Goal: Task Accomplishment & Management: Manage account settings

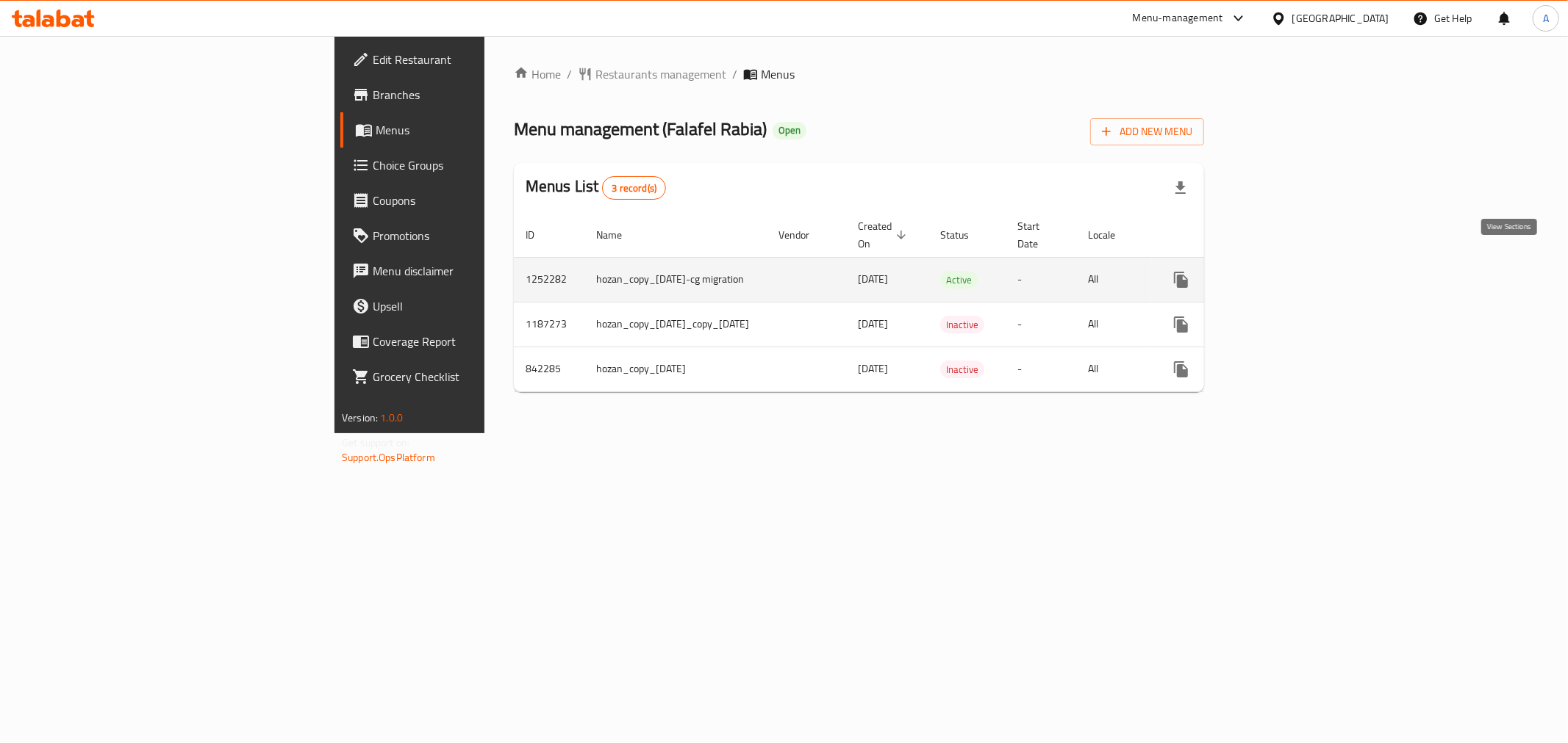
click at [1304, 263] on link "enhanced table" at bounding box center [1286, 280] width 35 height 35
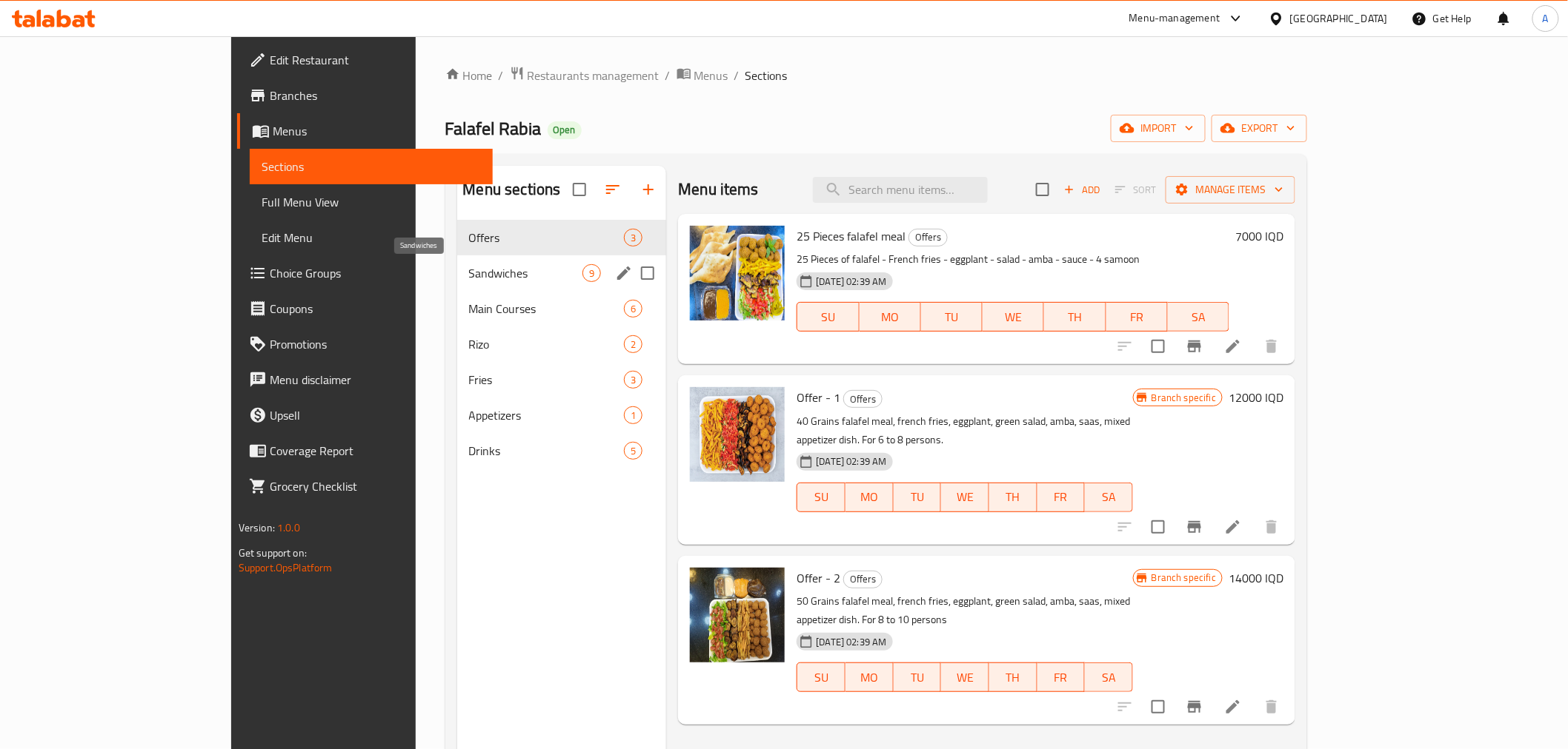
click at [469, 271] on span "Sandwiches" at bounding box center [526, 273] width 114 height 17
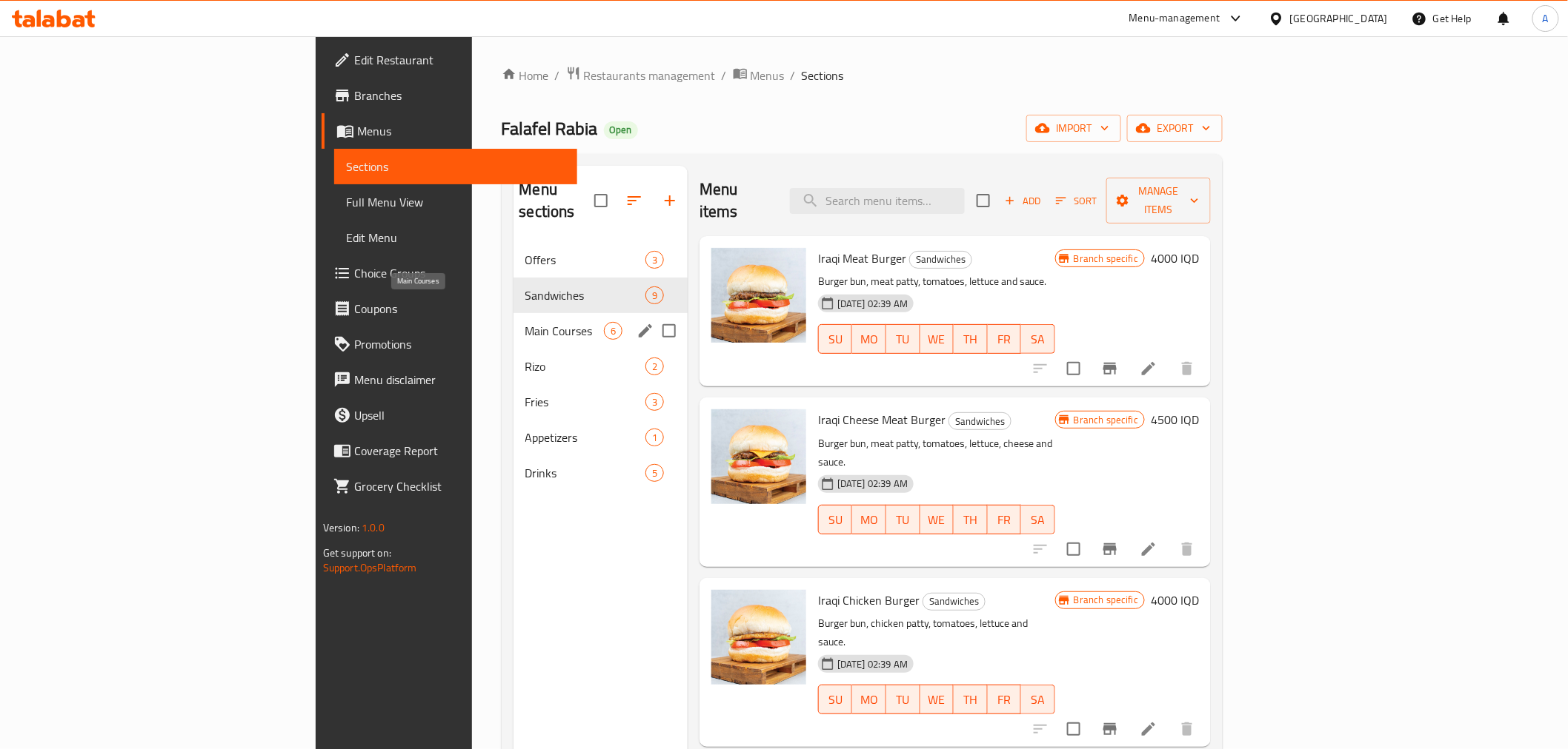
click at [525, 322] on span "Main Courses" at bounding box center [564, 331] width 79 height 17
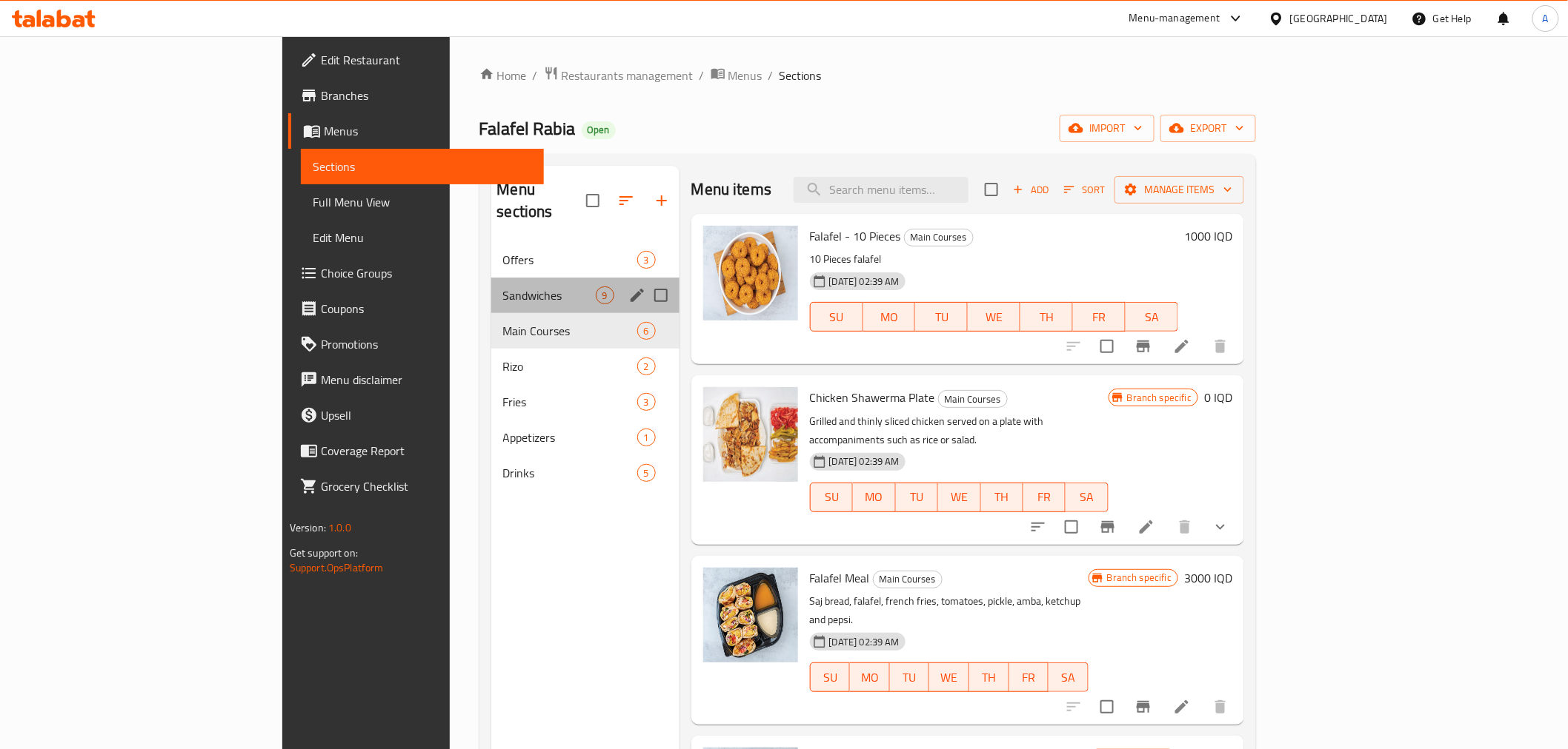
click at [491, 277] on div "Sandwiches 9" at bounding box center [585, 295] width 188 height 36
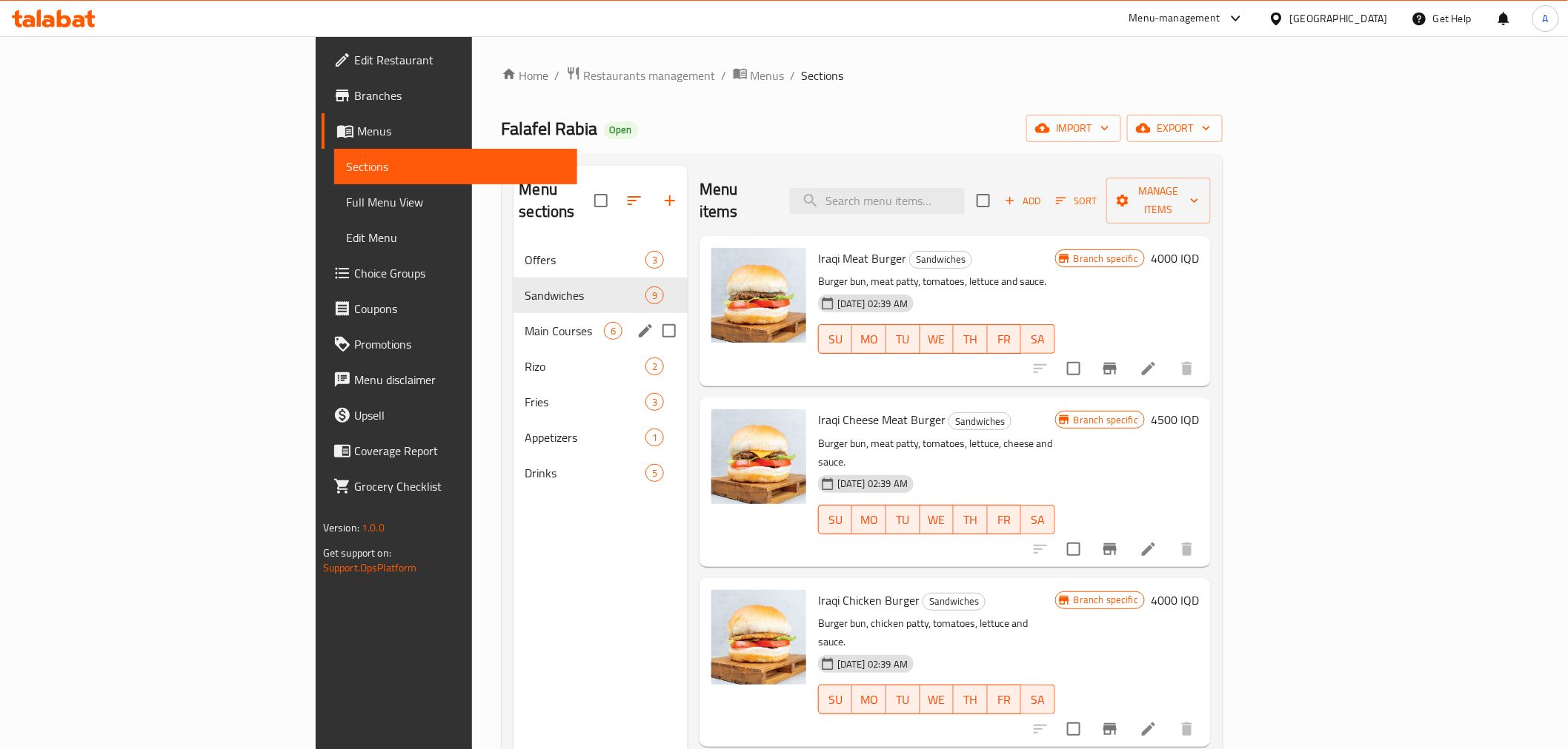
click at [513, 313] on div "Main Courses 6" at bounding box center [600, 331] width 174 height 36
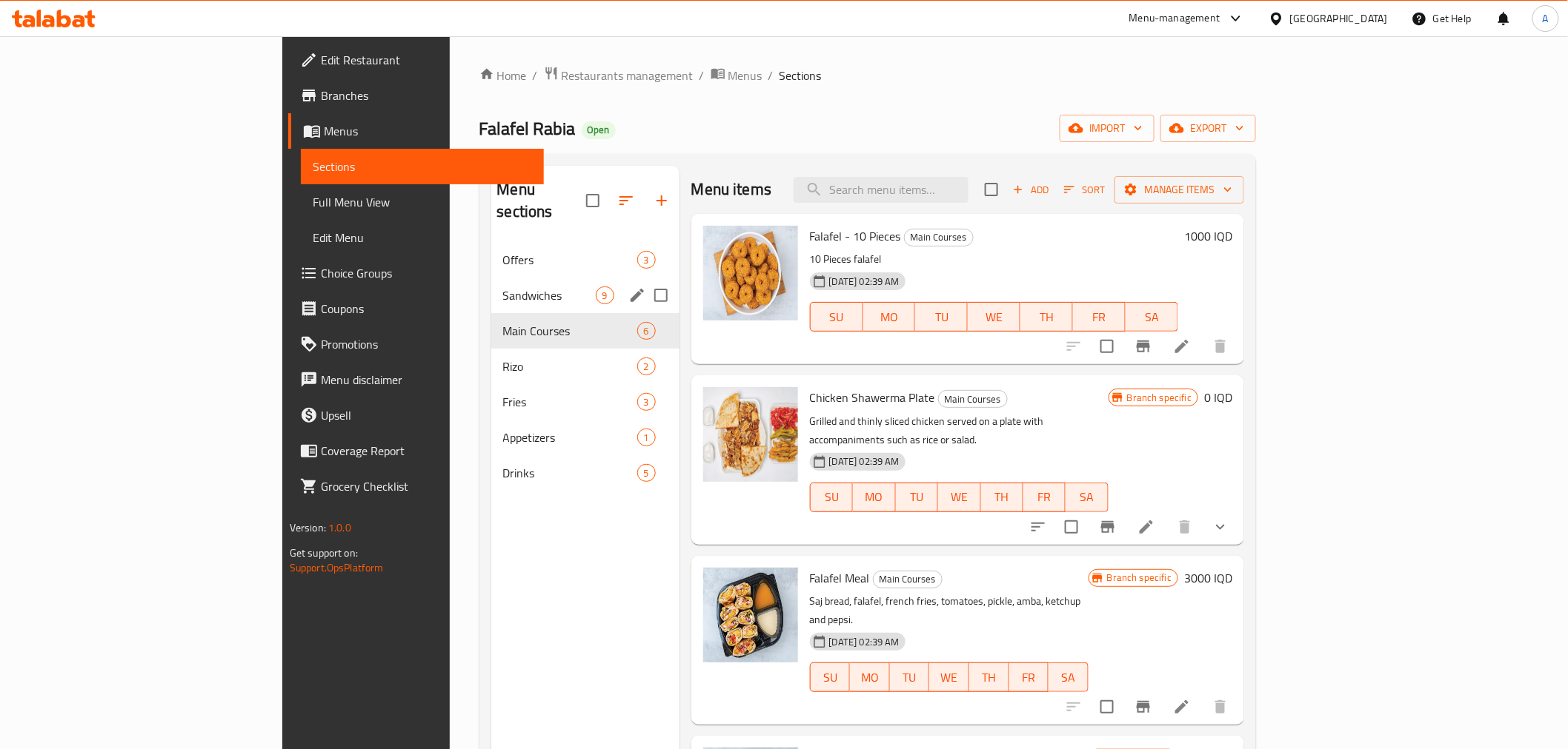
click at [491, 277] on div "Sandwiches 9" at bounding box center [585, 295] width 188 height 36
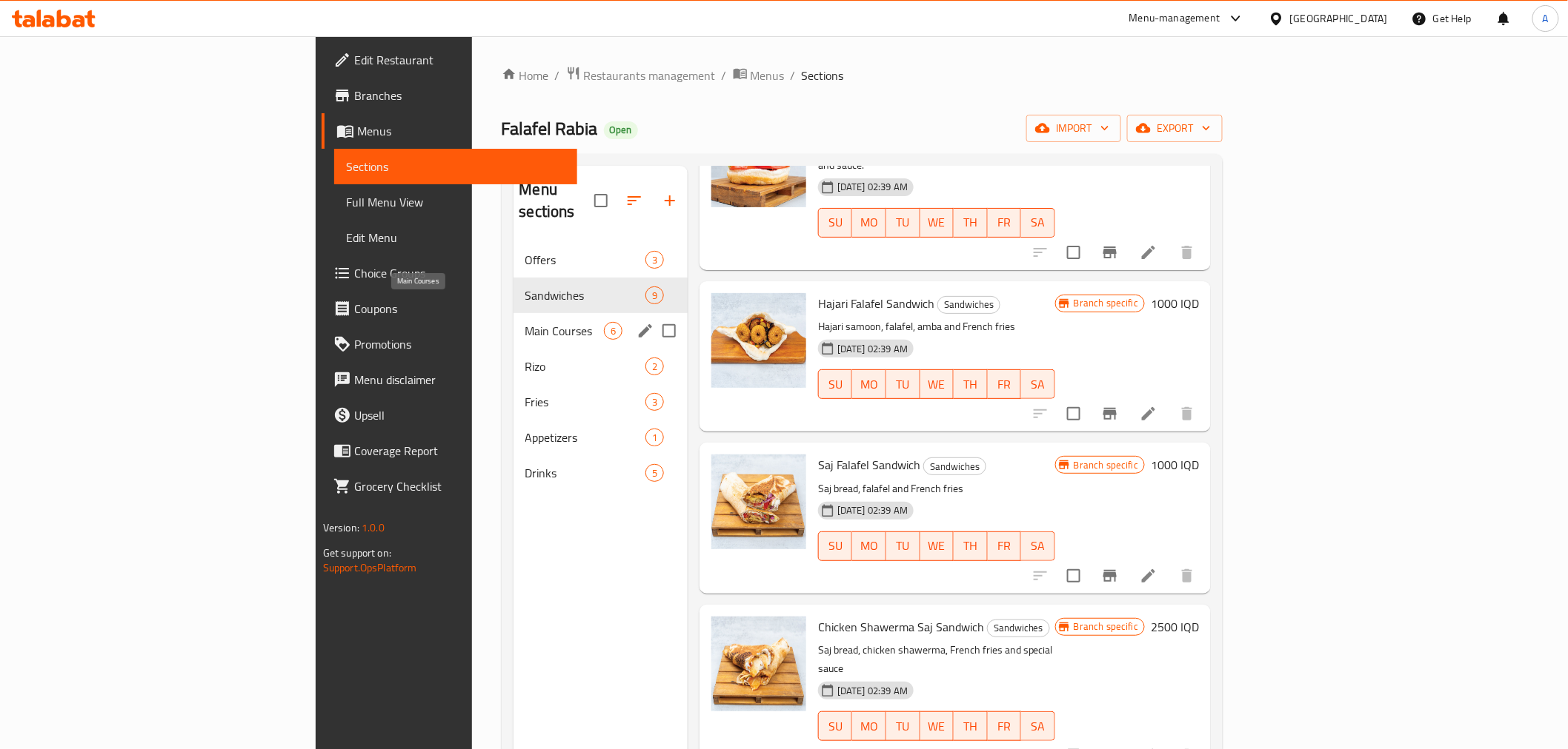
click at [525, 322] on span "Main Courses" at bounding box center [564, 331] width 79 height 17
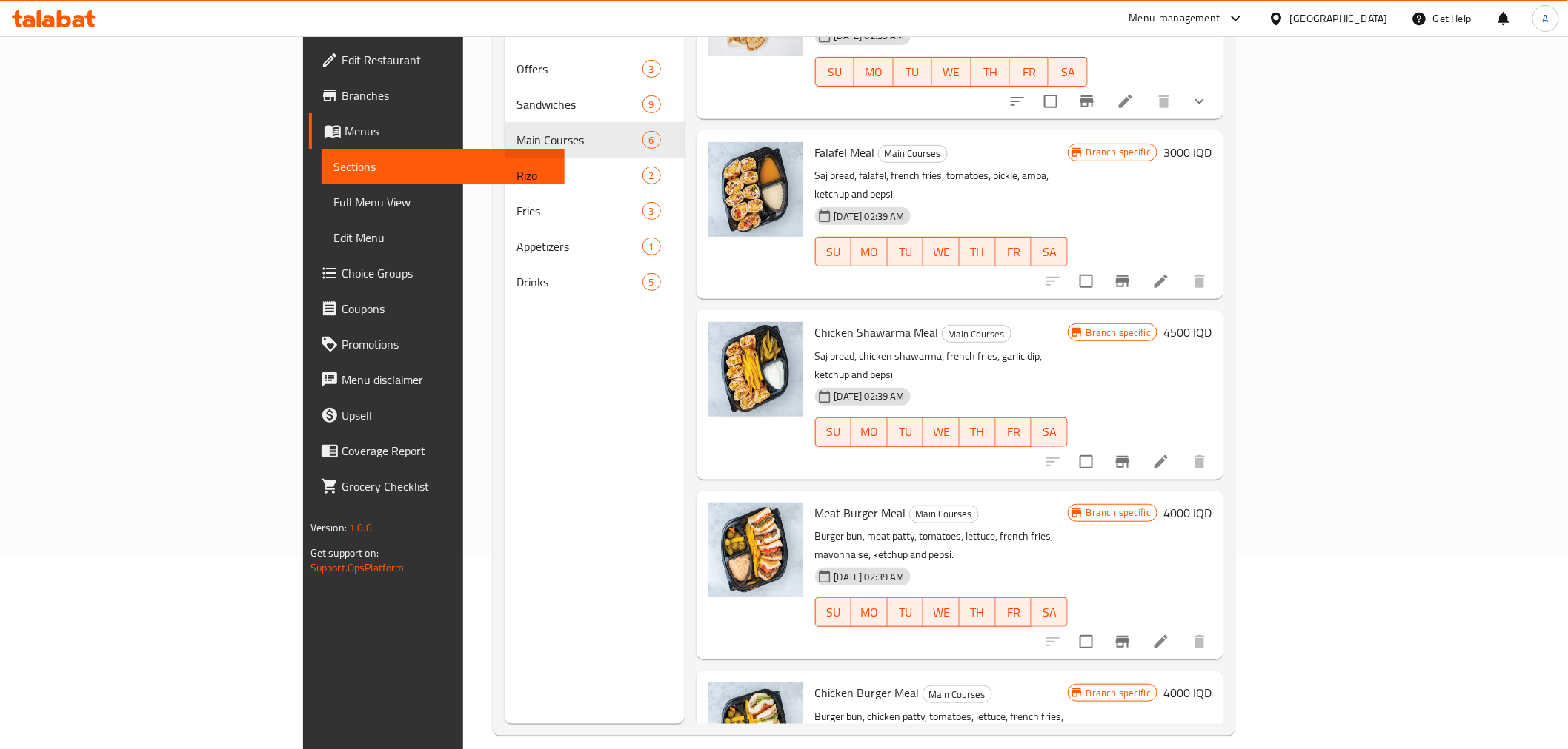
scroll to position [208, 0]
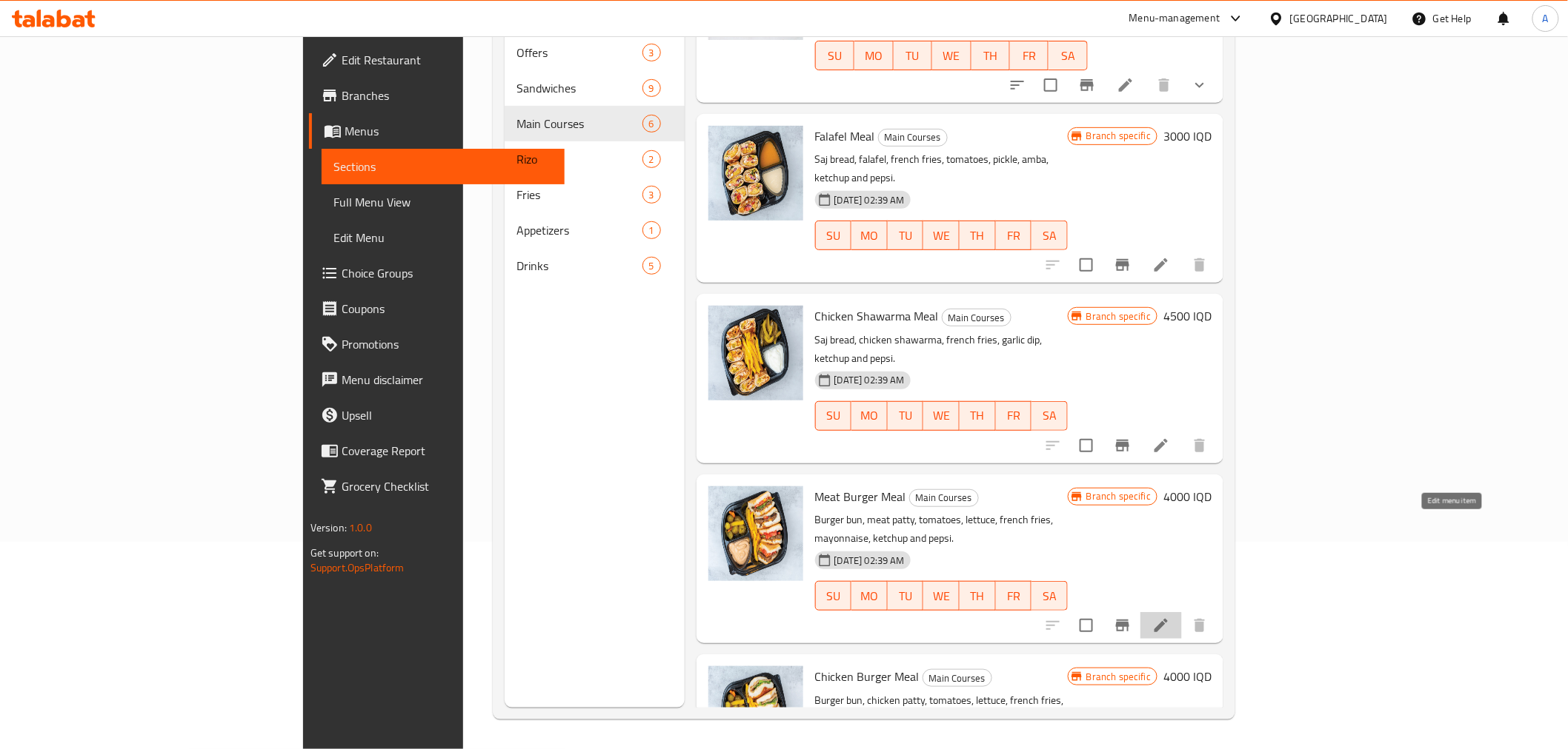
click at [1167, 619] on icon at bounding box center [1160, 625] width 13 height 13
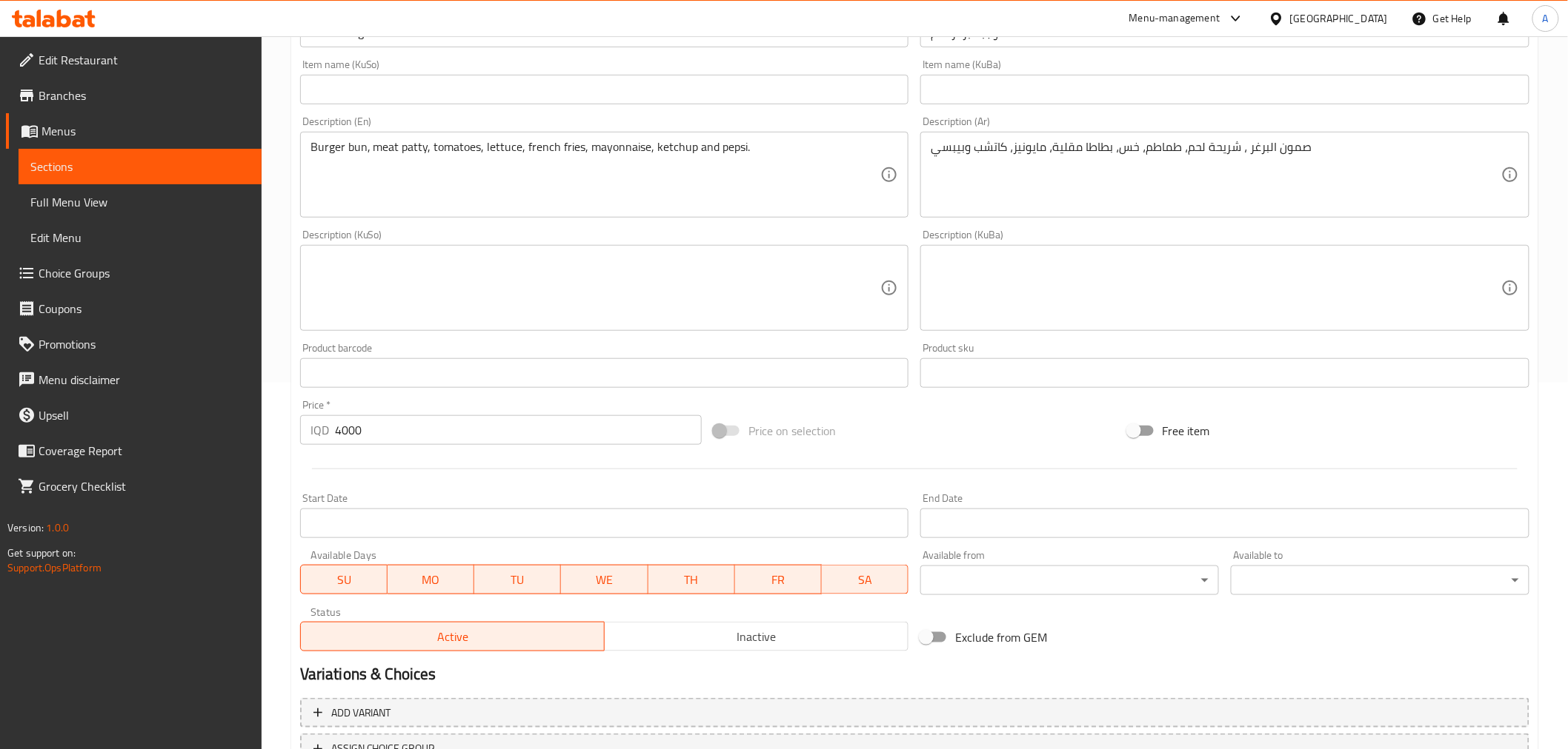
scroll to position [411, 0]
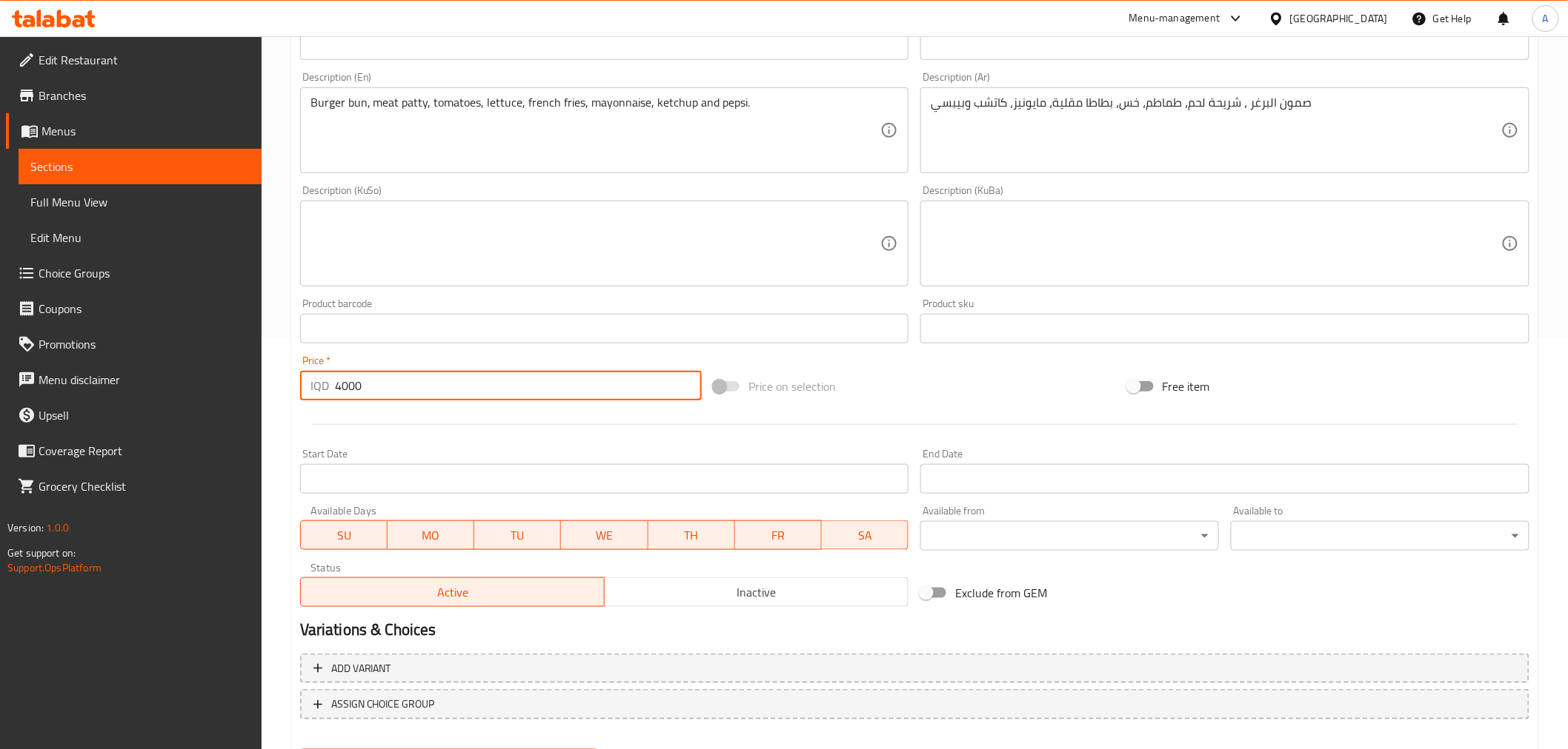
drag, startPoint x: 351, startPoint y: 395, endPoint x: 342, endPoint y: 392, distance: 9.5
click at [342, 392] on input "4000" at bounding box center [518, 385] width 366 height 29
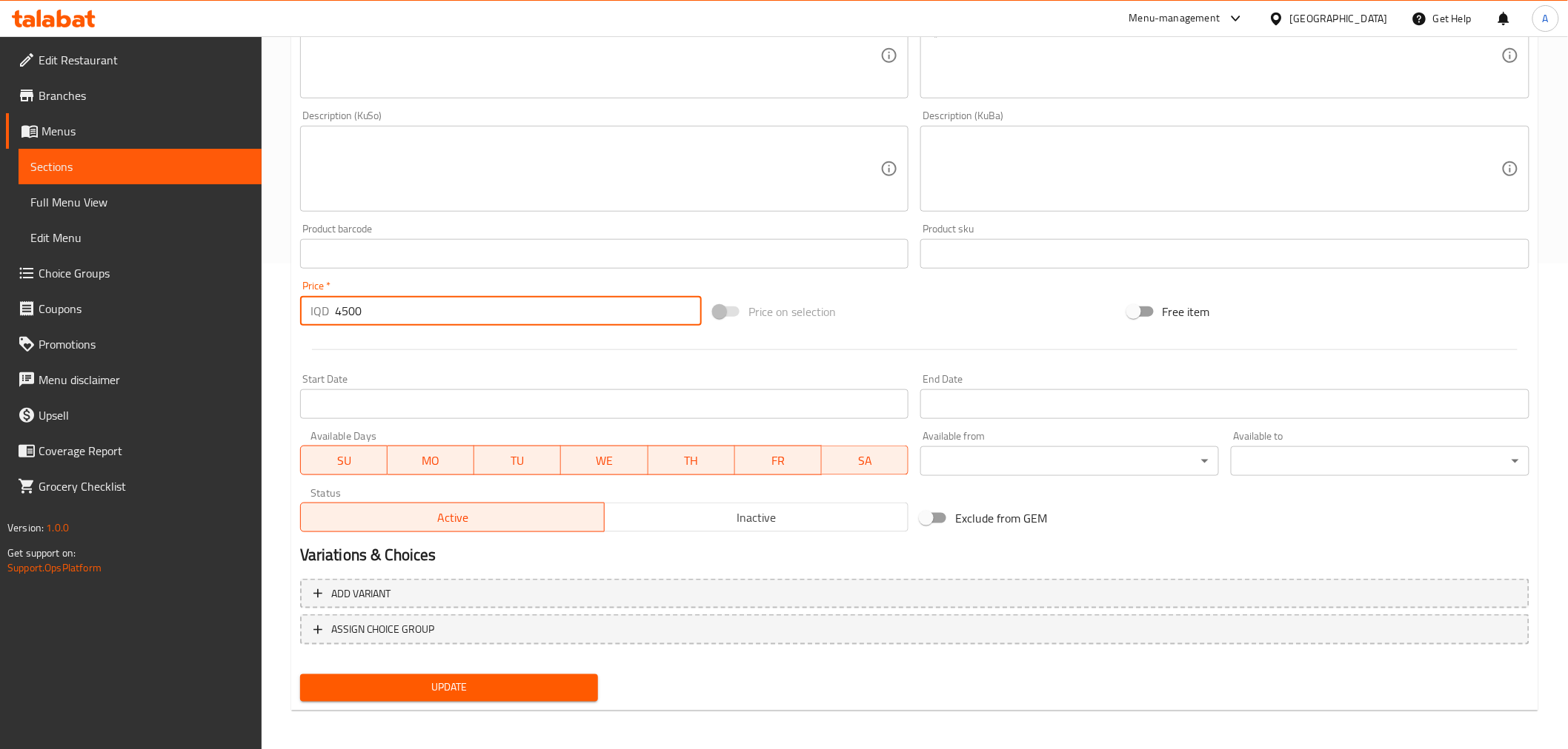
type input "4500"
click at [464, 682] on span "Update" at bounding box center [449, 688] width 275 height 18
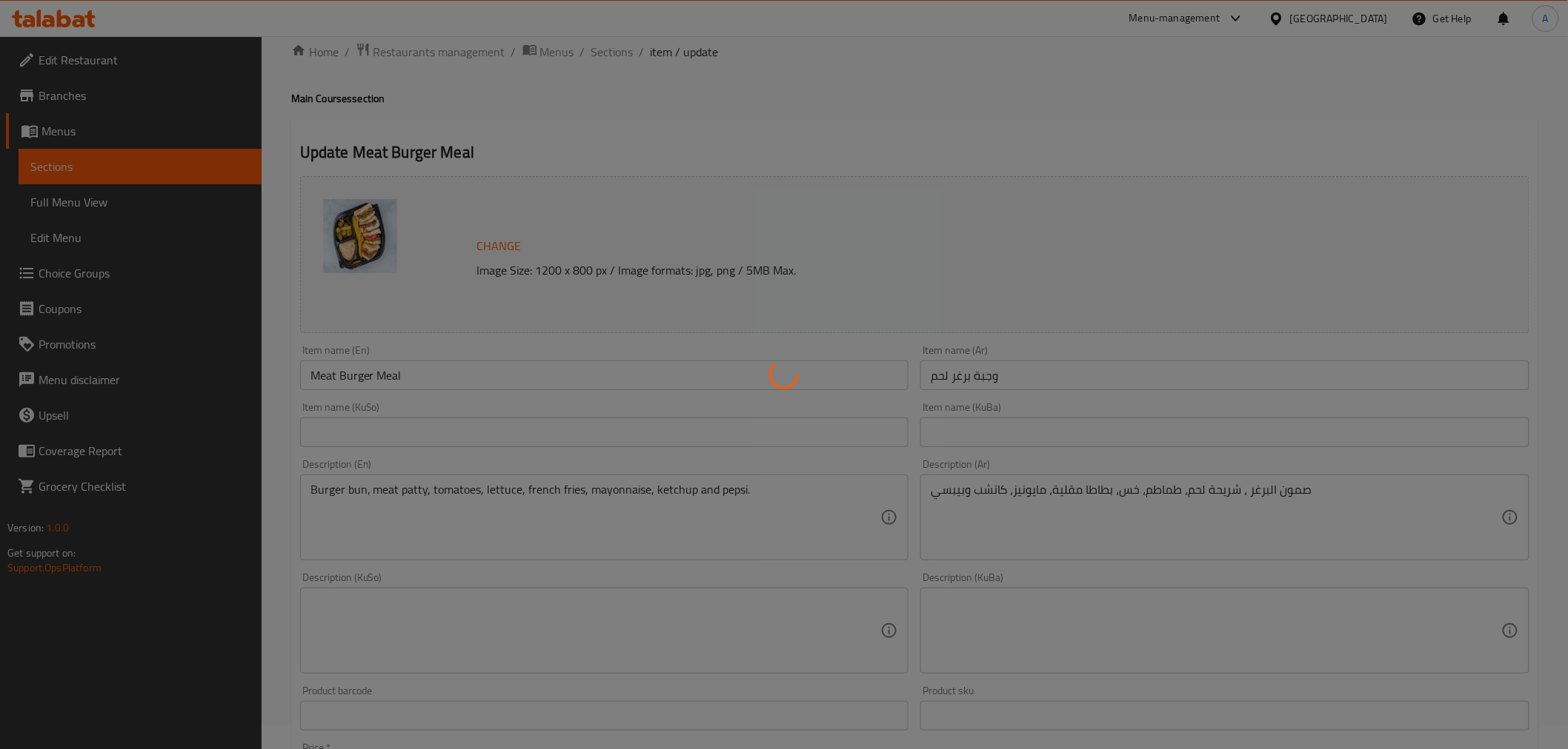
scroll to position [0, 0]
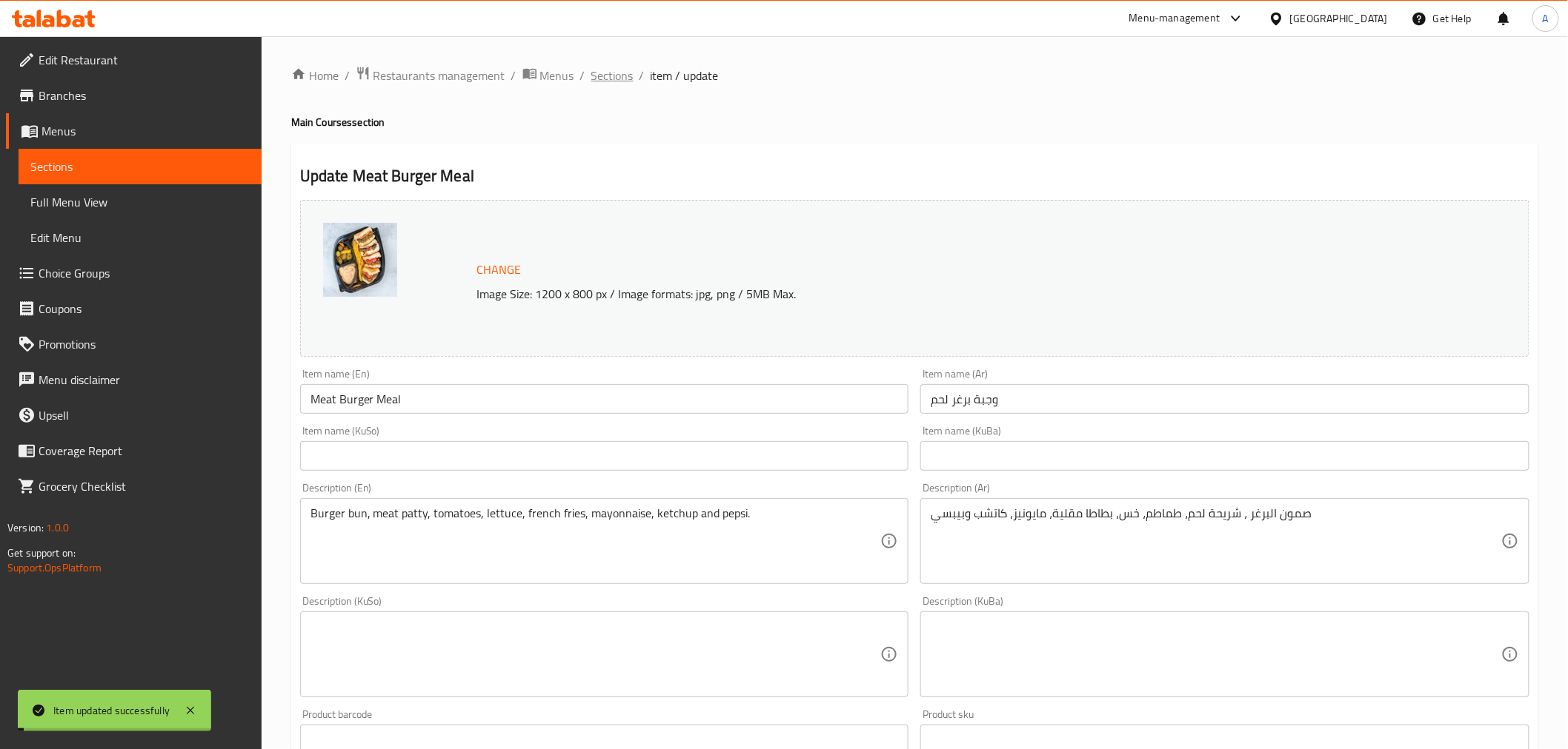
click at [610, 77] on span "Sections" at bounding box center [611, 75] width 42 height 17
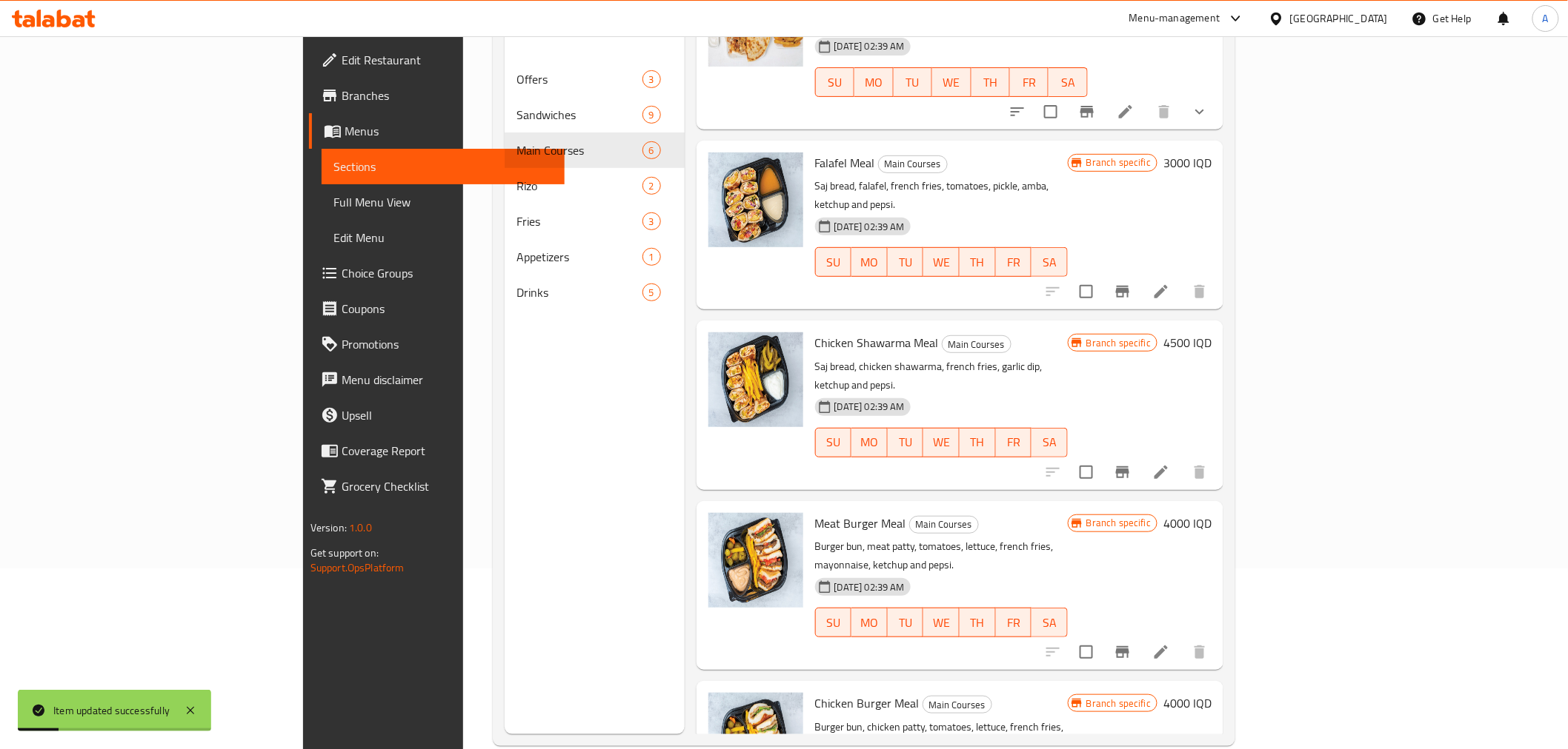
scroll to position [208, 0]
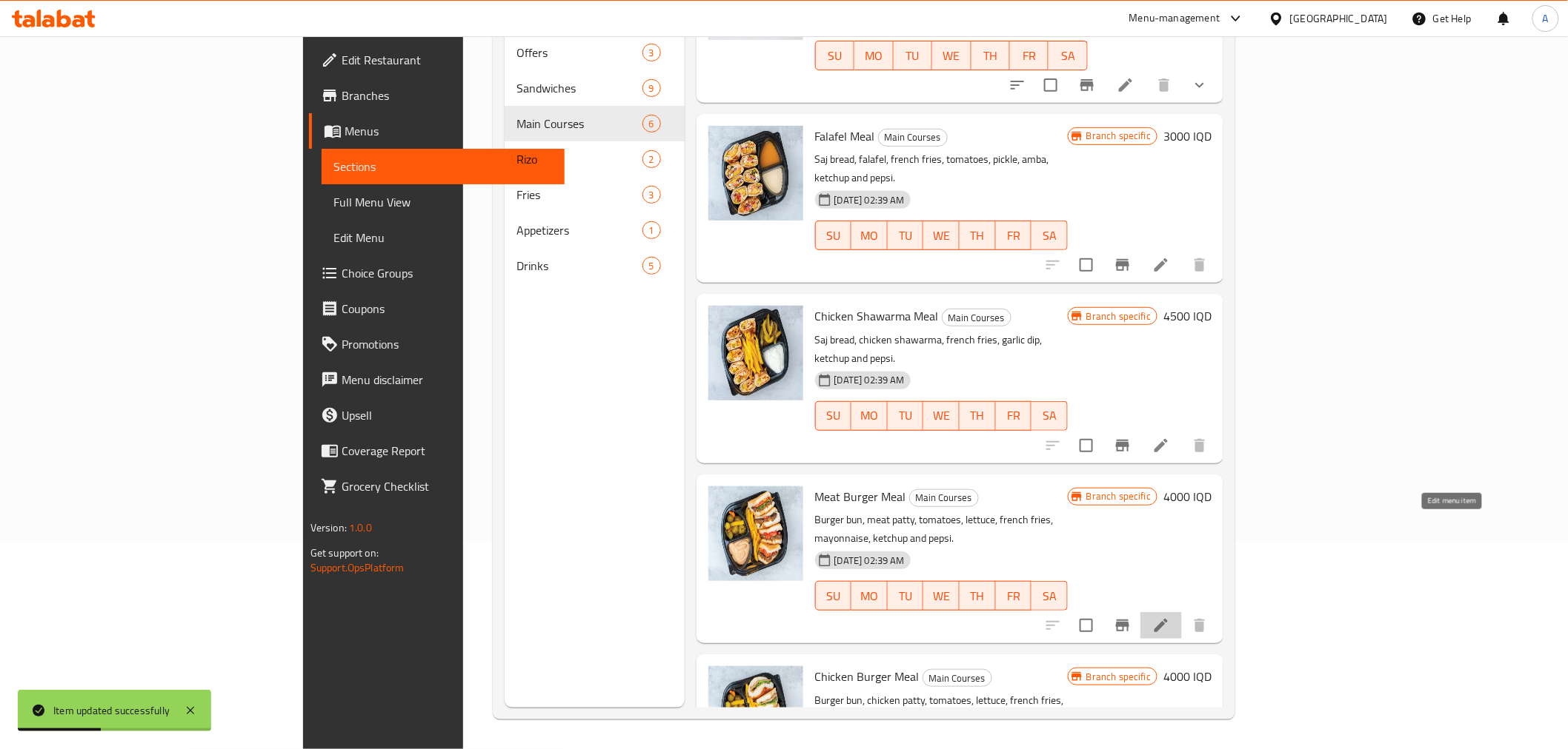
click at [1170, 617] on icon at bounding box center [1161, 625] width 17 height 17
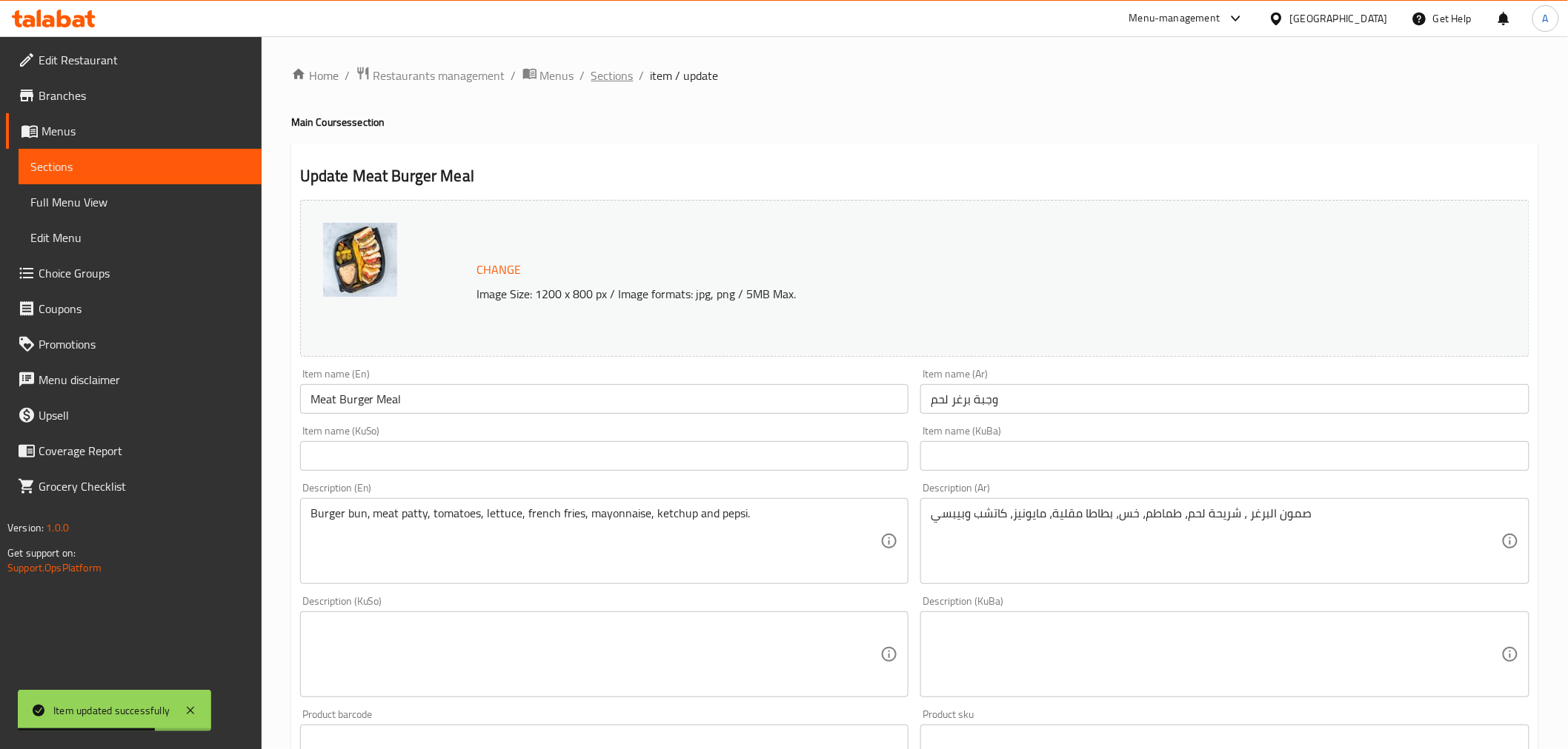
click at [611, 83] on span "Sections" at bounding box center [611, 75] width 42 height 17
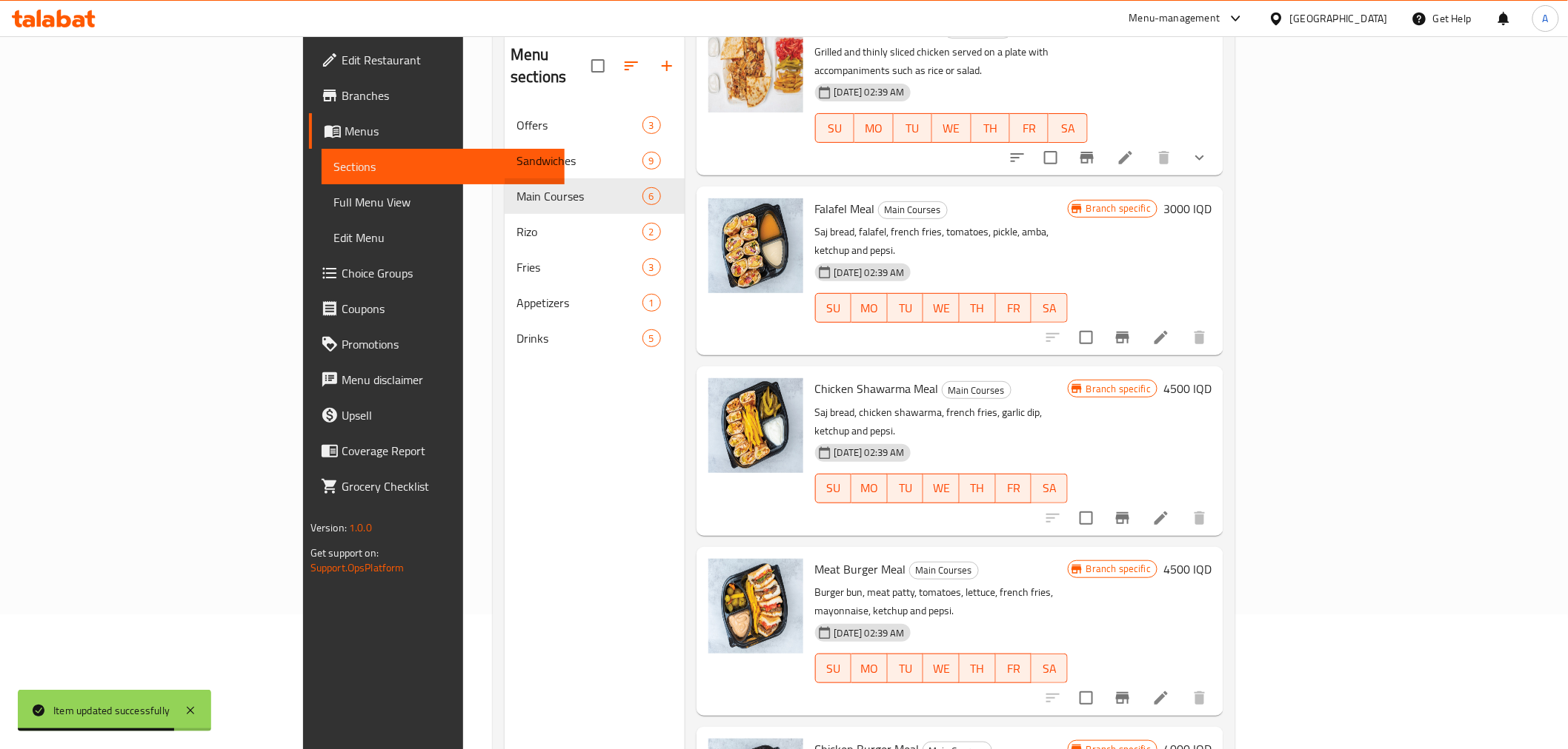
scroll to position [208, 0]
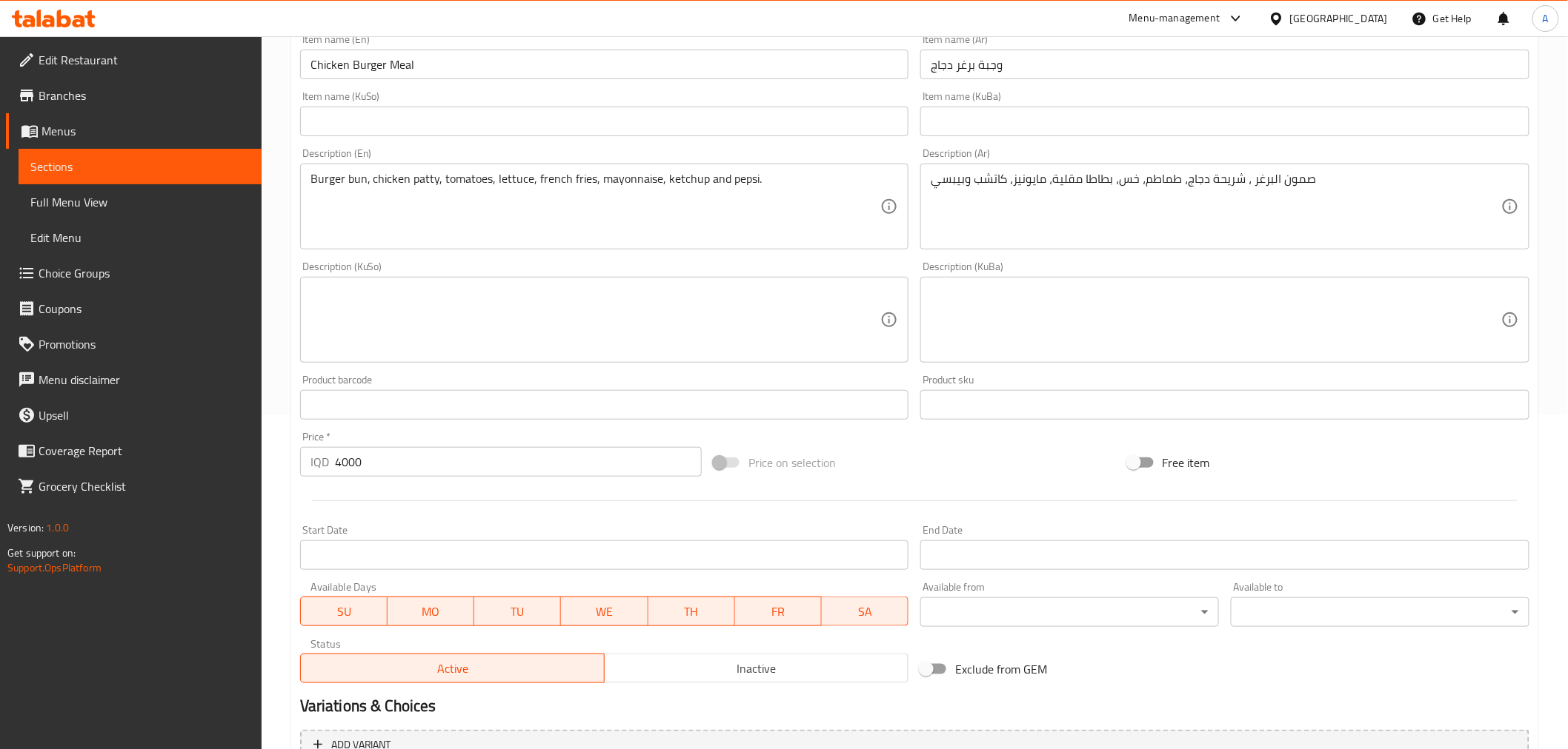
scroll to position [486, 0]
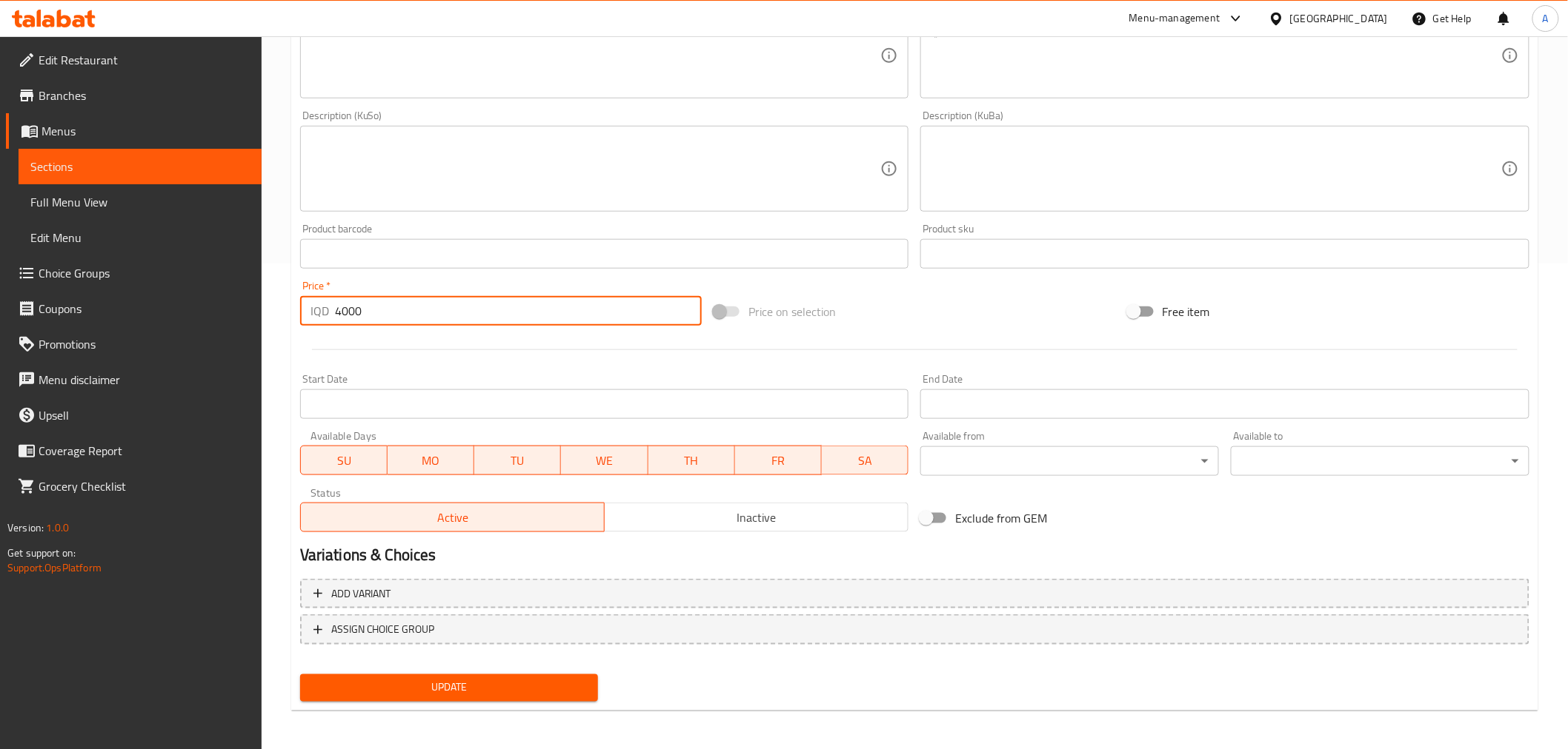
click at [343, 313] on input "4000" at bounding box center [518, 311] width 366 height 29
type input "4500"
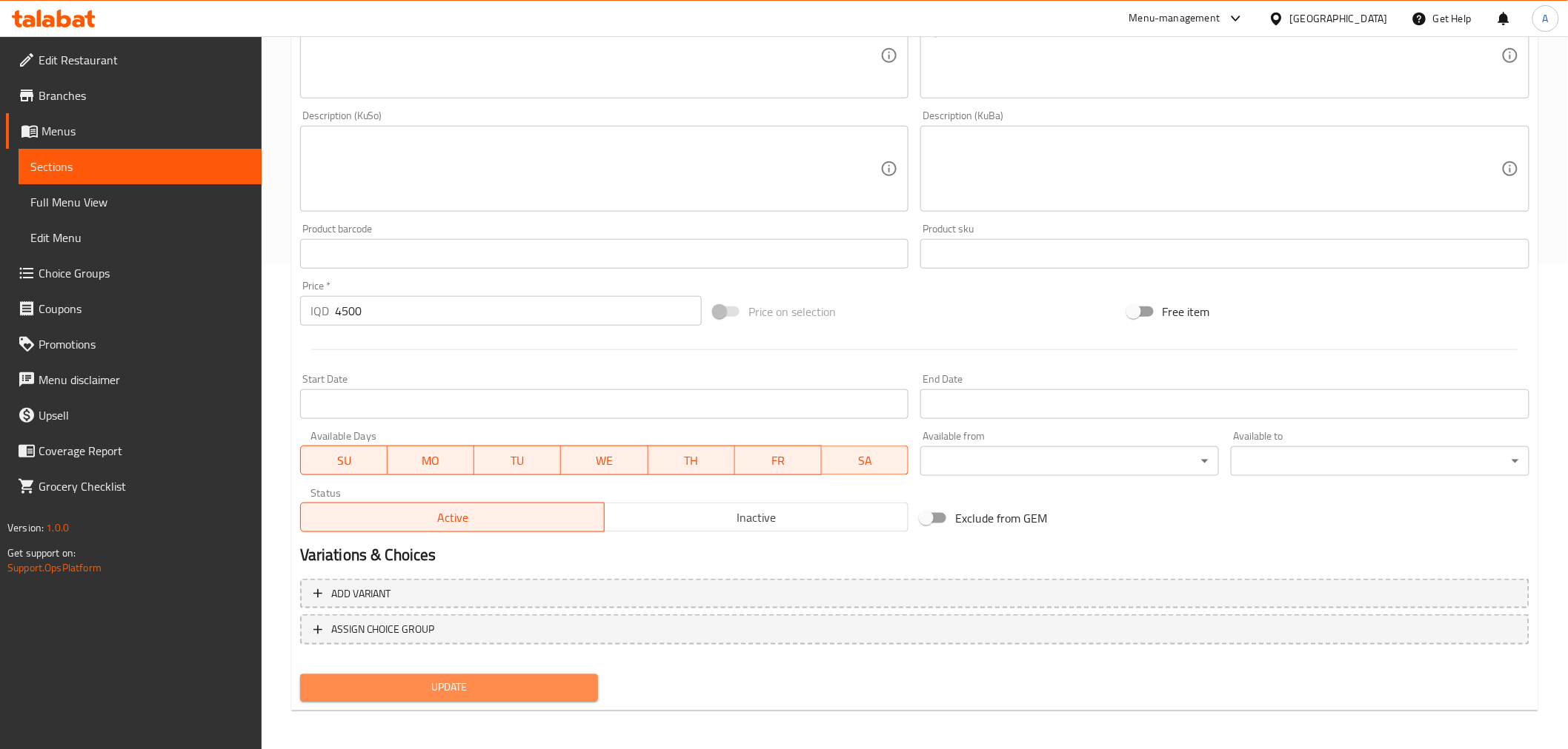
click at [431, 684] on span "Update" at bounding box center [449, 688] width 275 height 18
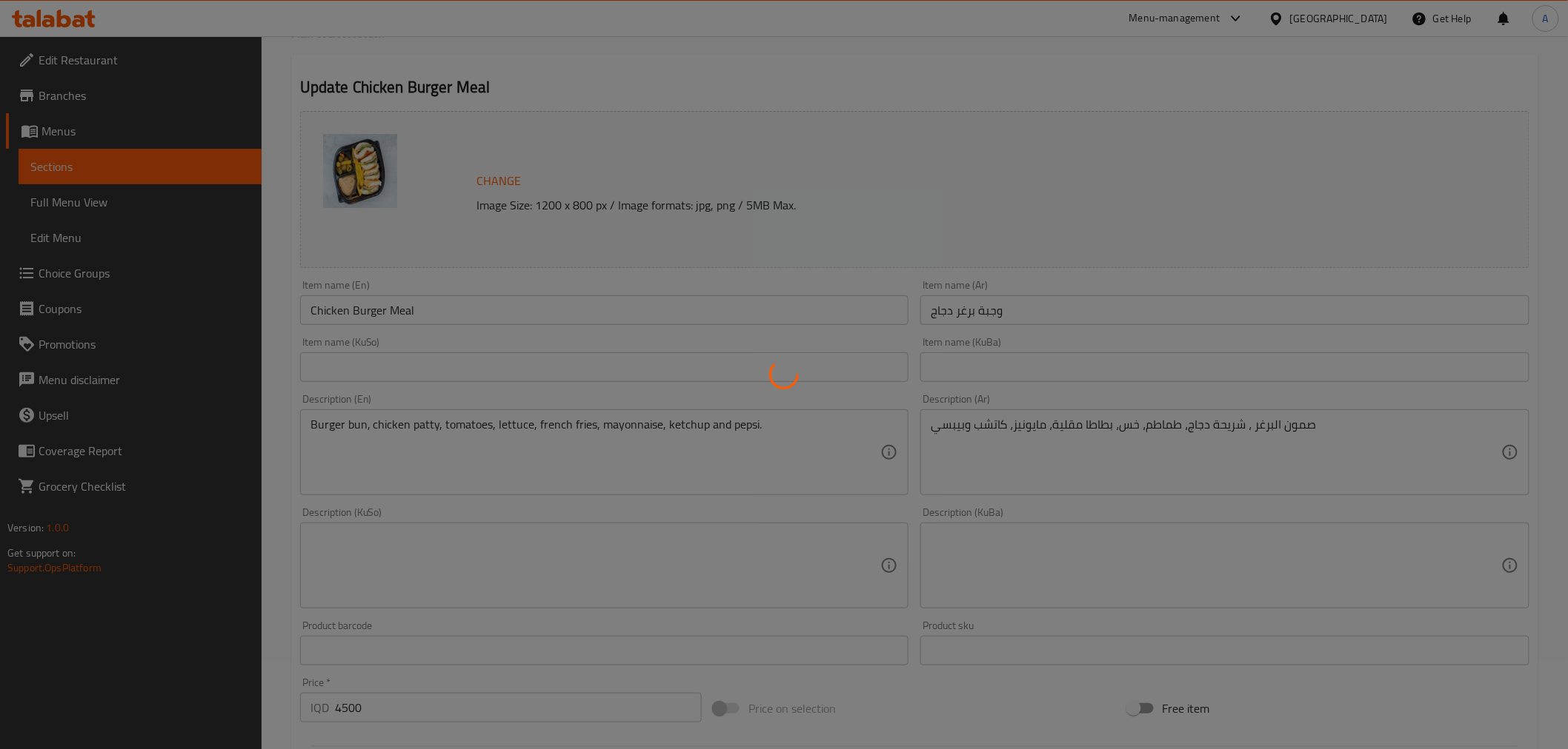
scroll to position [0, 0]
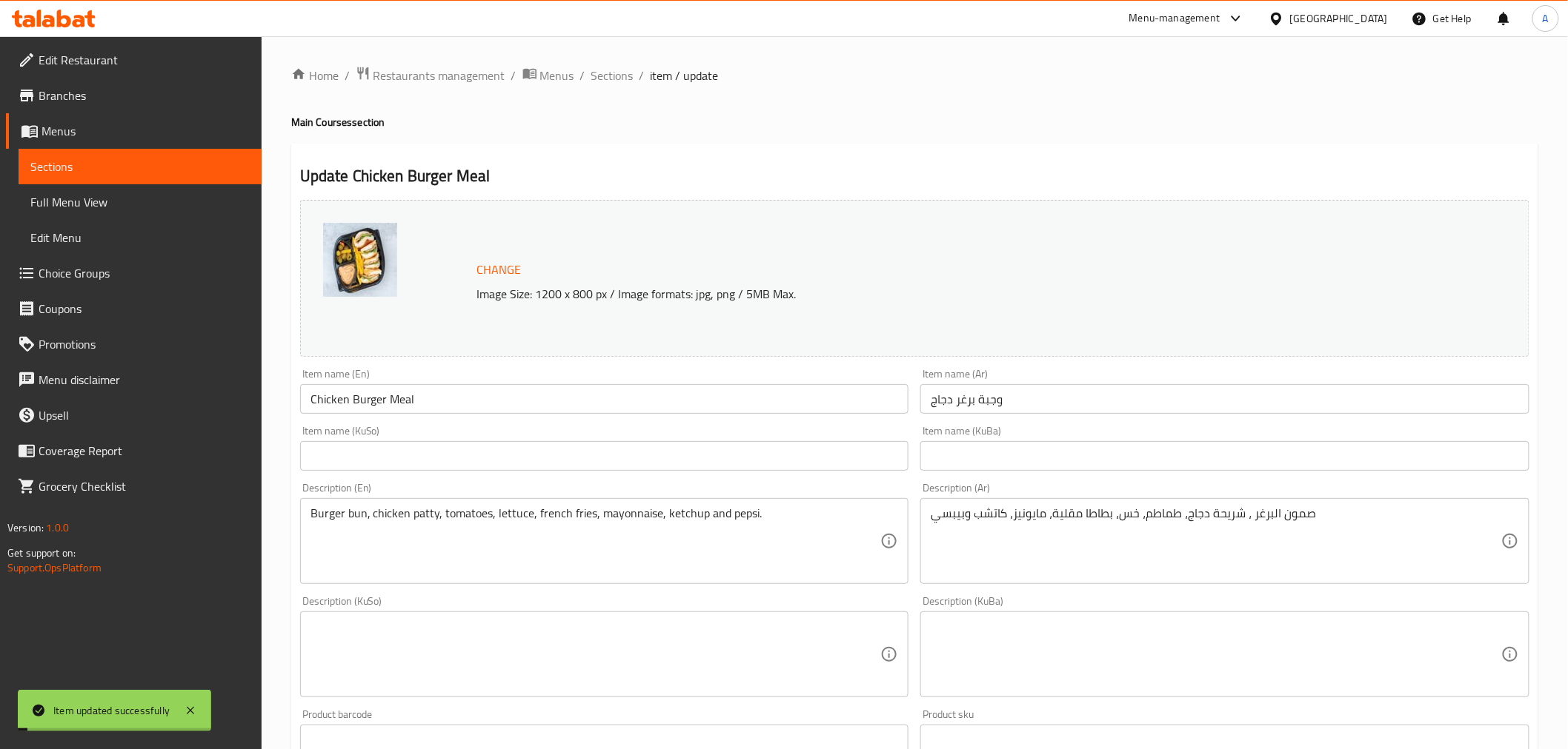
click at [619, 75] on span "Sections" at bounding box center [611, 75] width 42 height 17
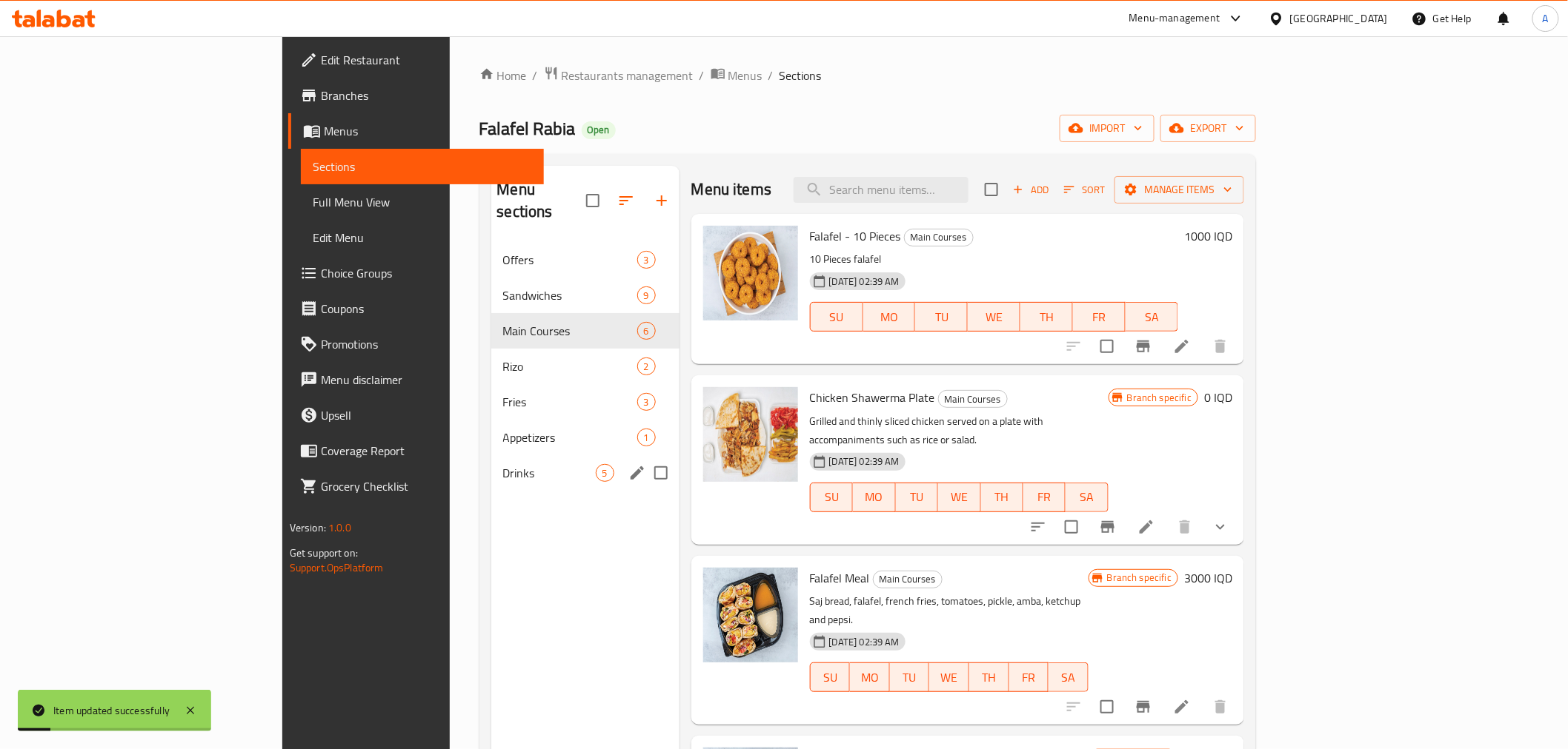
click at [491, 456] on div "Drinks 5" at bounding box center [585, 473] width 188 height 36
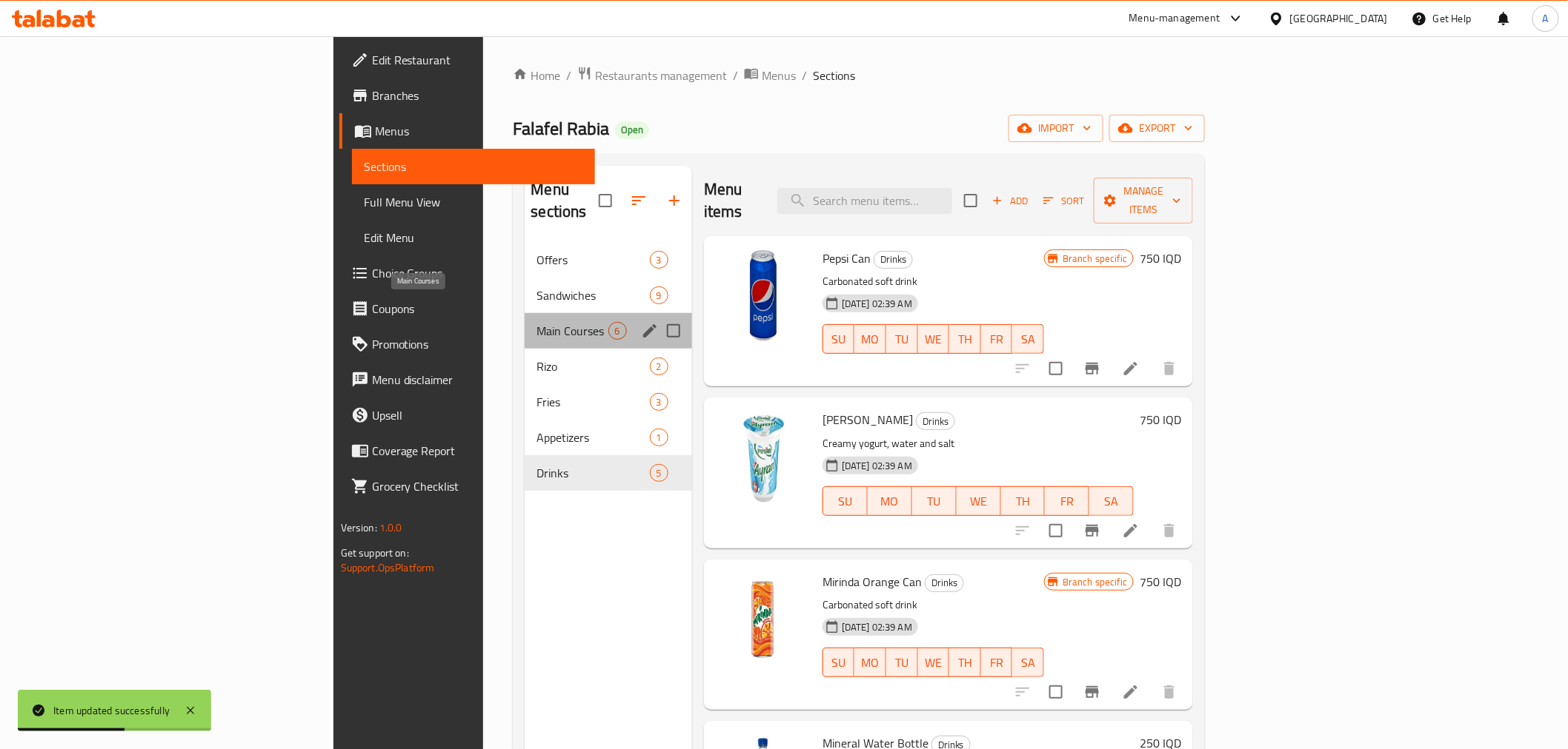
click at [536, 322] on span "Main Courses" at bounding box center [572, 331] width 71 height 17
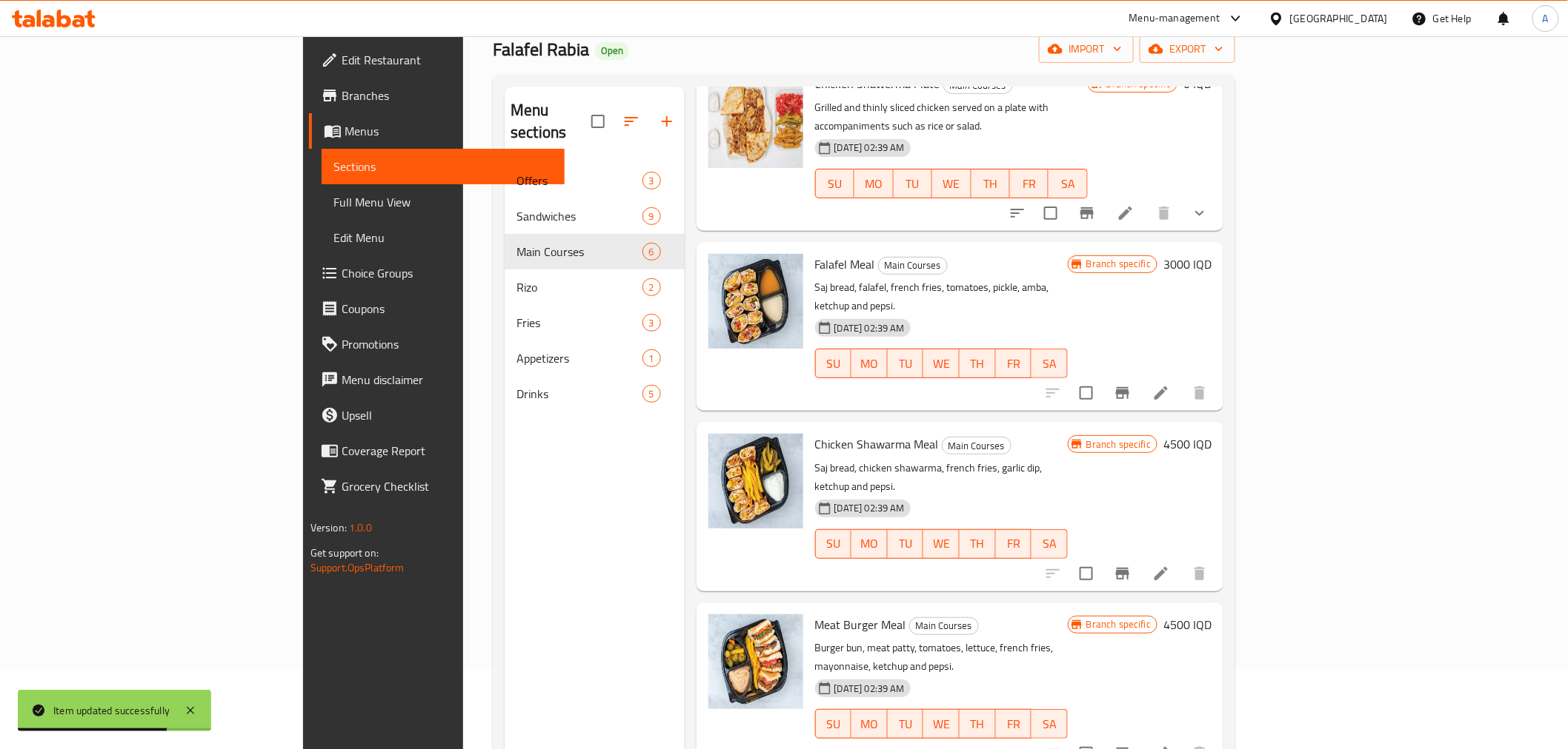
scroll to position [208, 0]
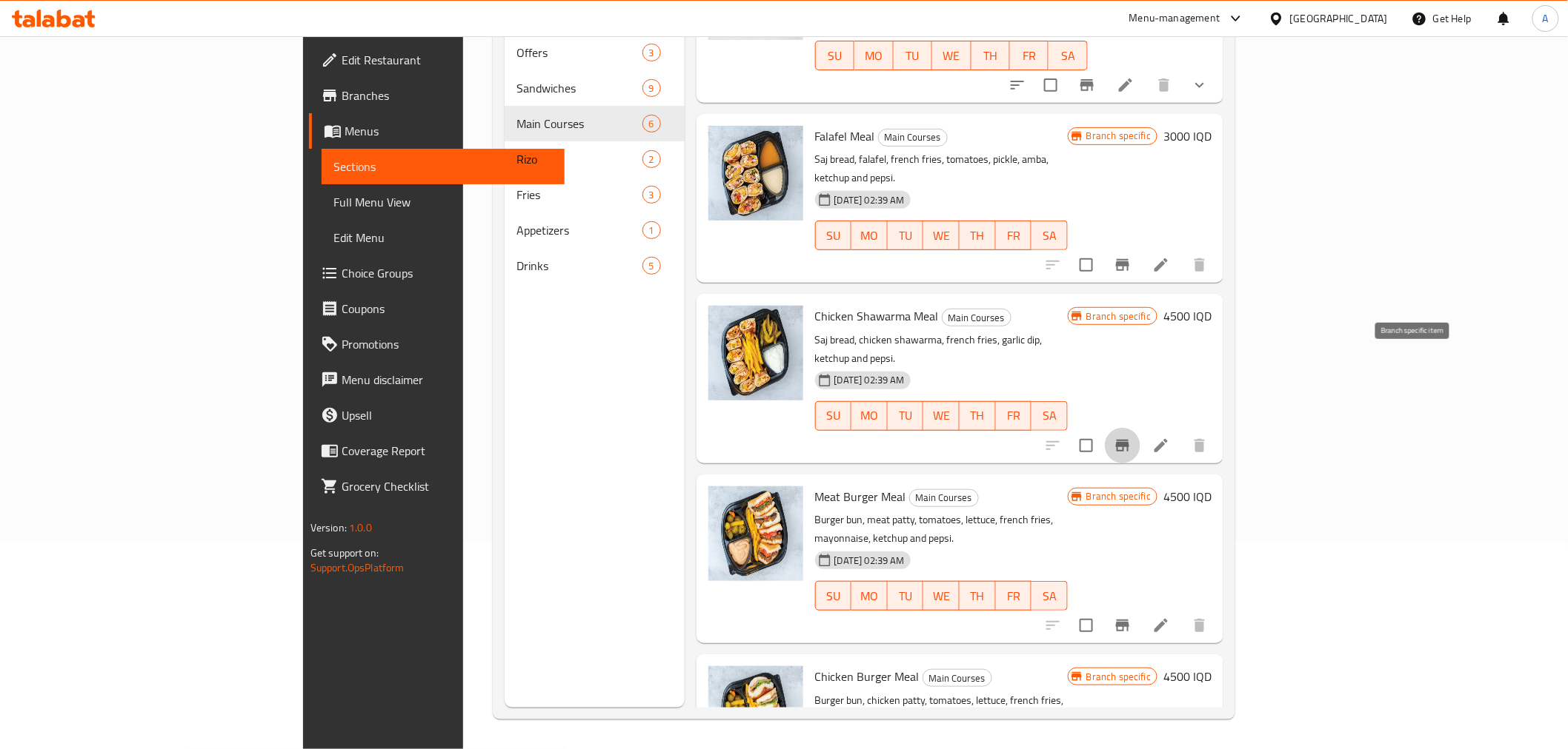
click at [1132, 437] on icon "Branch-specific-item" at bounding box center [1122, 445] width 17 height 17
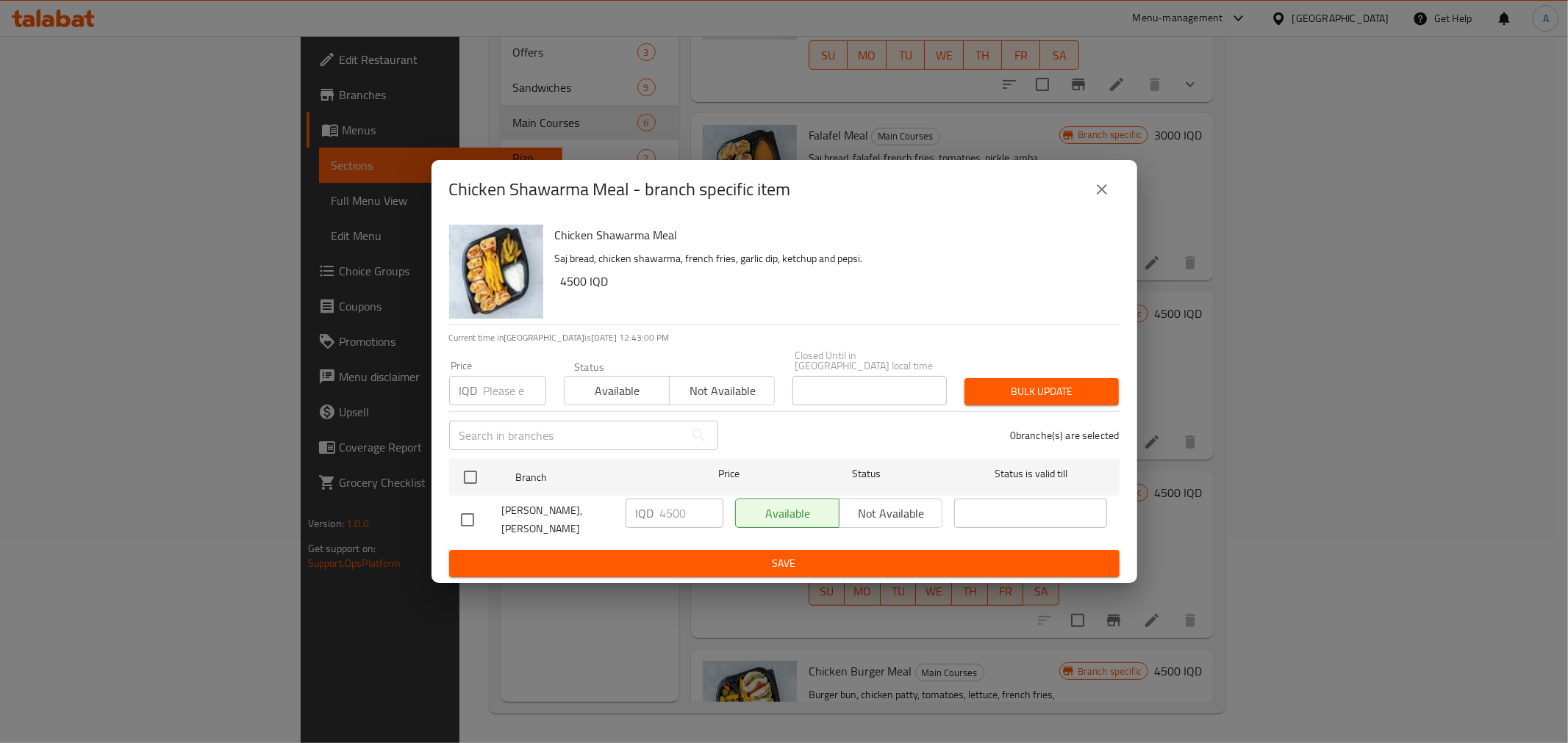
click at [752, 440] on div "0 branche(s) are selected" at bounding box center [928, 435] width 401 height 53
click at [1100, 198] on icon "close" at bounding box center [1101, 189] width 17 height 17
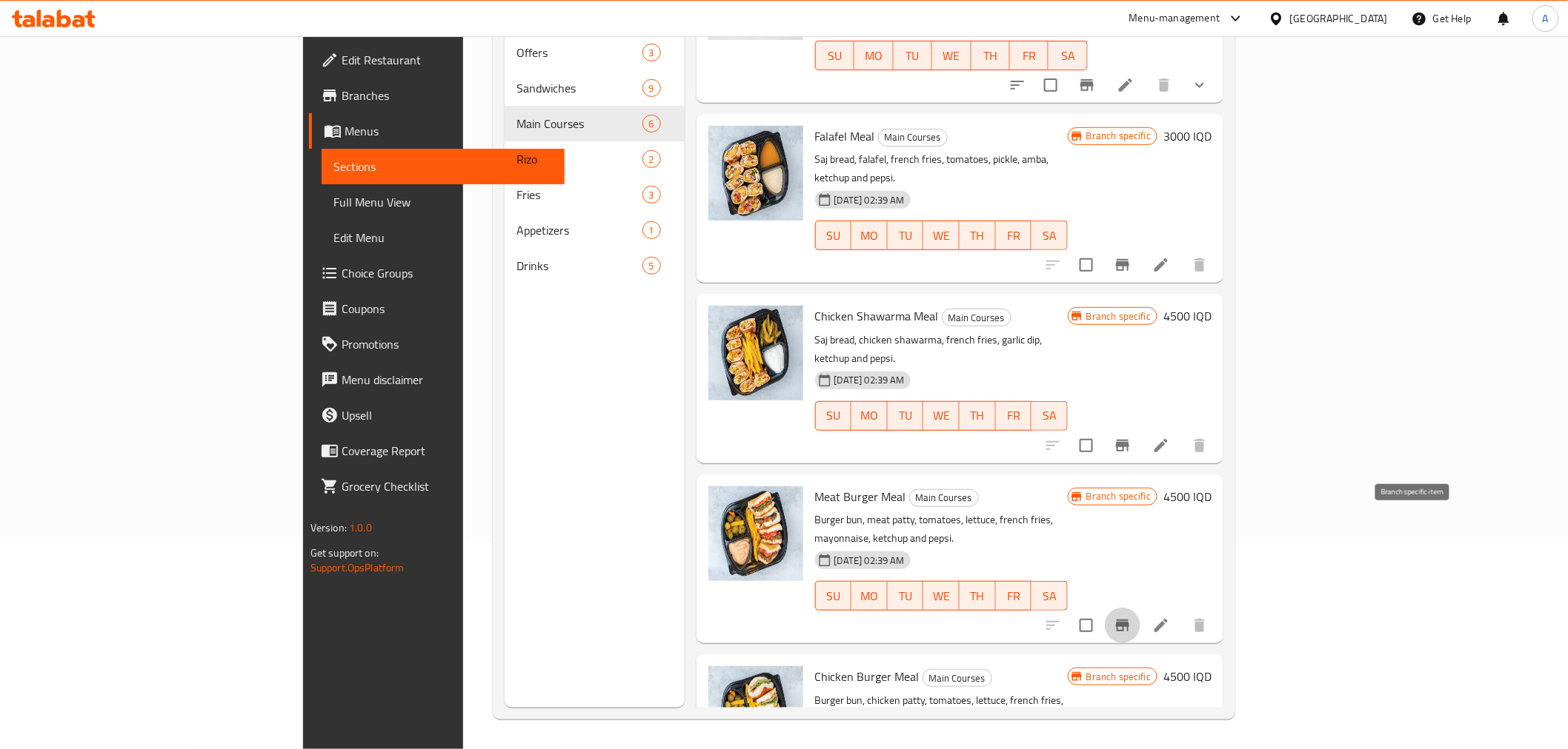
click at [1141, 608] on button "Branch-specific-item" at bounding box center [1122, 625] width 36 height 36
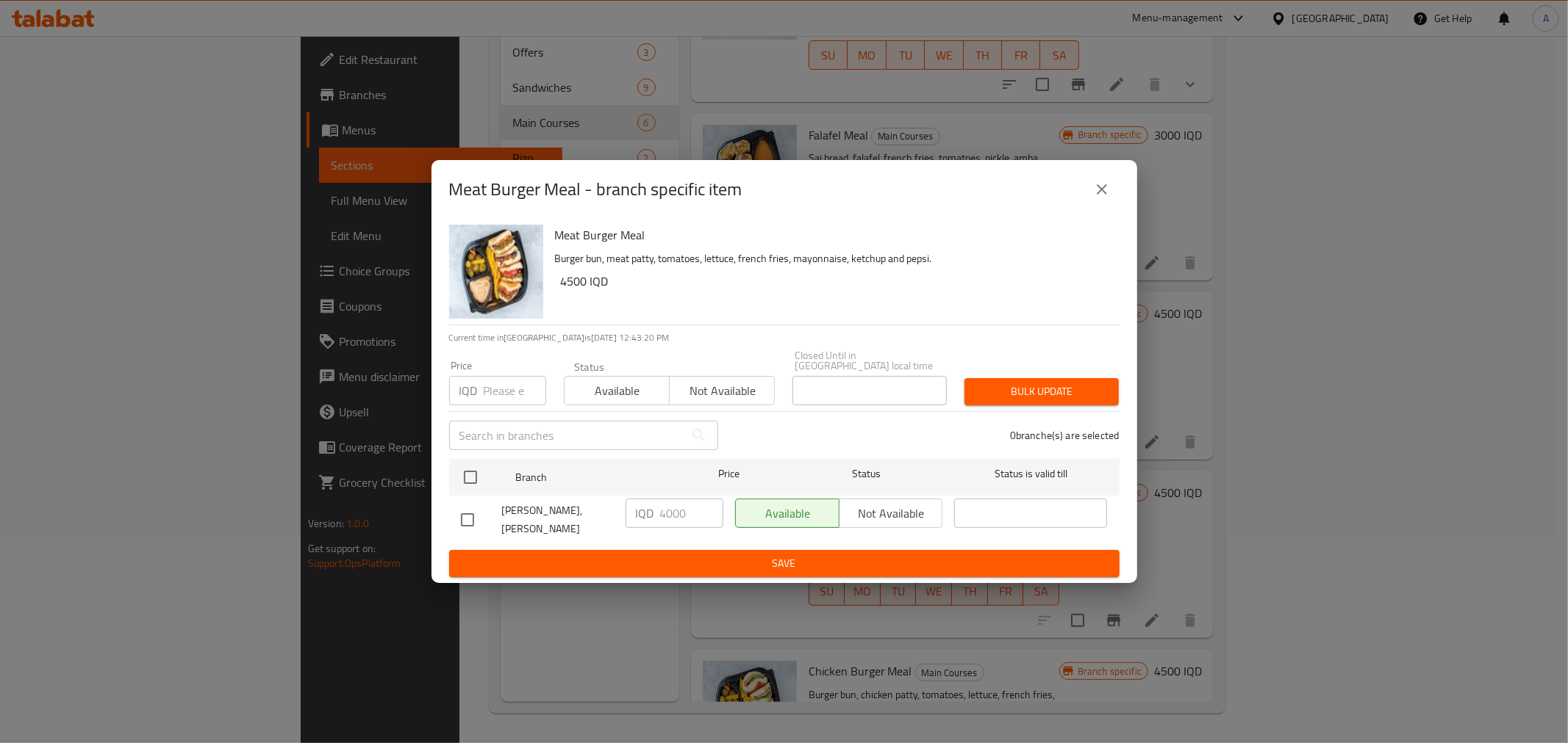
click at [461, 508] on input "checkbox" at bounding box center [467, 520] width 31 height 31
checkbox input "true"
click at [672, 520] on input "4000" at bounding box center [692, 513] width 63 height 29
type input "4500"
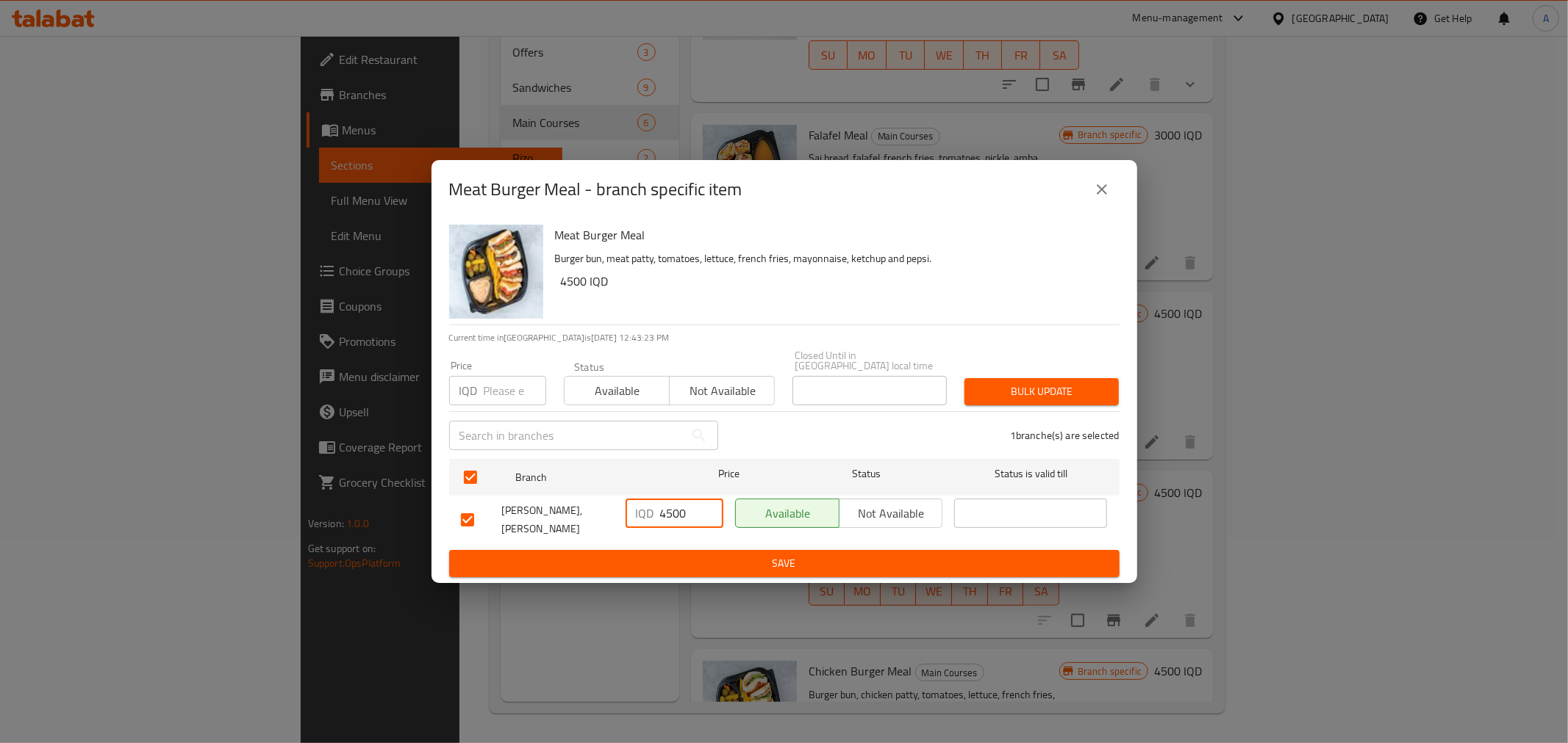
click at [670, 550] on button "Save" at bounding box center [784, 564] width 670 height 28
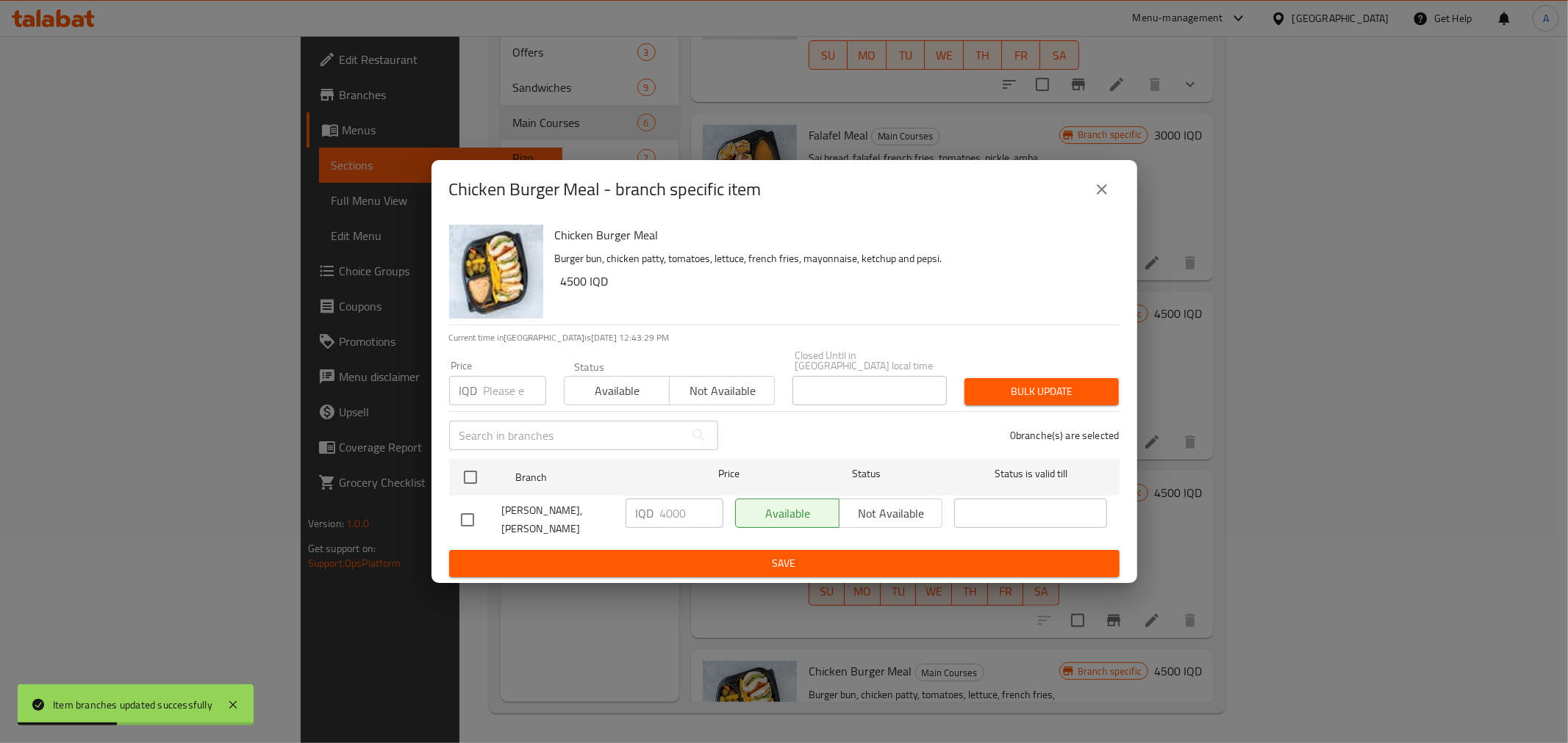
click at [458, 510] on input "checkbox" at bounding box center [467, 520] width 31 height 31
checkbox input "true"
click at [673, 516] on input "4000" at bounding box center [692, 513] width 63 height 29
type input "4500"
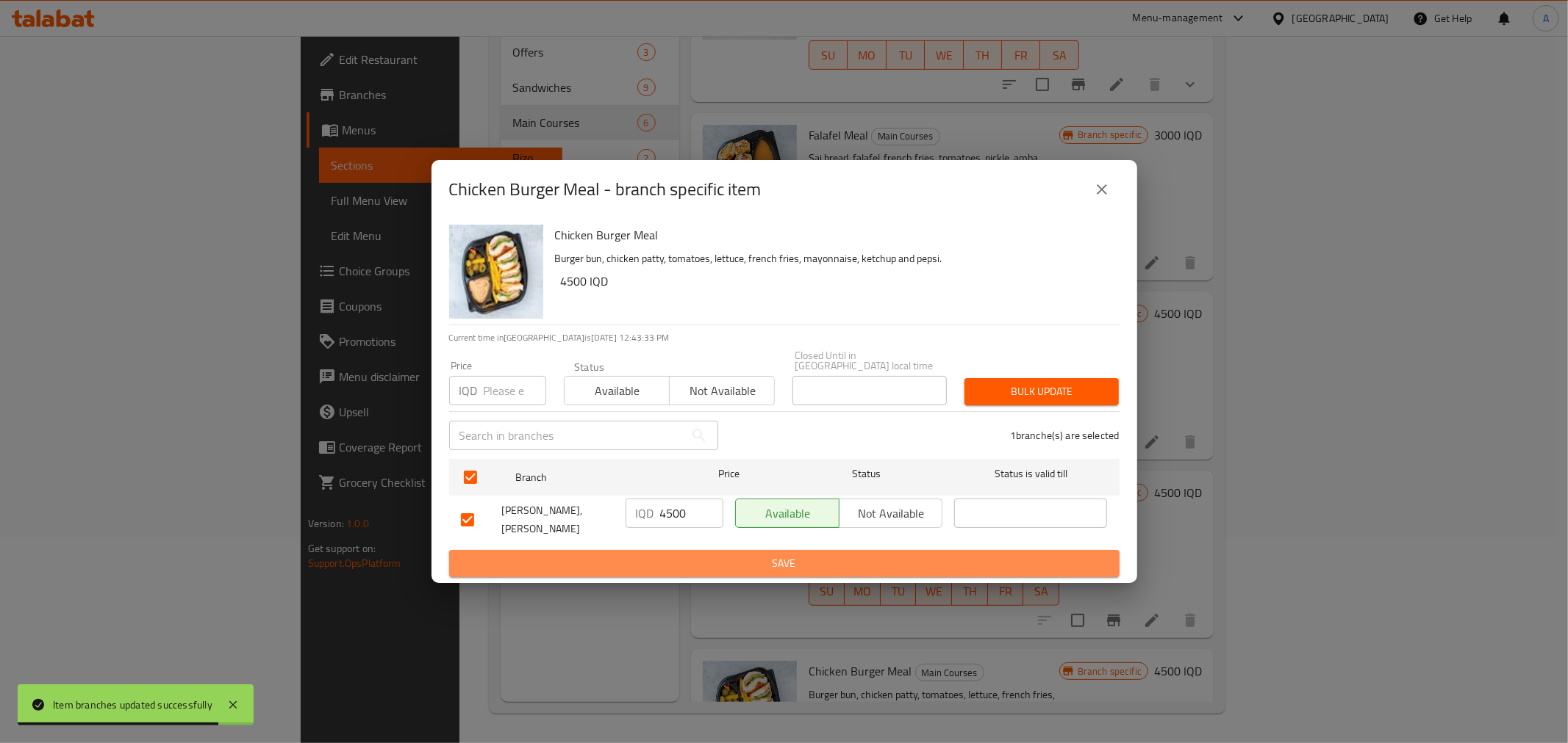
click at [745, 554] on span "Save" at bounding box center [784, 563] width 647 height 18
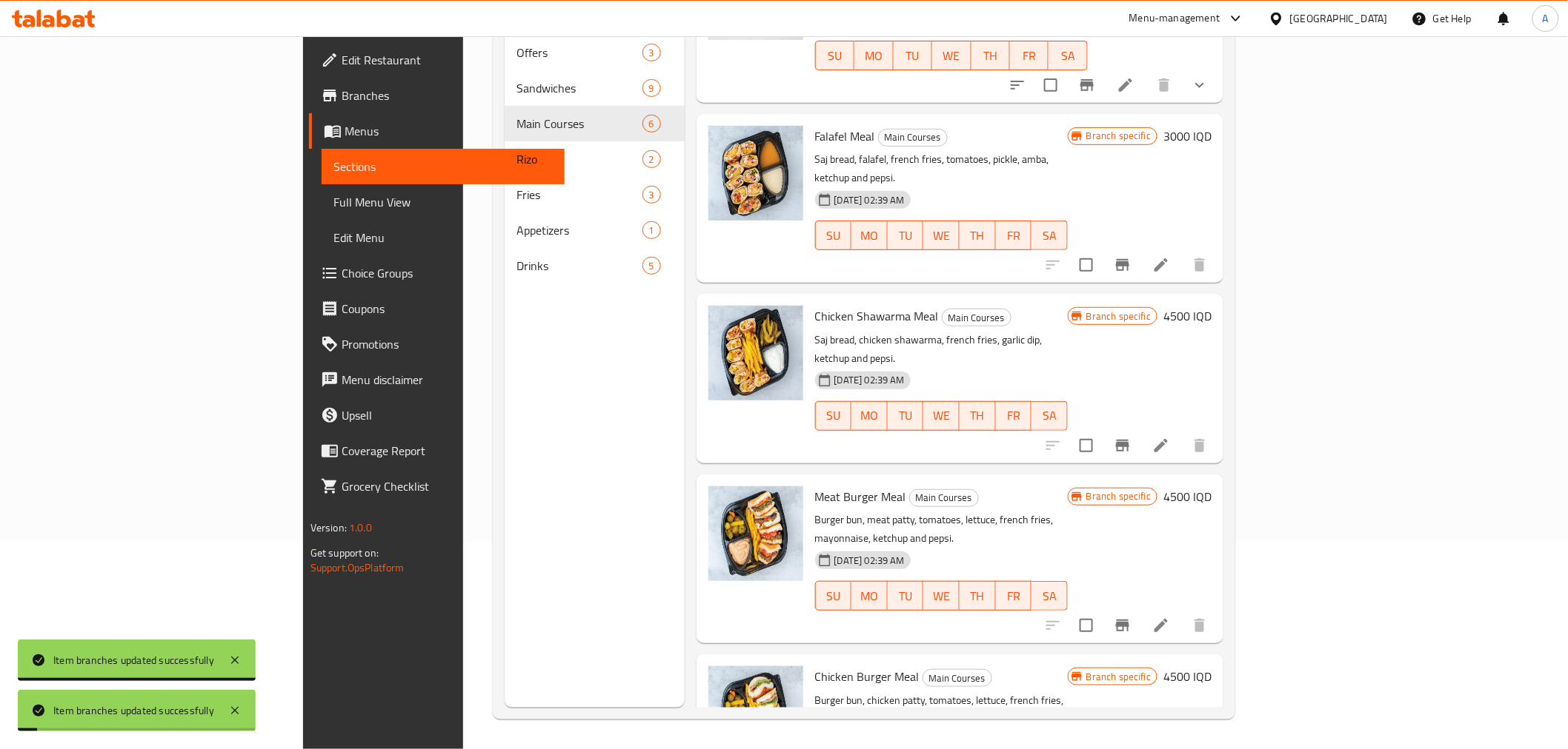
click at [504, 323] on div "Menu sections Offers 3 Sandwiches 9 Main Courses 6 [PERSON_NAME] 2 Fries 3 Appe…" at bounding box center [594, 333] width 180 height 749
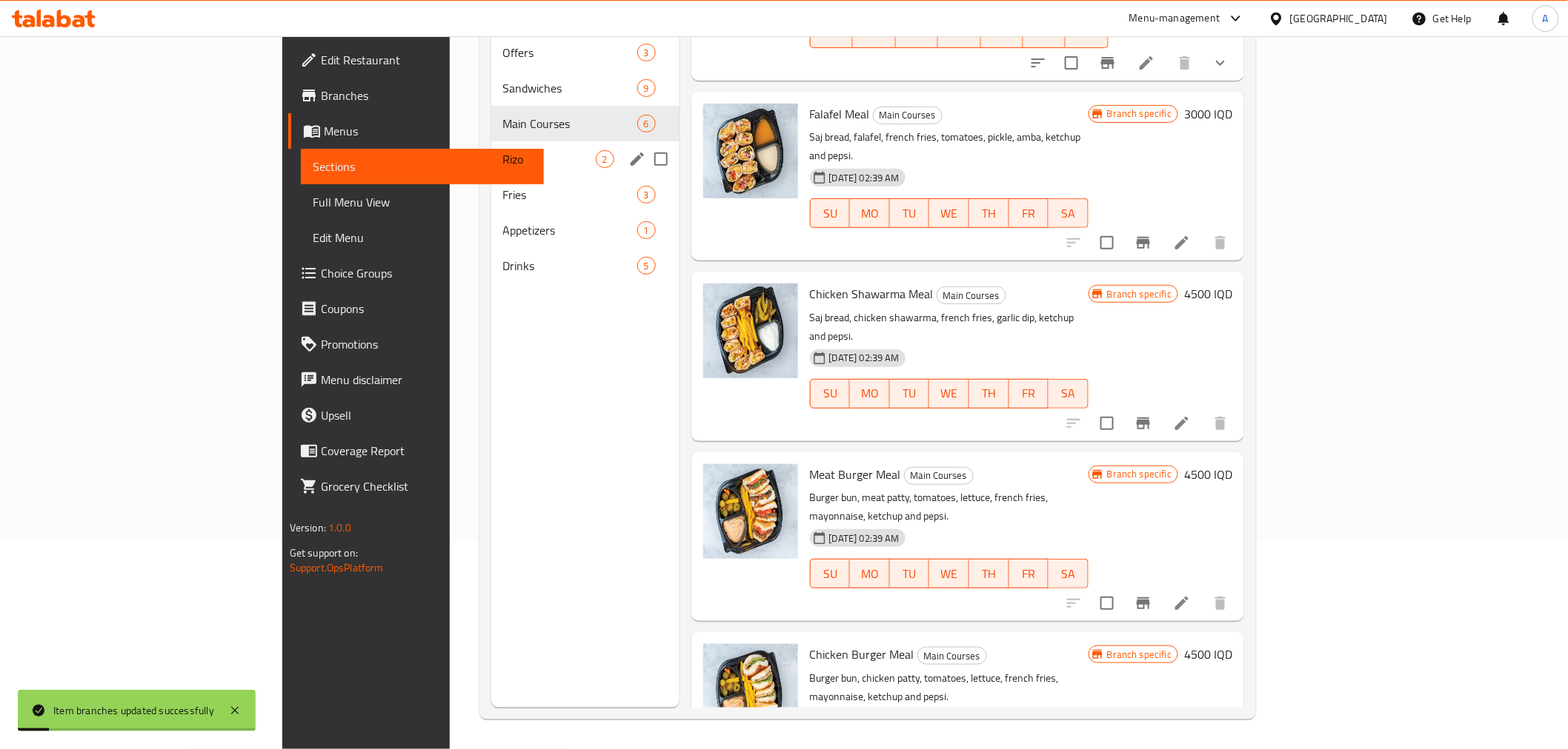
click at [491, 118] on div "Main Courses 6" at bounding box center [585, 124] width 188 height 36
click at [503, 151] on span "Rizo" at bounding box center [549, 159] width 93 height 17
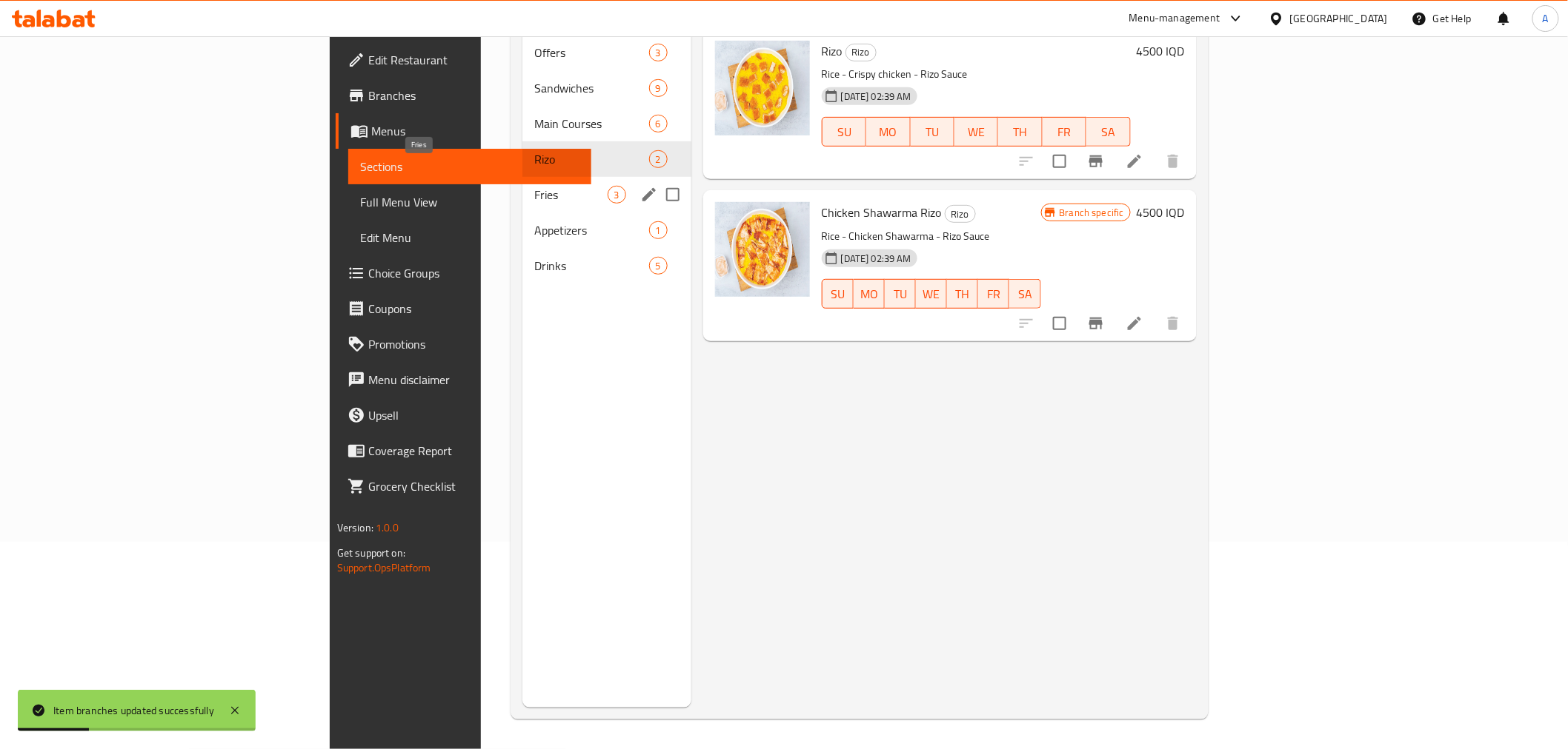
click at [535, 185] on span "Fries" at bounding box center [571, 194] width 73 height 17
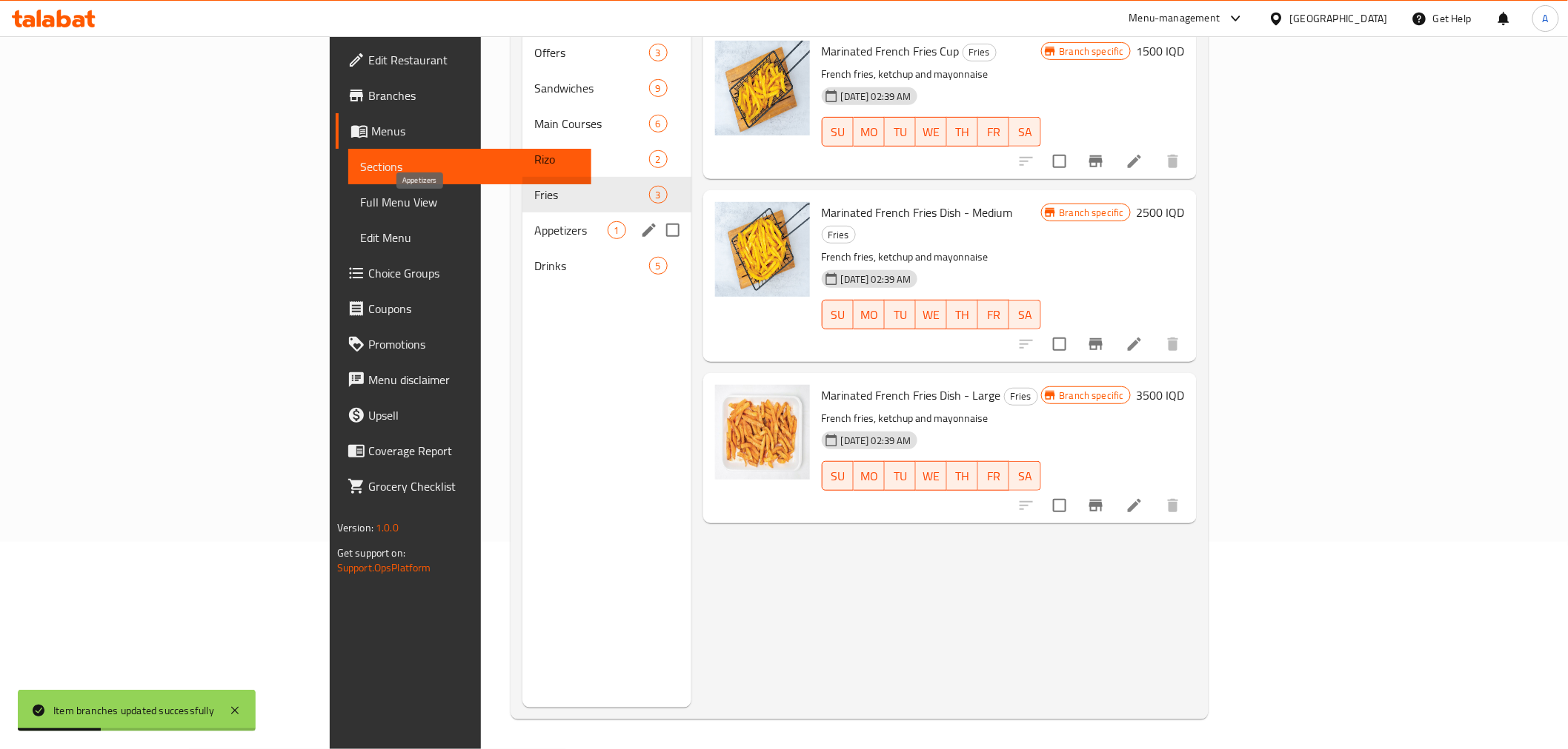
click at [523, 223] on div "Appetizers 1" at bounding box center [607, 230] width 168 height 36
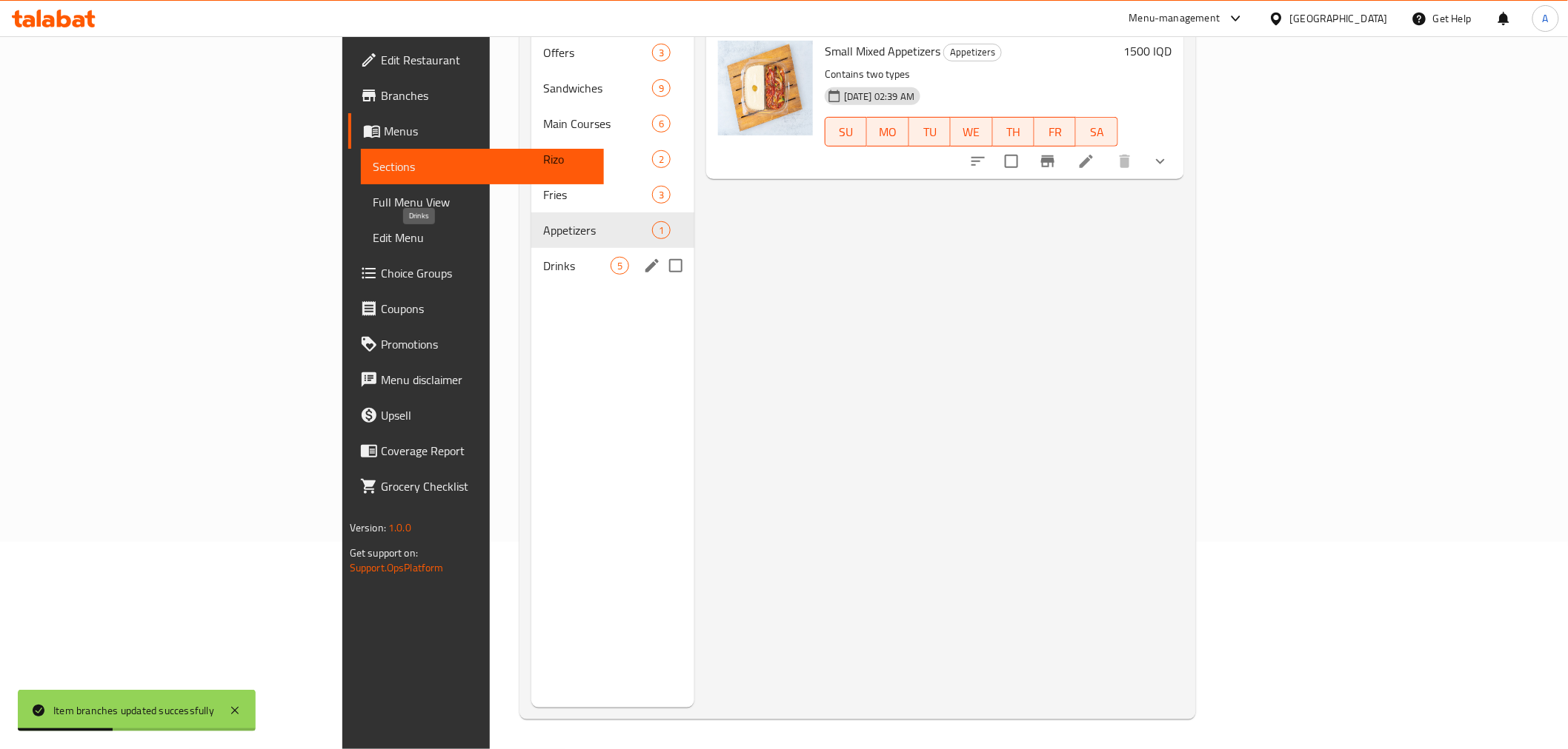
click at [543, 257] on span "Drinks" at bounding box center [577, 266] width 67 height 17
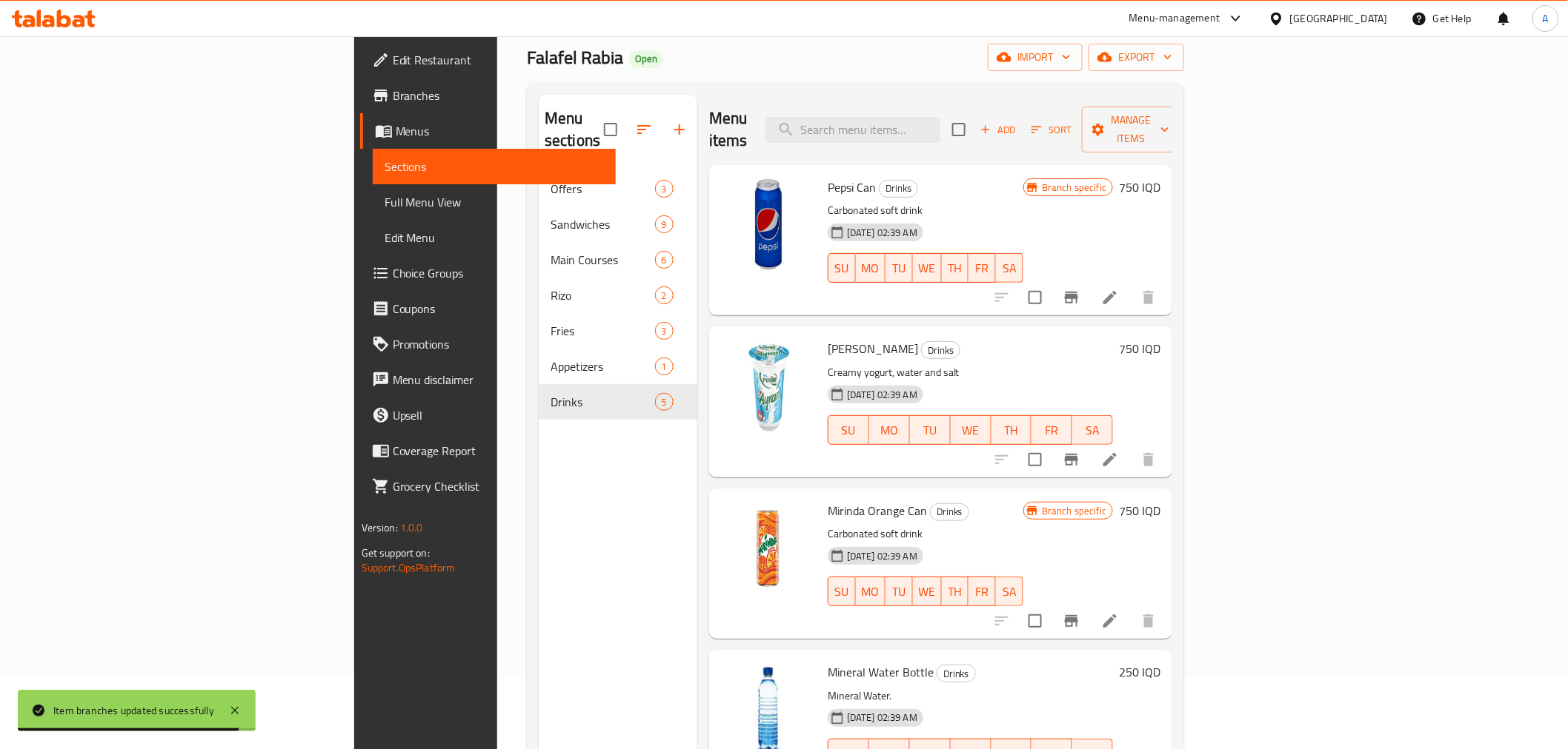
scroll to position [42, 0]
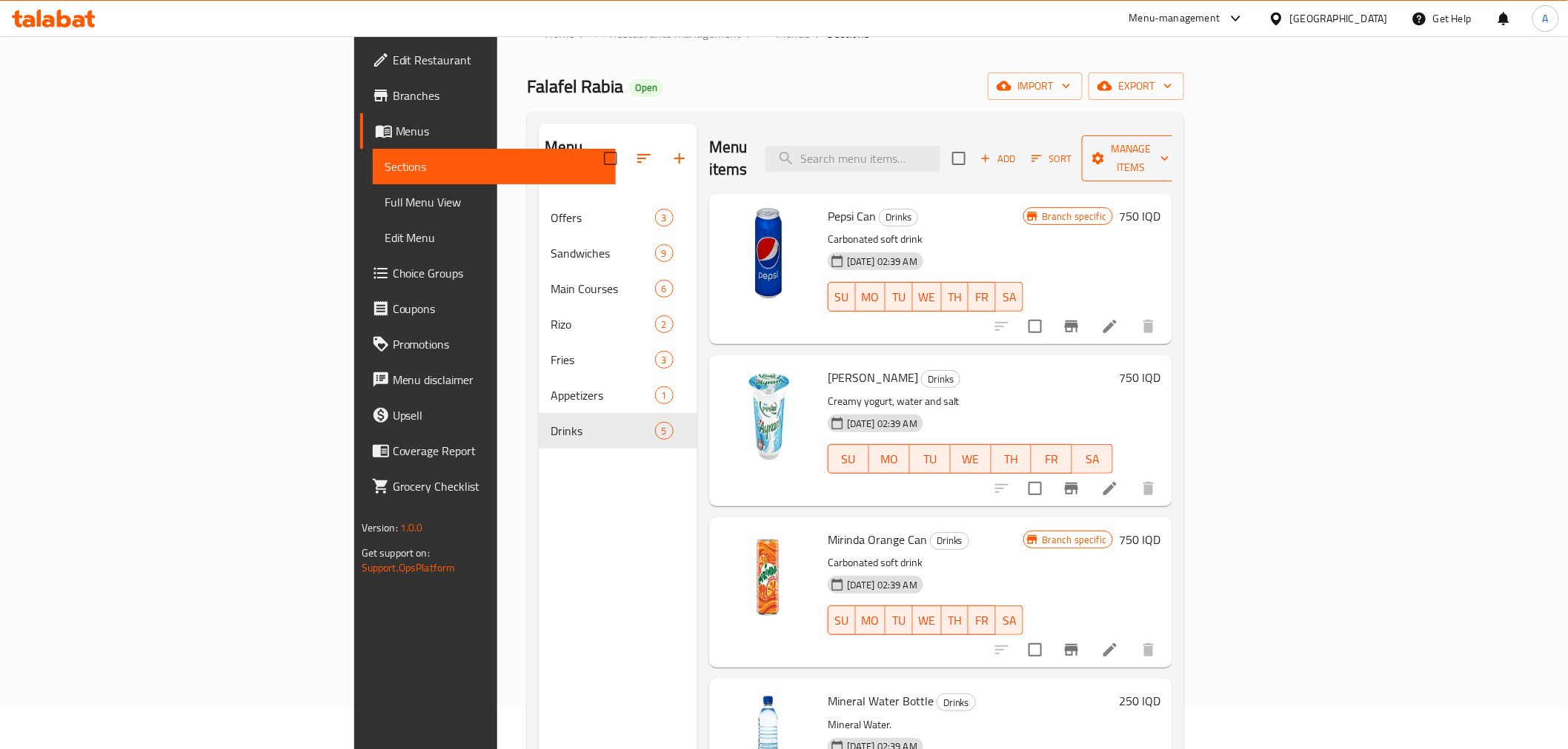
click at [1169, 146] on span "Manage items" at bounding box center [1131, 159] width 75 height 37
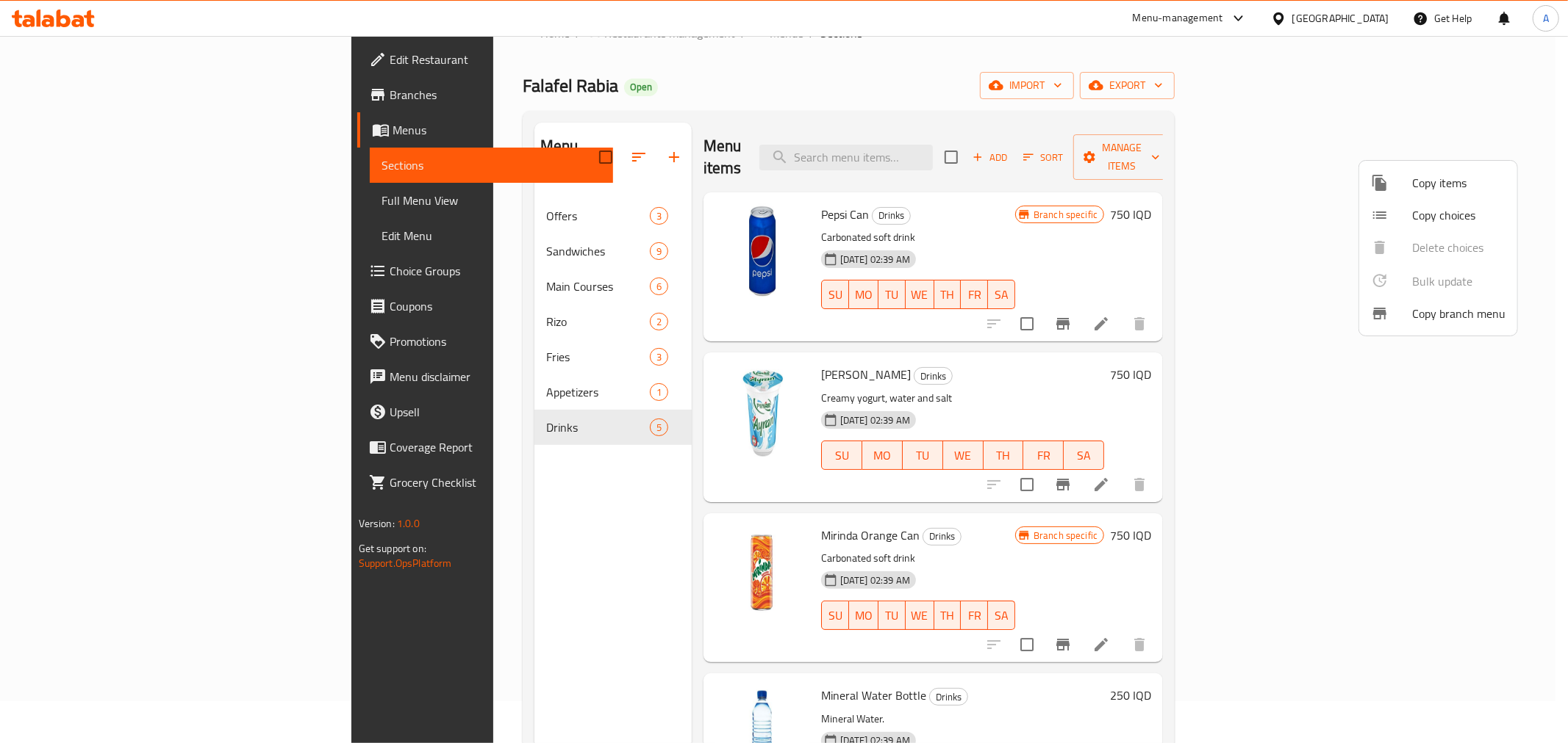
click at [1169, 145] on div at bounding box center [784, 371] width 1568 height 743
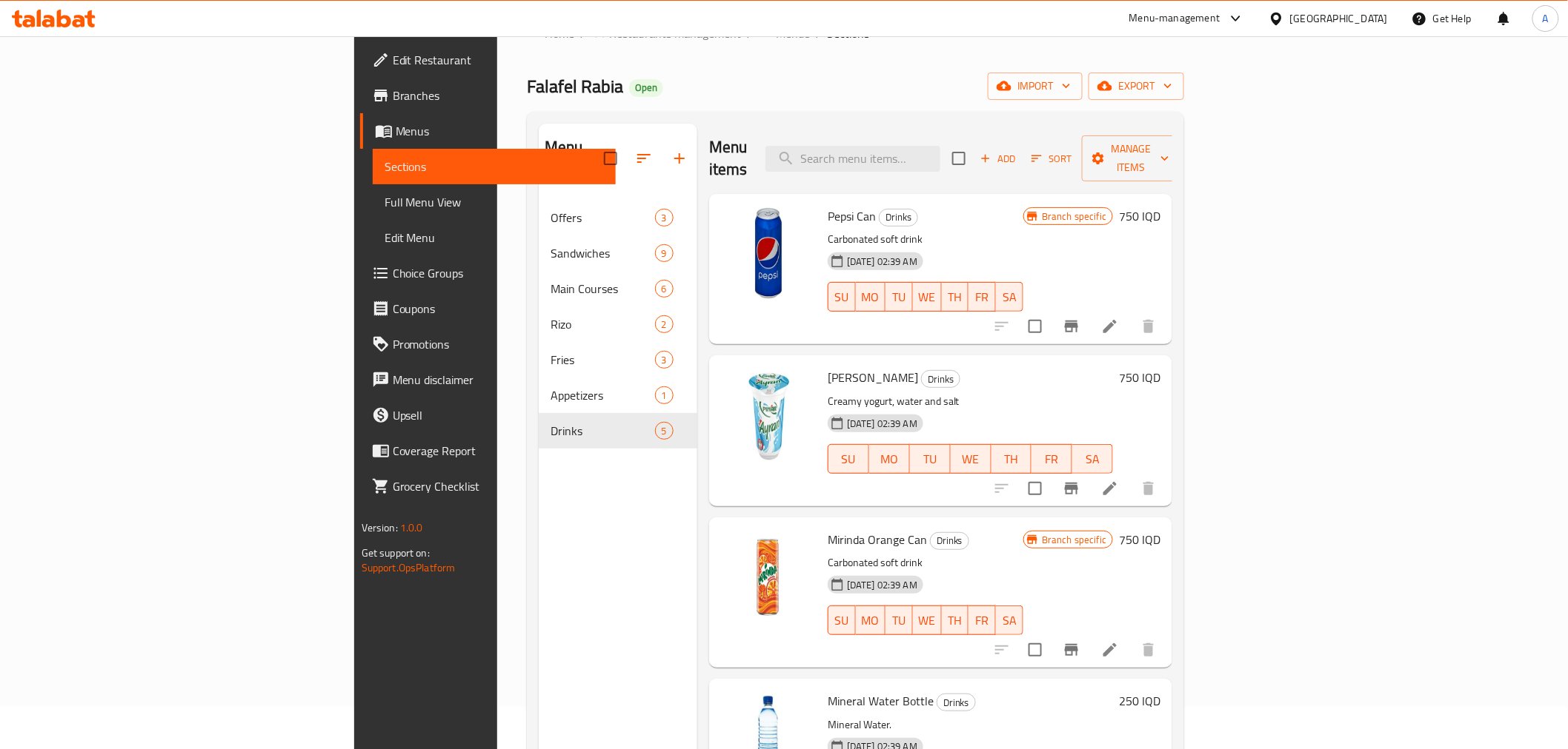
click at [1172, 152] on div "Menu items Add Sort Manage items" at bounding box center [941, 159] width 463 height 71
click at [1169, 152] on span "Manage items" at bounding box center [1131, 159] width 75 height 37
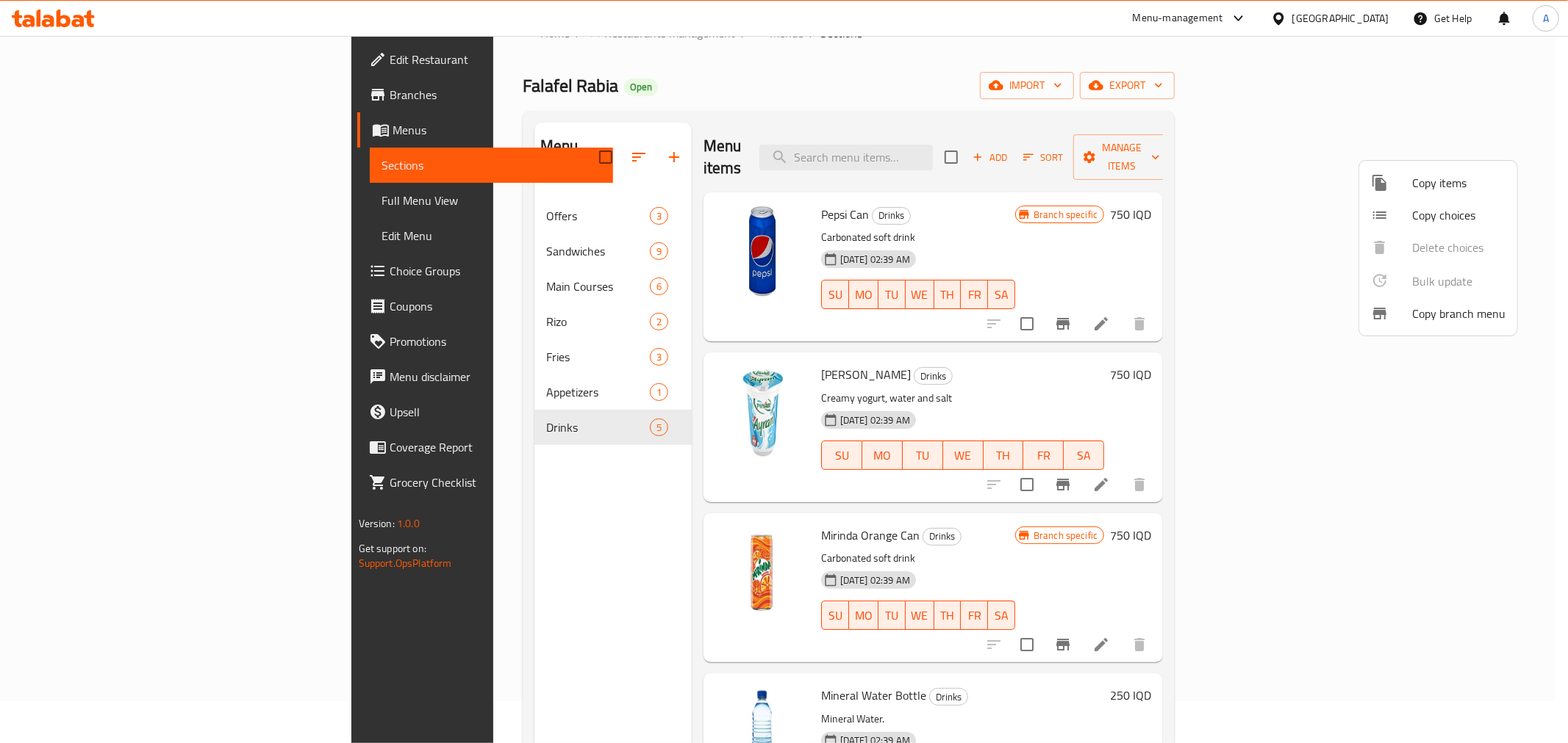
click at [1170, 135] on div at bounding box center [784, 371] width 1568 height 743
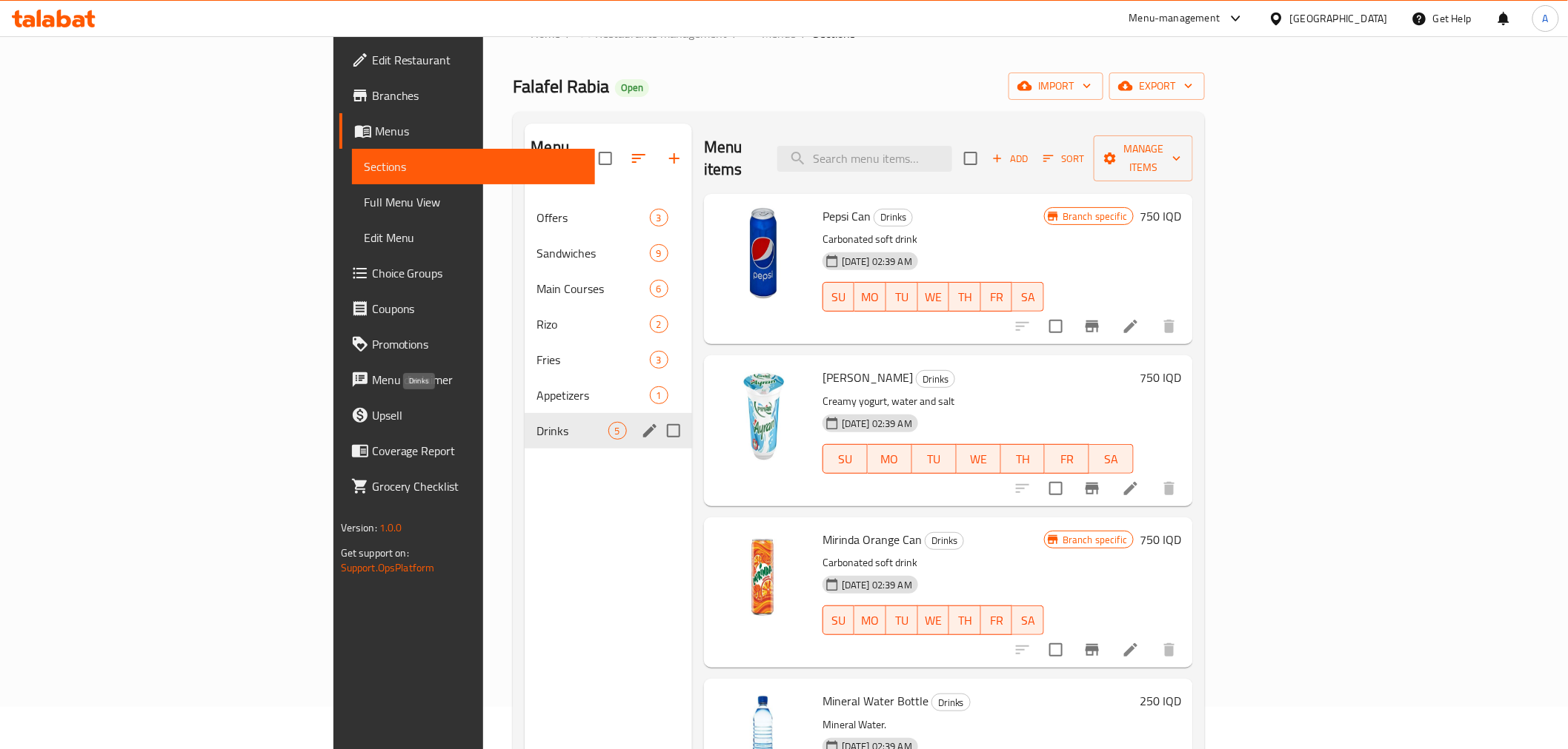
click at [536, 422] on span "Drinks" at bounding box center [572, 430] width 71 height 17
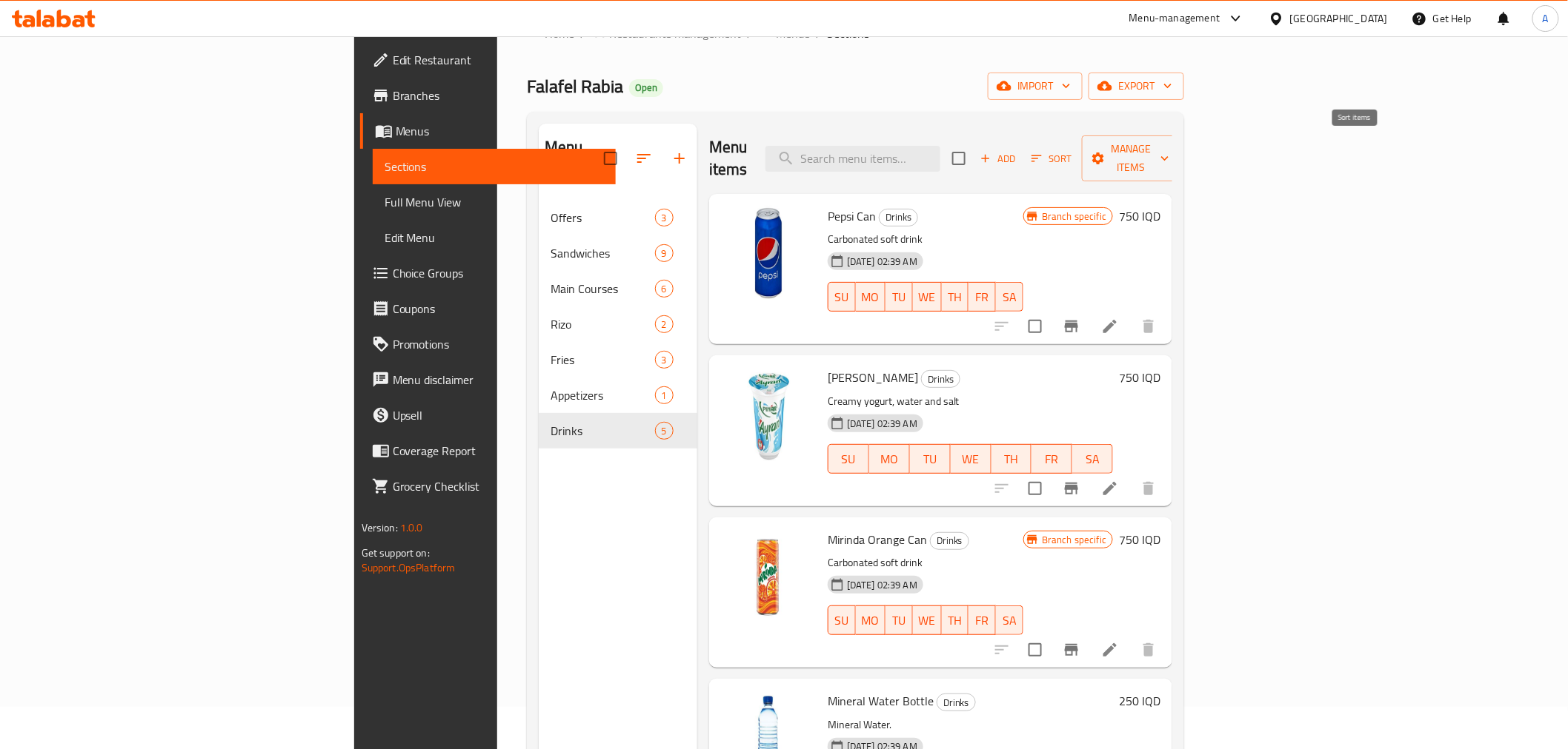
click at [1072, 151] on span "Sort" at bounding box center [1051, 159] width 40 height 17
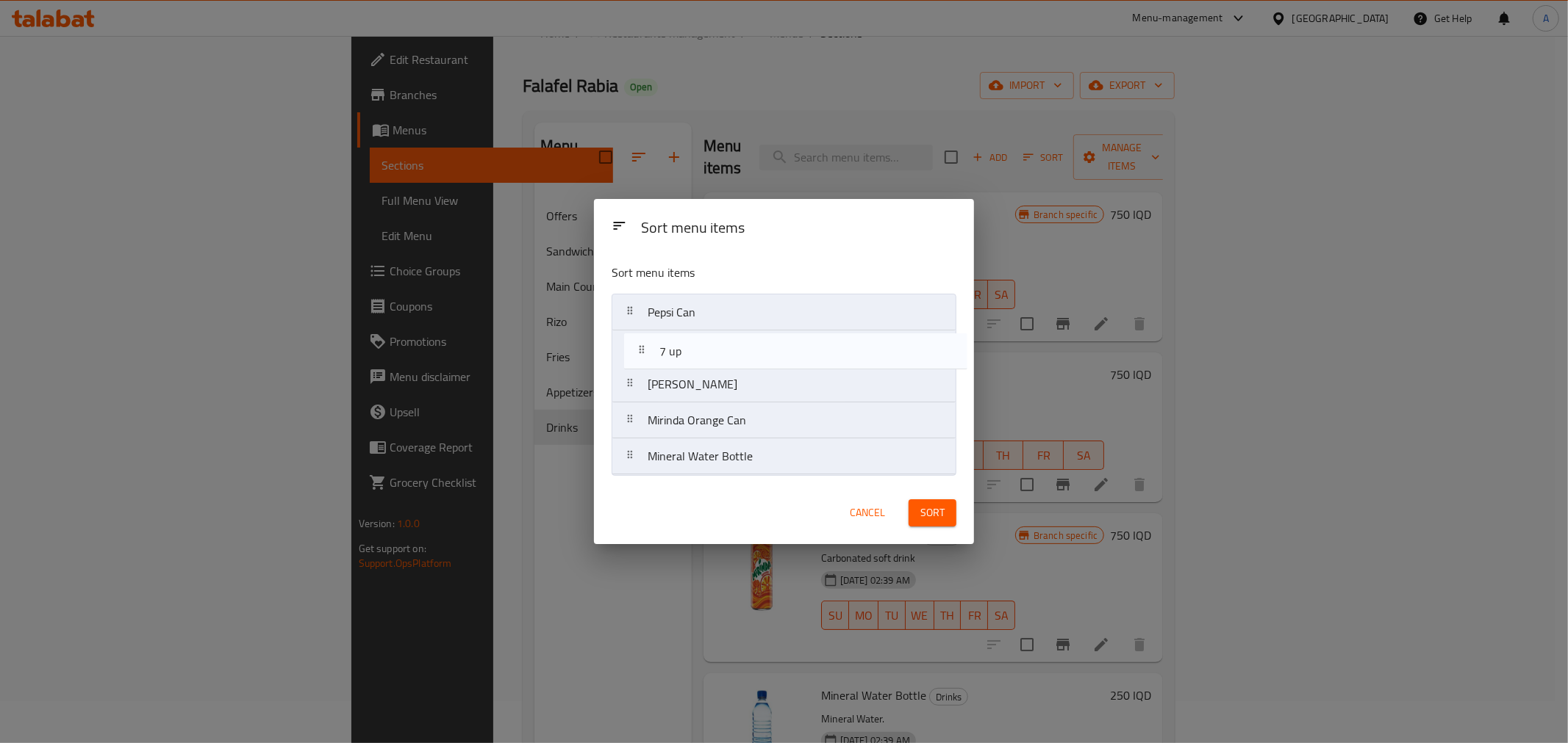
drag, startPoint x: 675, startPoint y: 470, endPoint x: 687, endPoint y: 367, distance: 103.7
click at [687, 360] on nav "Pepsi Can Sulaimanya [PERSON_NAME] Orange Can Mineral Water Bottle 7 up" at bounding box center [784, 384] width 345 height 182
drag, startPoint x: 713, startPoint y: 430, endPoint x: 710, endPoint y: 377, distance: 53.1
click at [710, 377] on nav "Pepsi Can 7 up Sulaimanya [PERSON_NAME] Orange Can Mineral Water Bottle" at bounding box center [784, 384] width 345 height 182
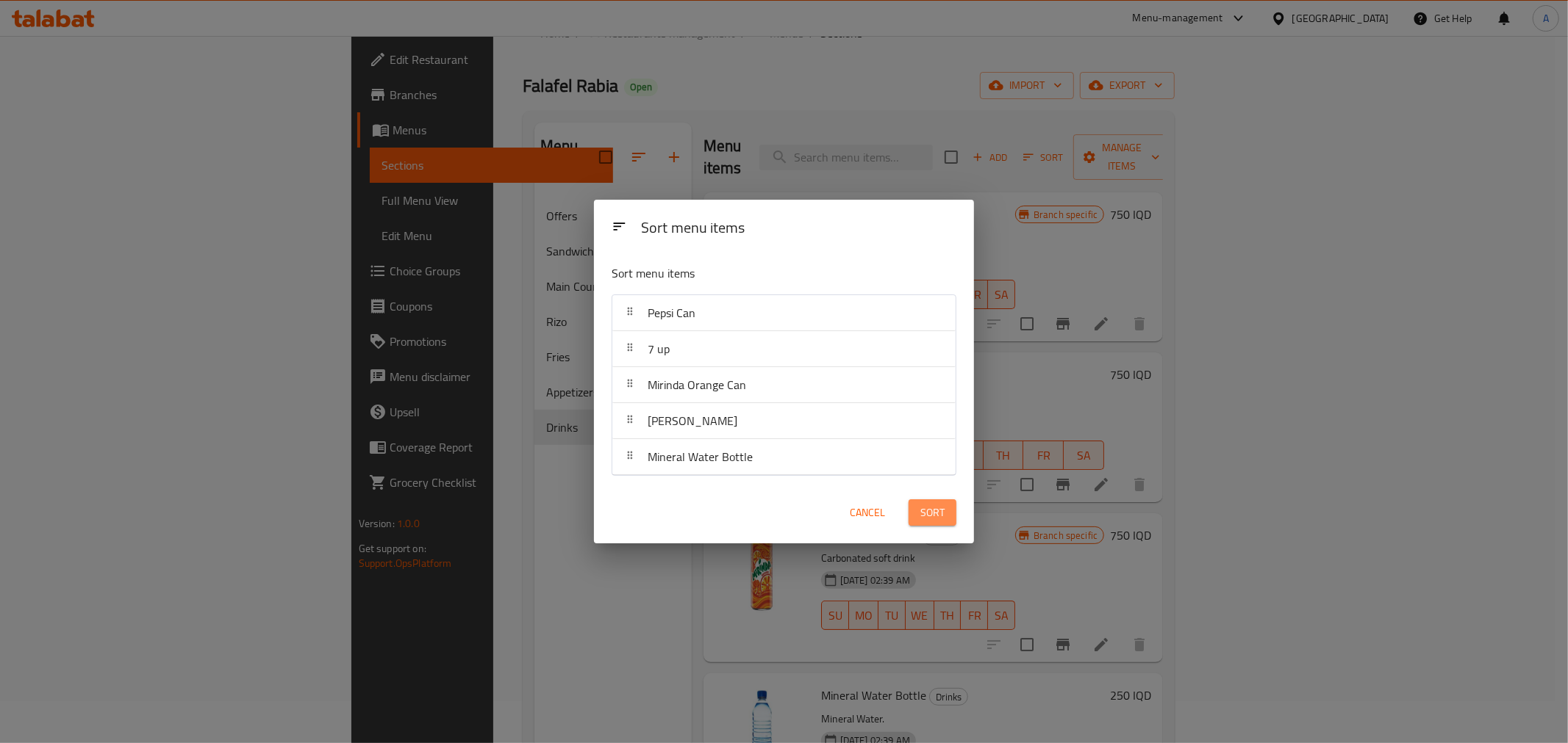
click at [944, 504] on span "Sort" at bounding box center [932, 513] width 24 height 18
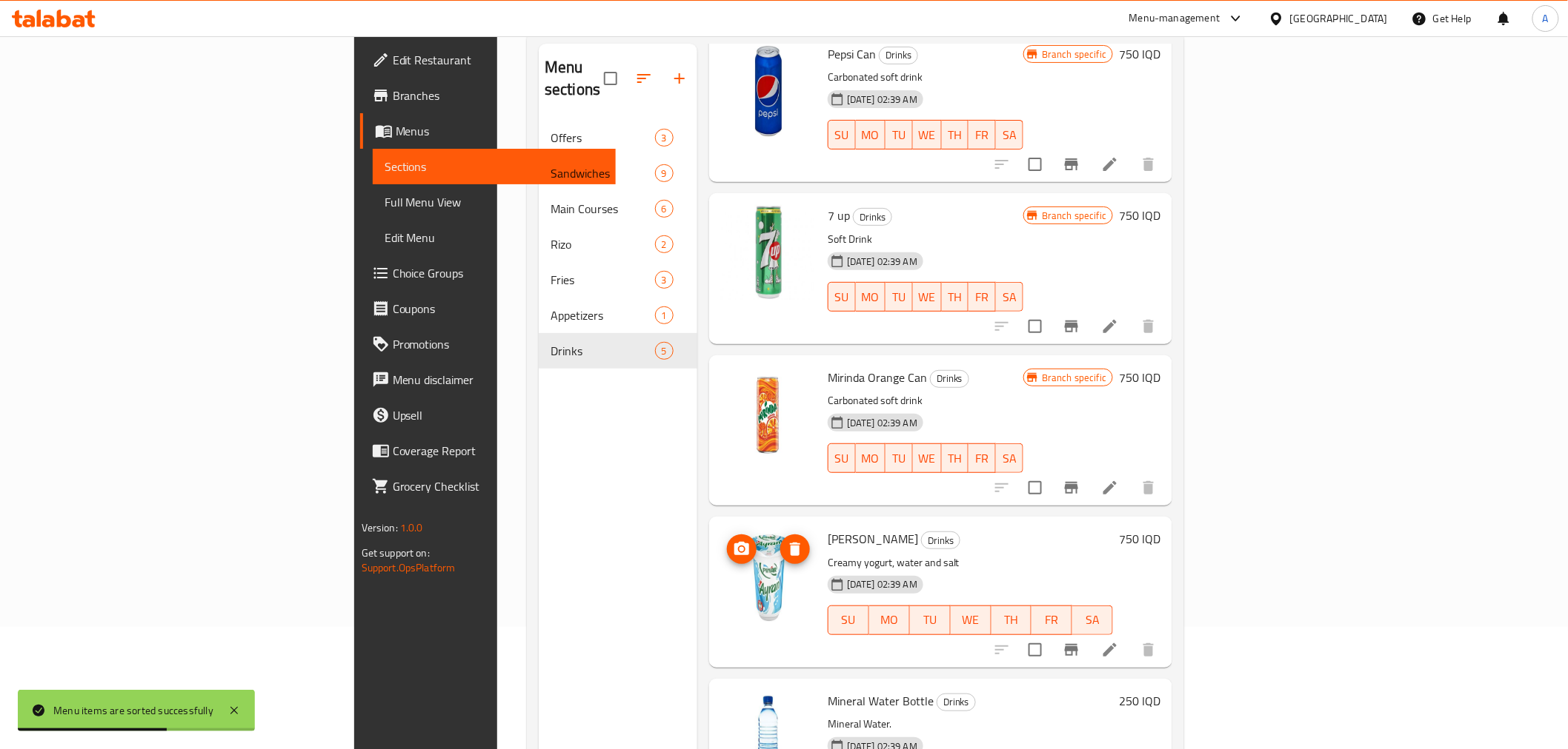
scroll to position [208, 0]
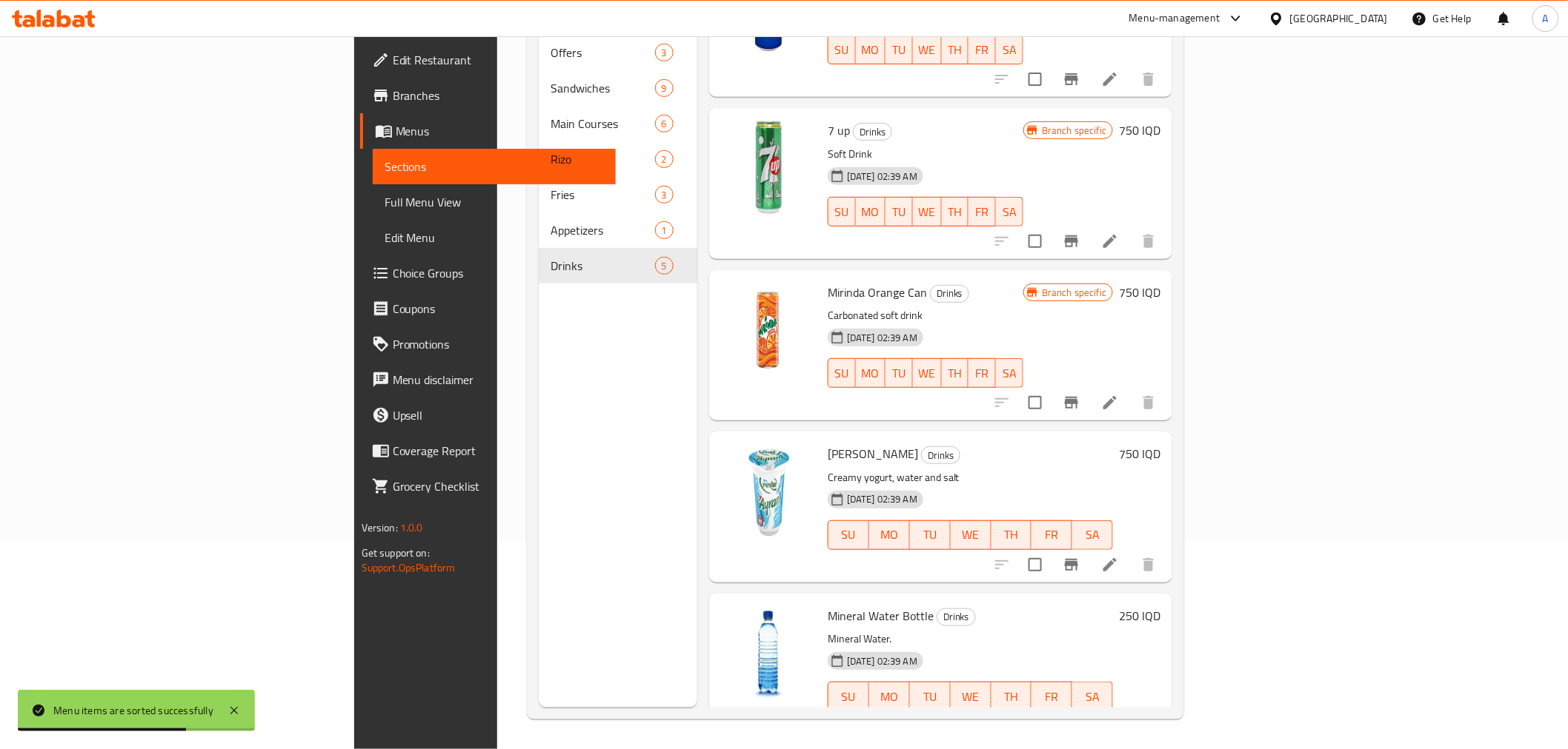
click at [539, 395] on div "Menu sections Offers 3 Sandwiches 9 Main Courses 6 [PERSON_NAME] 2 Fries 3 Appe…" at bounding box center [618, 333] width 159 height 749
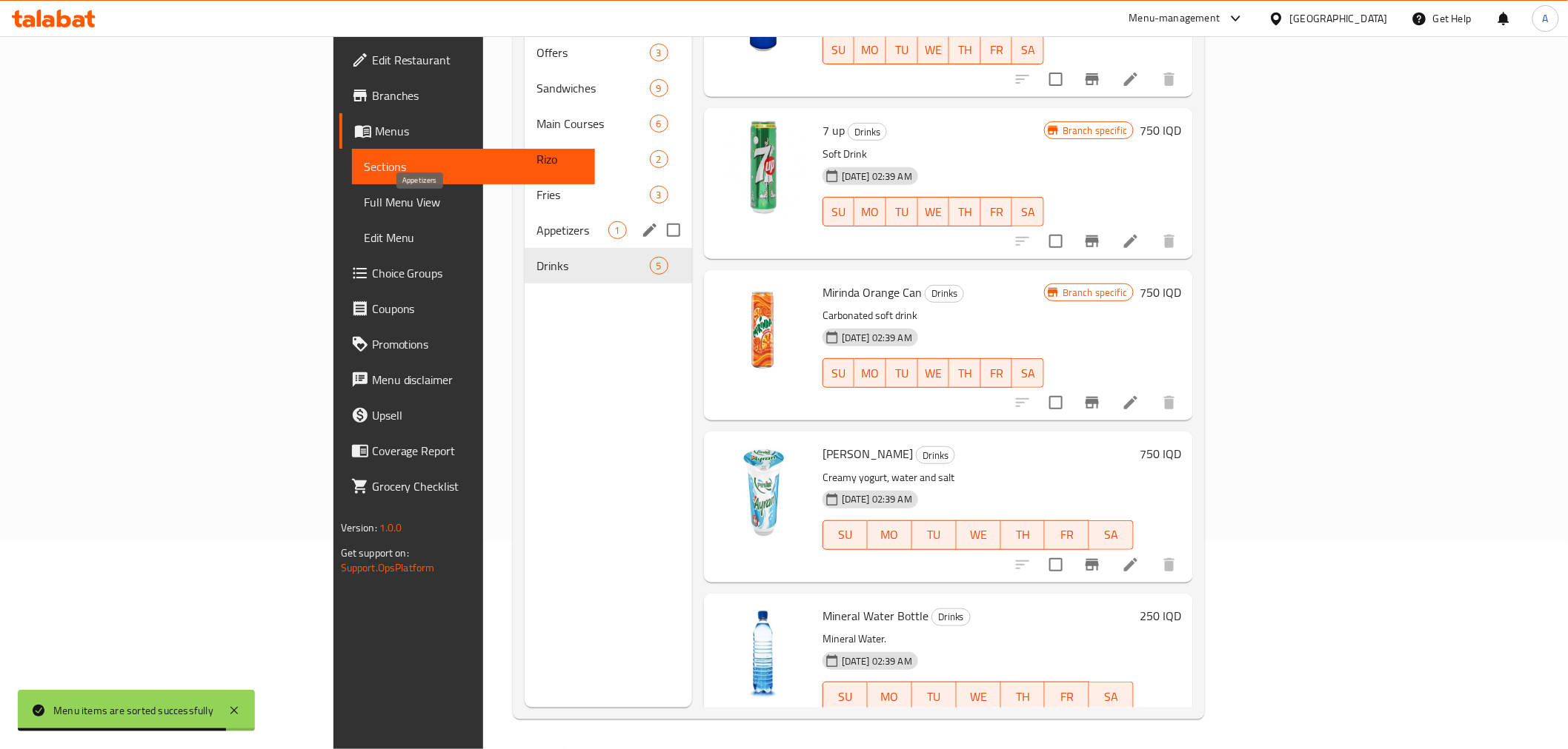
click at [536, 221] on span "Appetizers" at bounding box center [572, 230] width 71 height 17
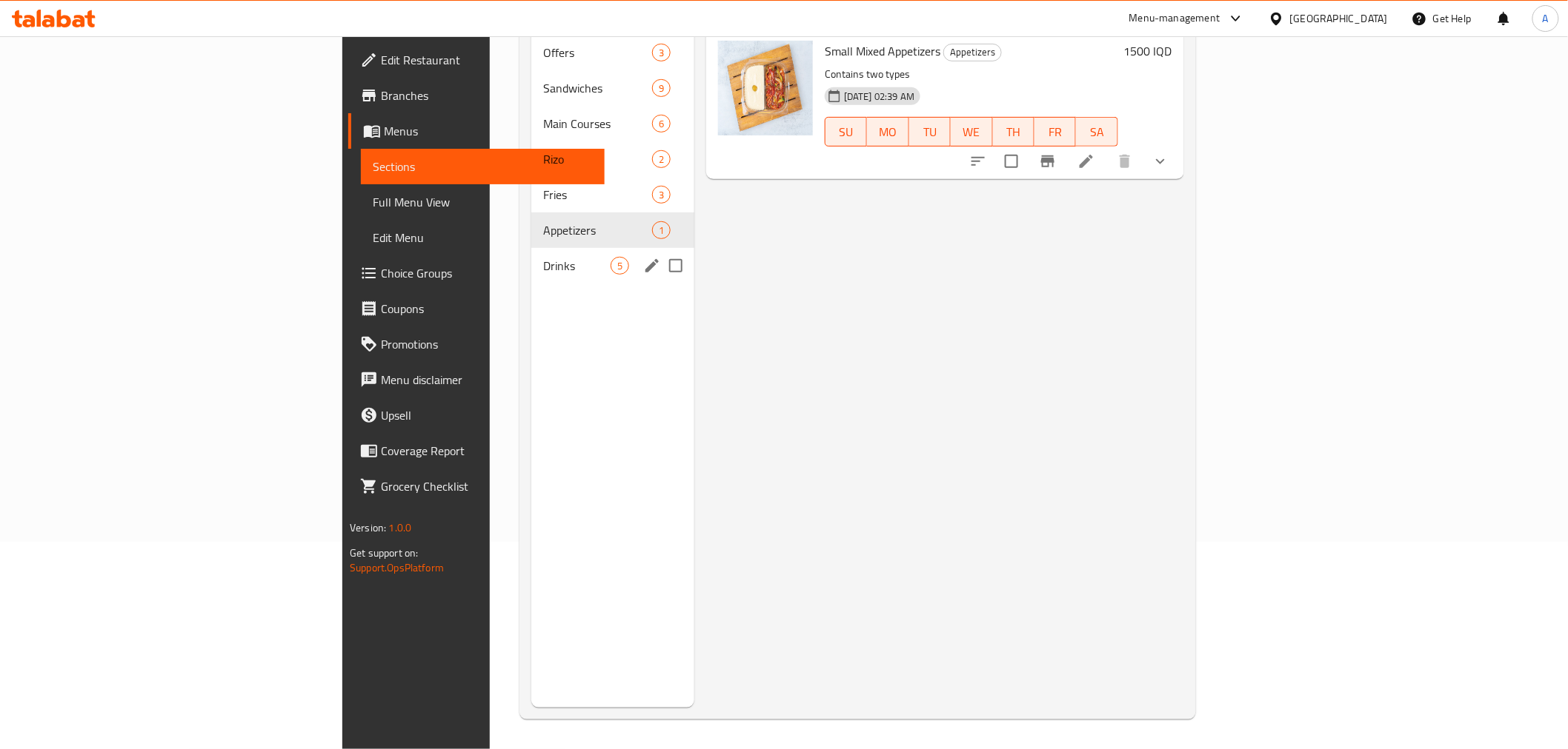
click at [543, 257] on span "Drinks" at bounding box center [577, 266] width 67 height 17
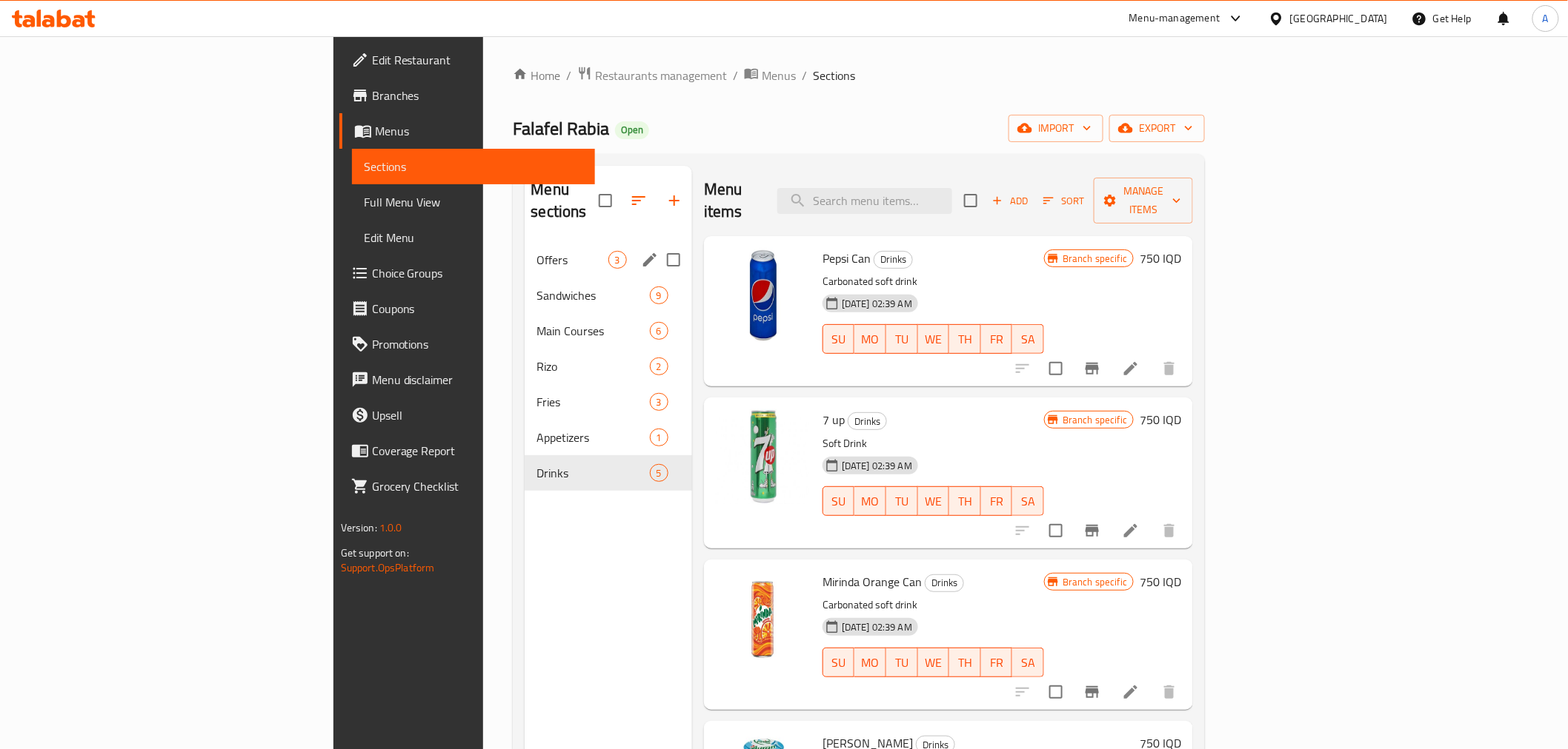
click at [524, 242] on div "Offers 3" at bounding box center [608, 259] width 167 height 36
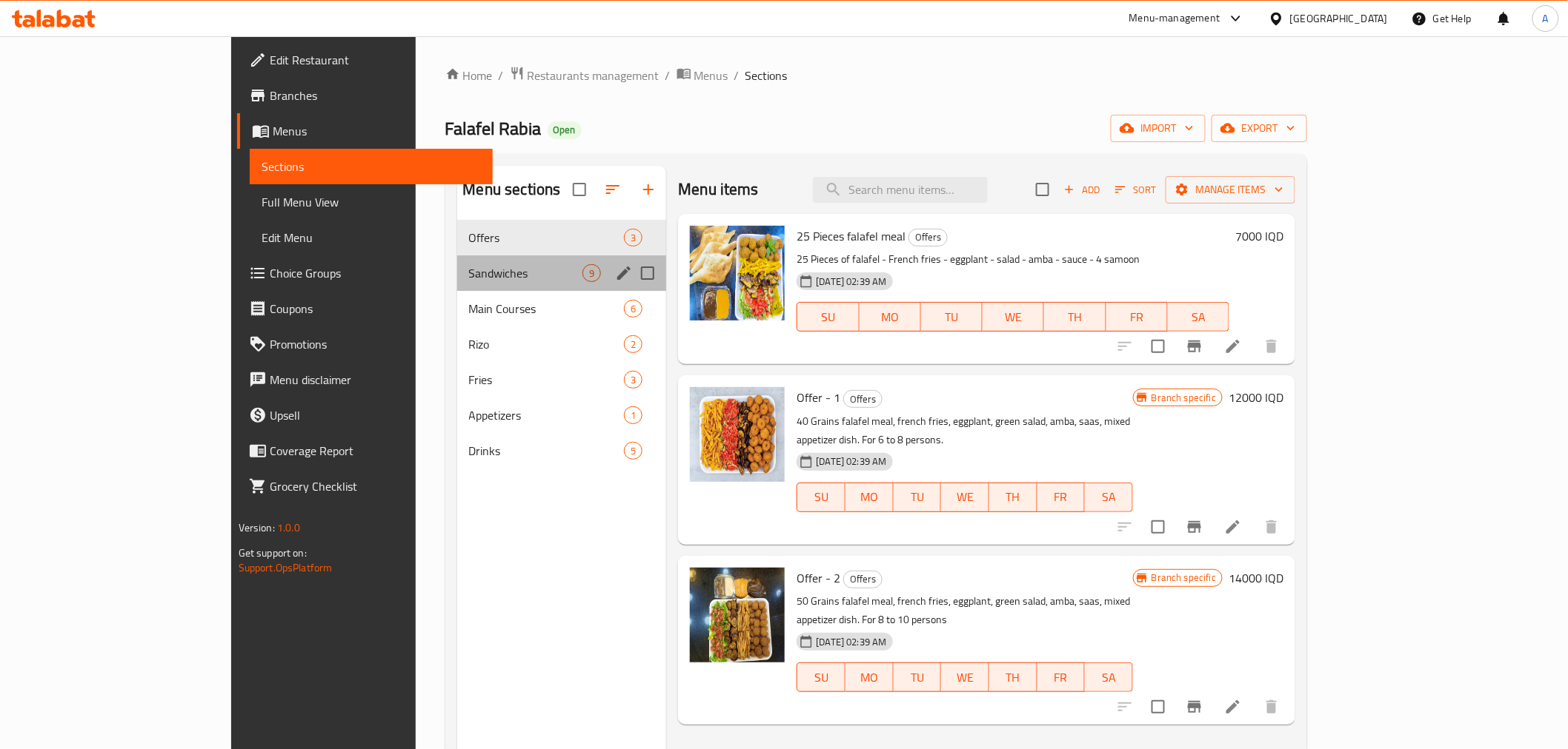
click at [457, 284] on div "Sandwiches 9" at bounding box center [562, 273] width 209 height 36
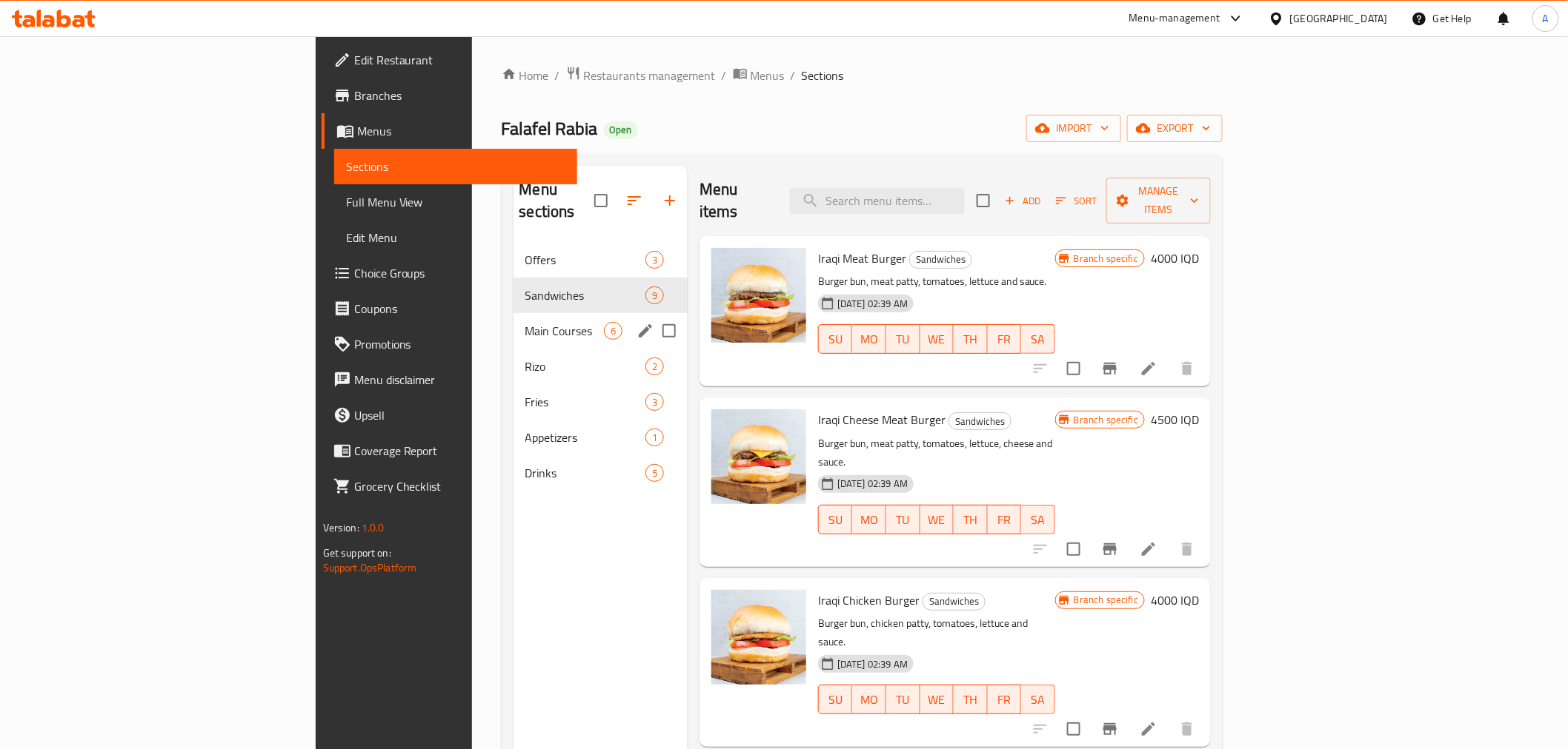
click at [525, 322] on span "Main Courses" at bounding box center [564, 331] width 79 height 17
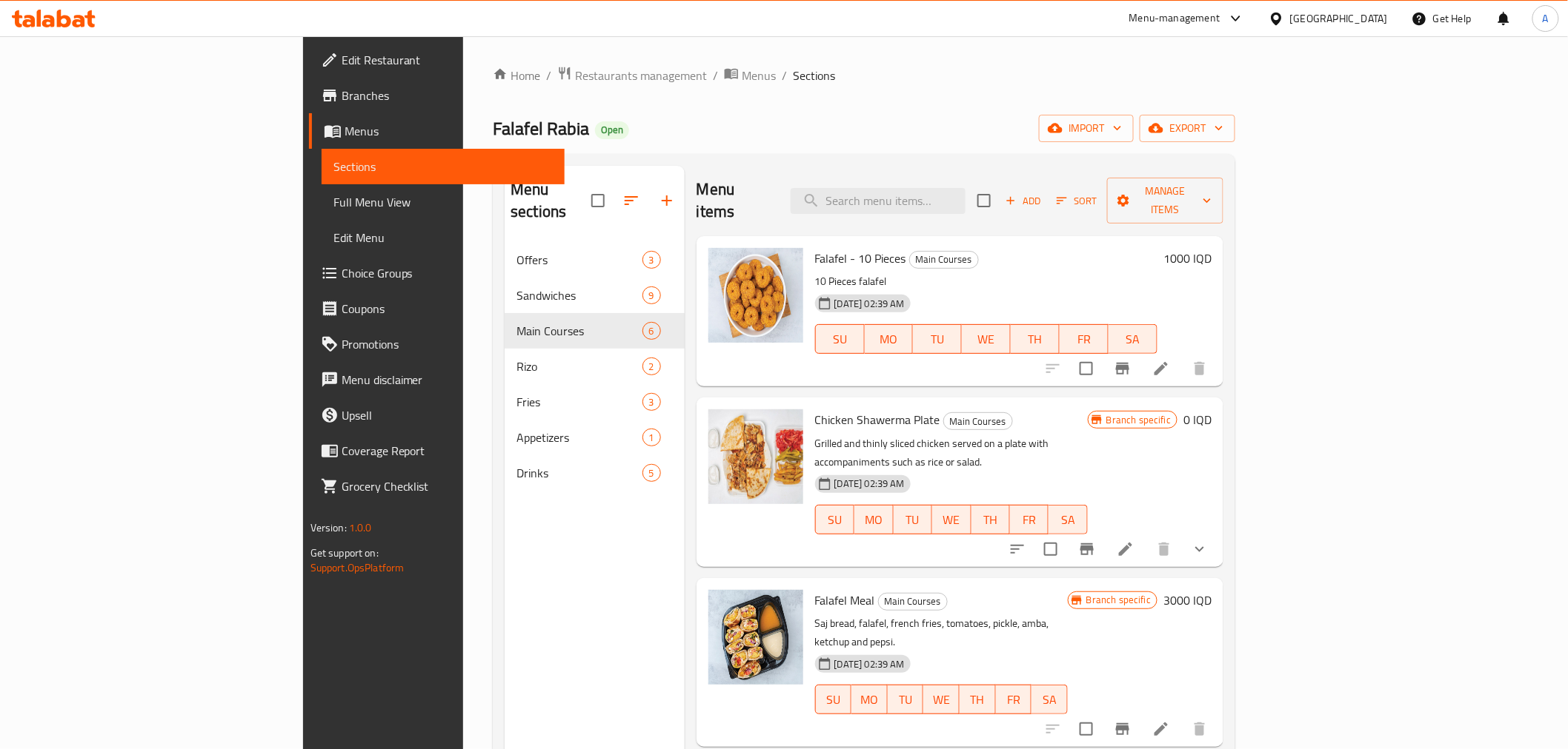
click at [504, 501] on div "Menu sections Offers 3 Sandwiches 9 Main Courses 6 [PERSON_NAME] 2 Fries 3 Appe…" at bounding box center [594, 540] width 180 height 749
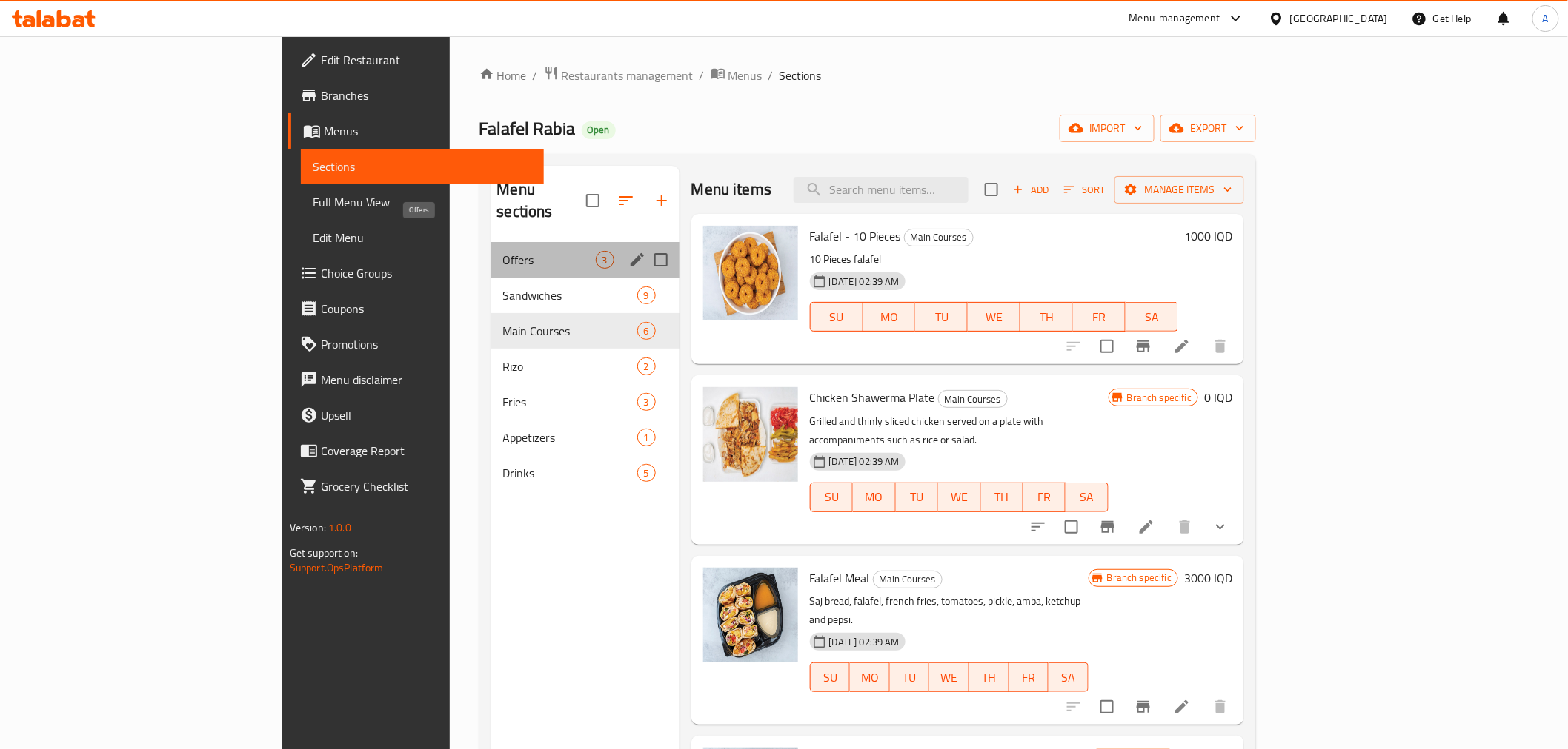
click at [503, 251] on span "Offers" at bounding box center [549, 260] width 93 height 17
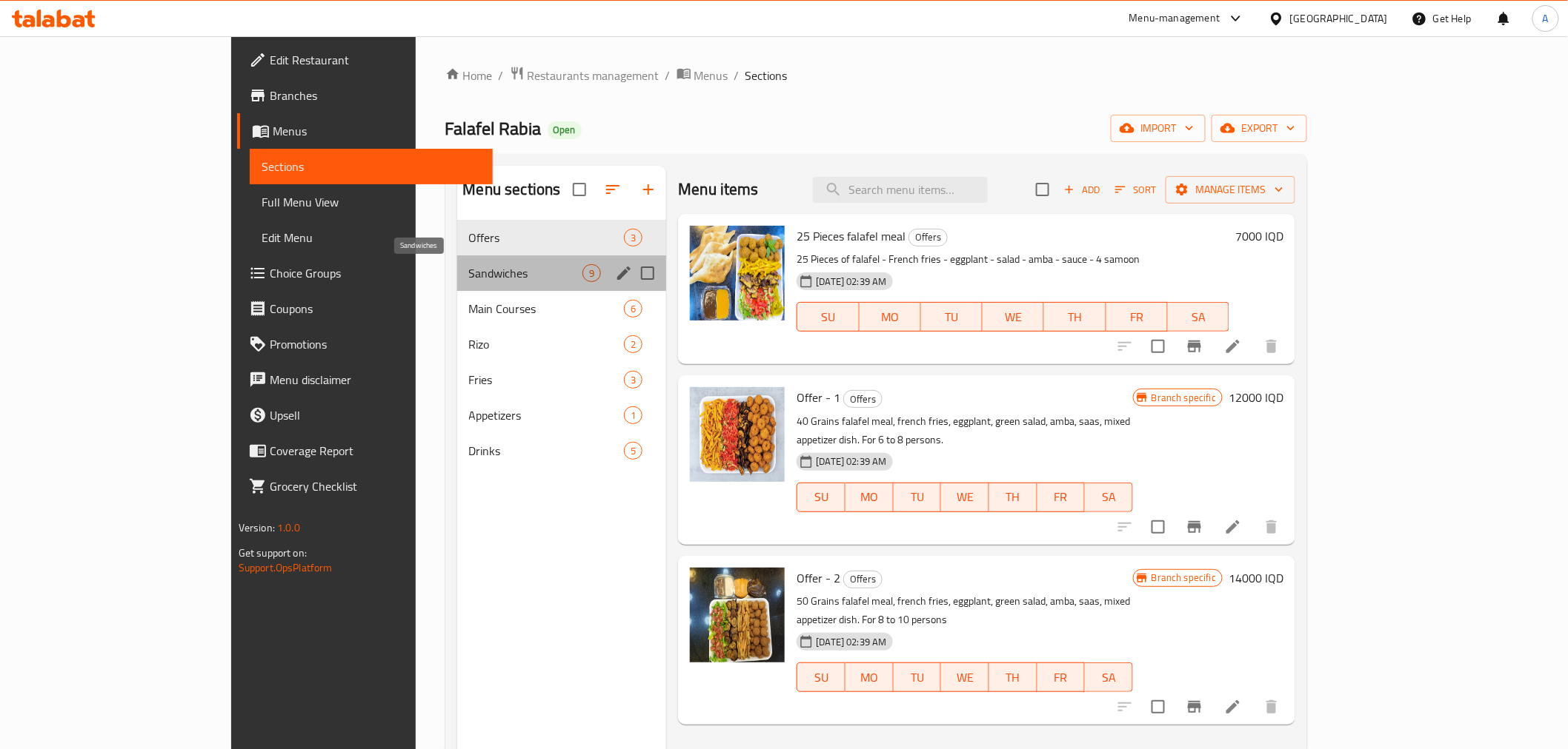
click at [469, 277] on span "Sandwiches" at bounding box center [526, 273] width 114 height 17
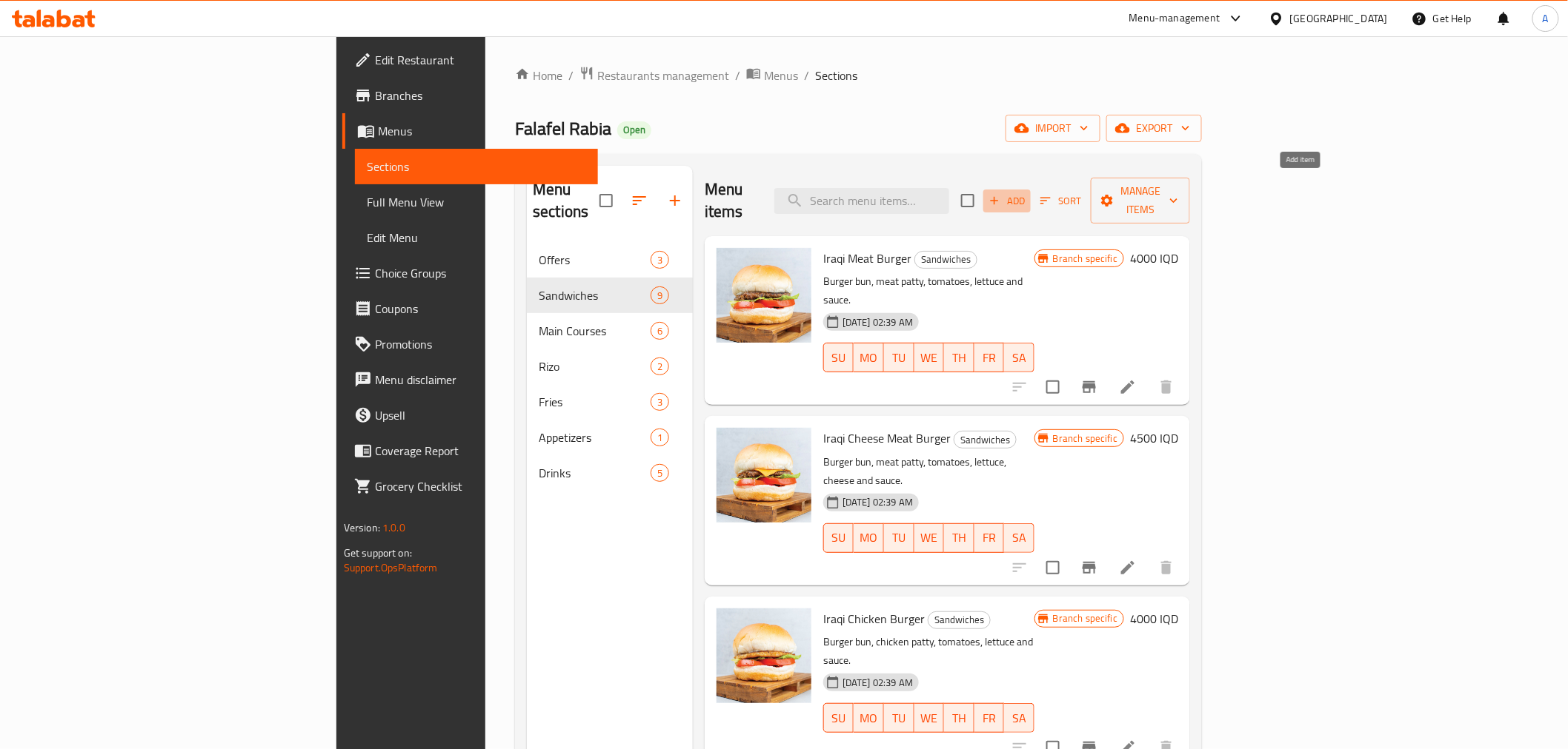
click at [1027, 193] on span "Add" at bounding box center [1006, 201] width 40 height 17
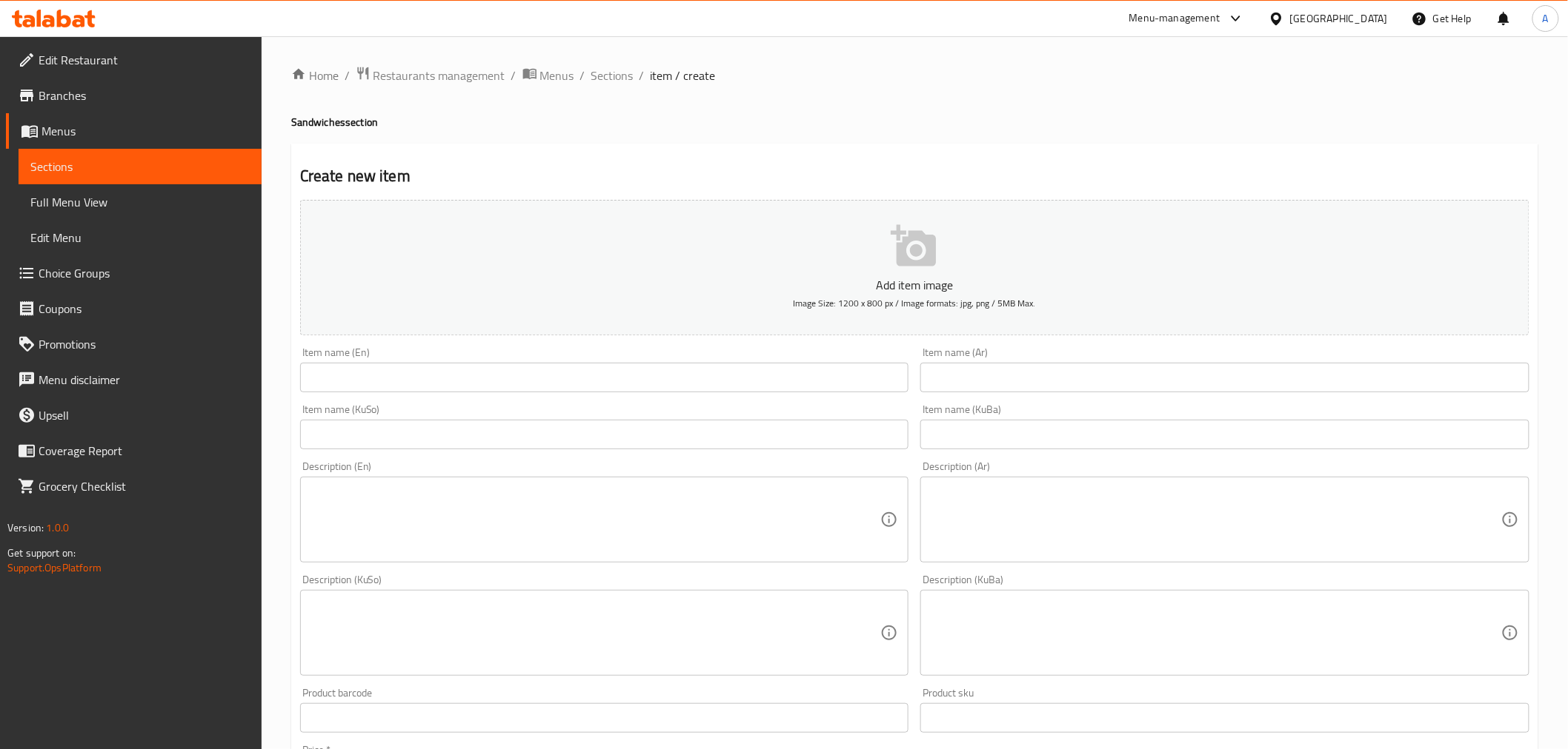
click at [976, 373] on input "text" at bounding box center [1225, 377] width 609 height 29
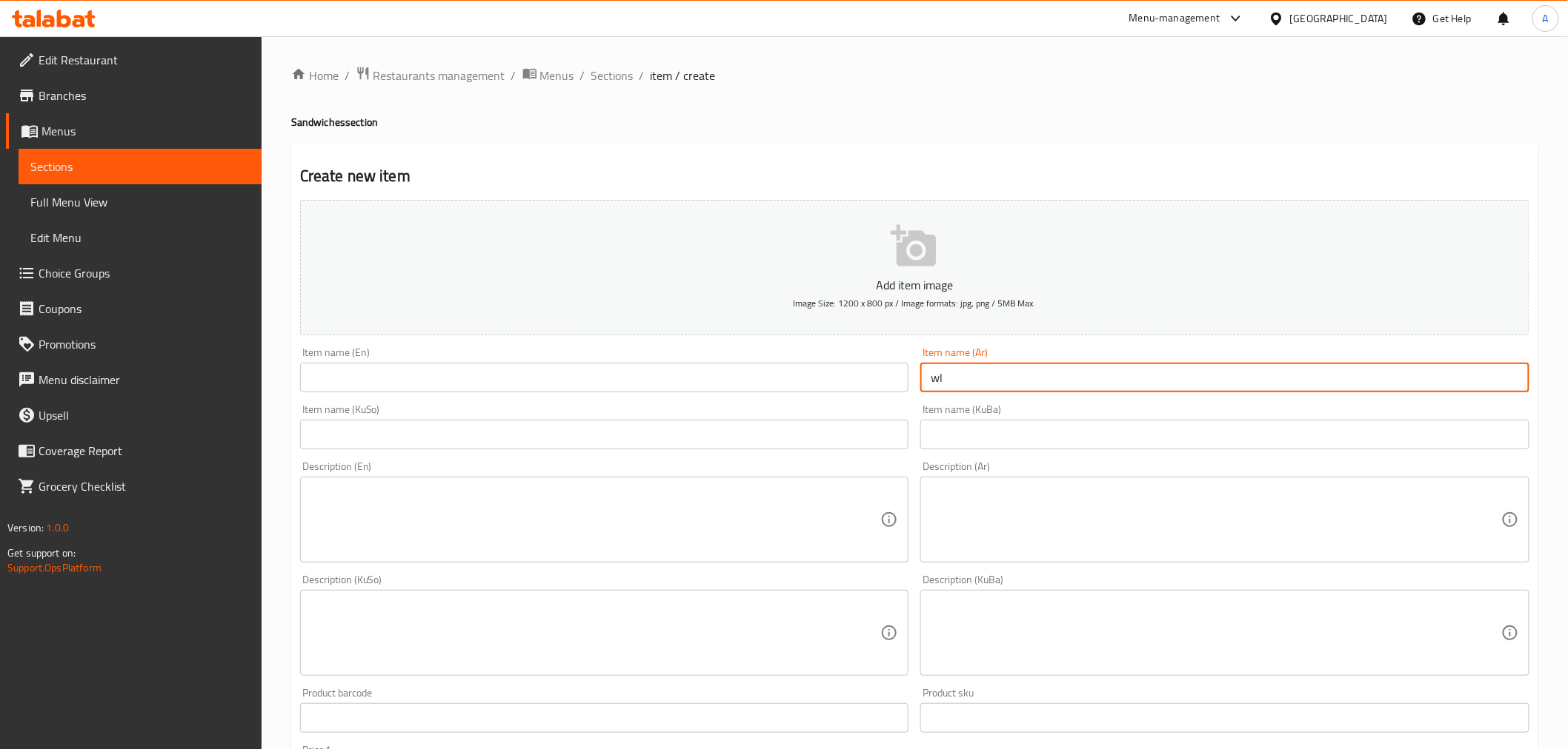
type input "w"
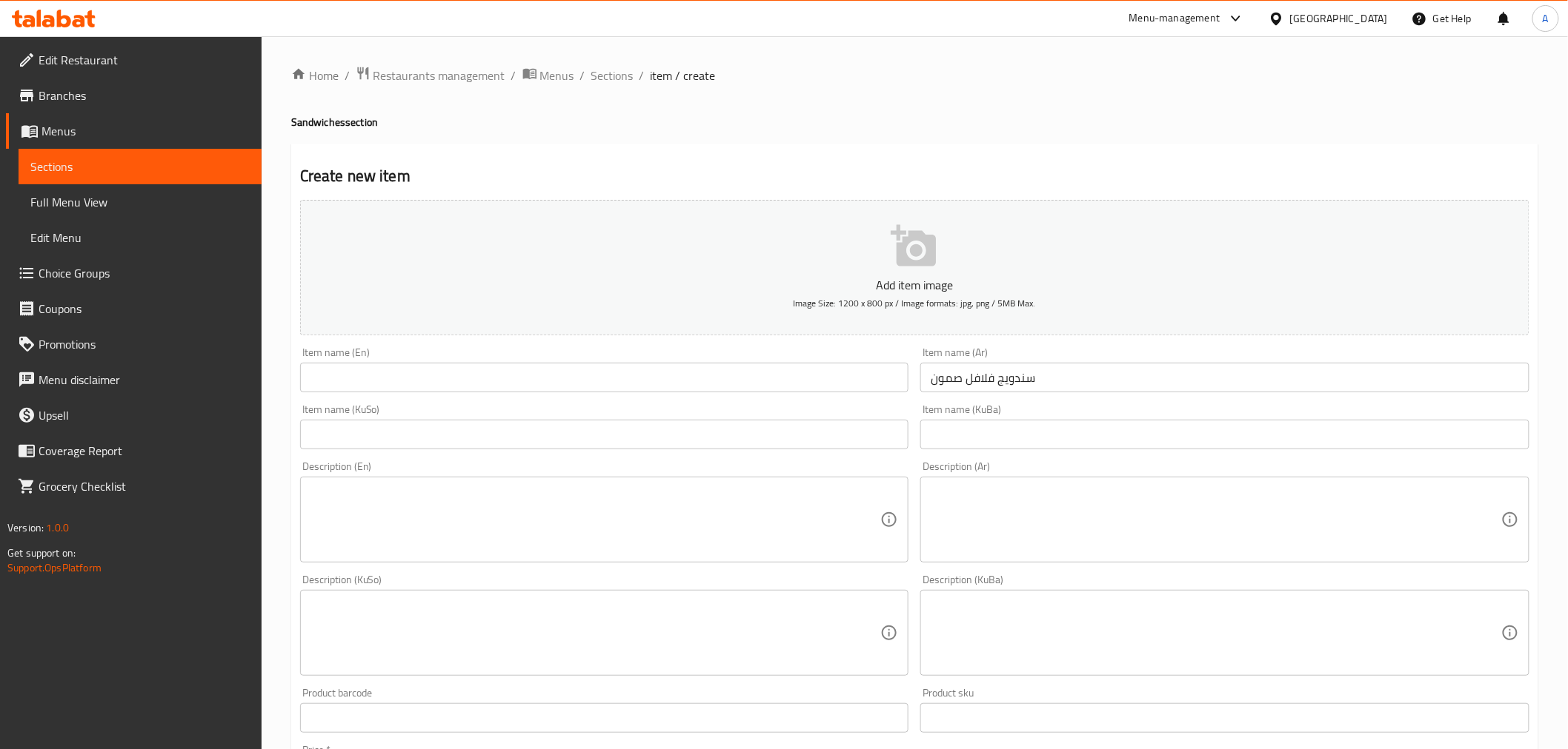
click at [927, 383] on input "سندويج فلافل صمون" at bounding box center [1225, 377] width 609 height 29
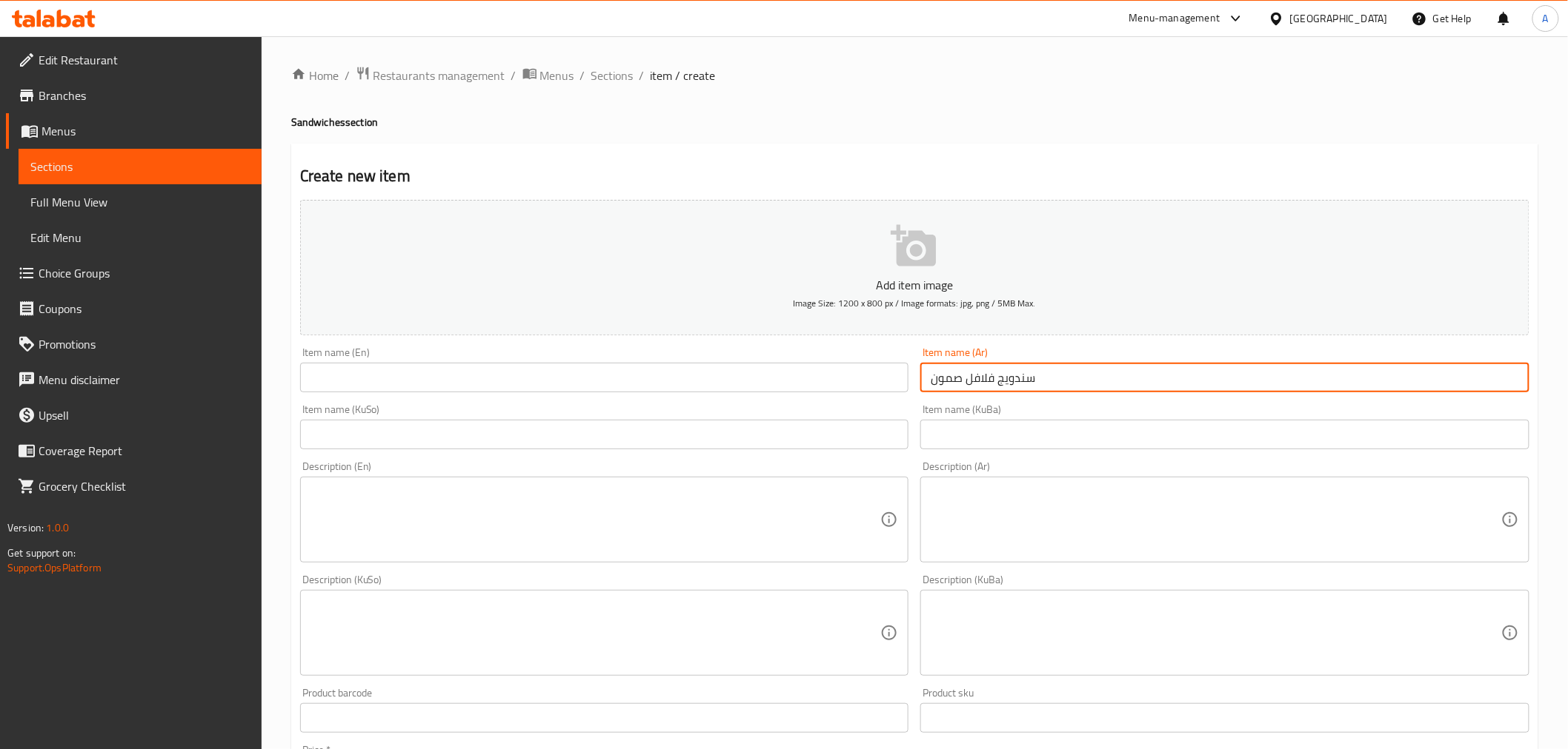
click at [1094, 385] on input "سندويج فلافل صمون" at bounding box center [1225, 377] width 609 height 29
click at [985, 377] on input "سندويج فلافل صمون كهربائي" at bounding box center [1225, 377] width 609 height 29
type input "سندويج فلافل صمون كهربائي"
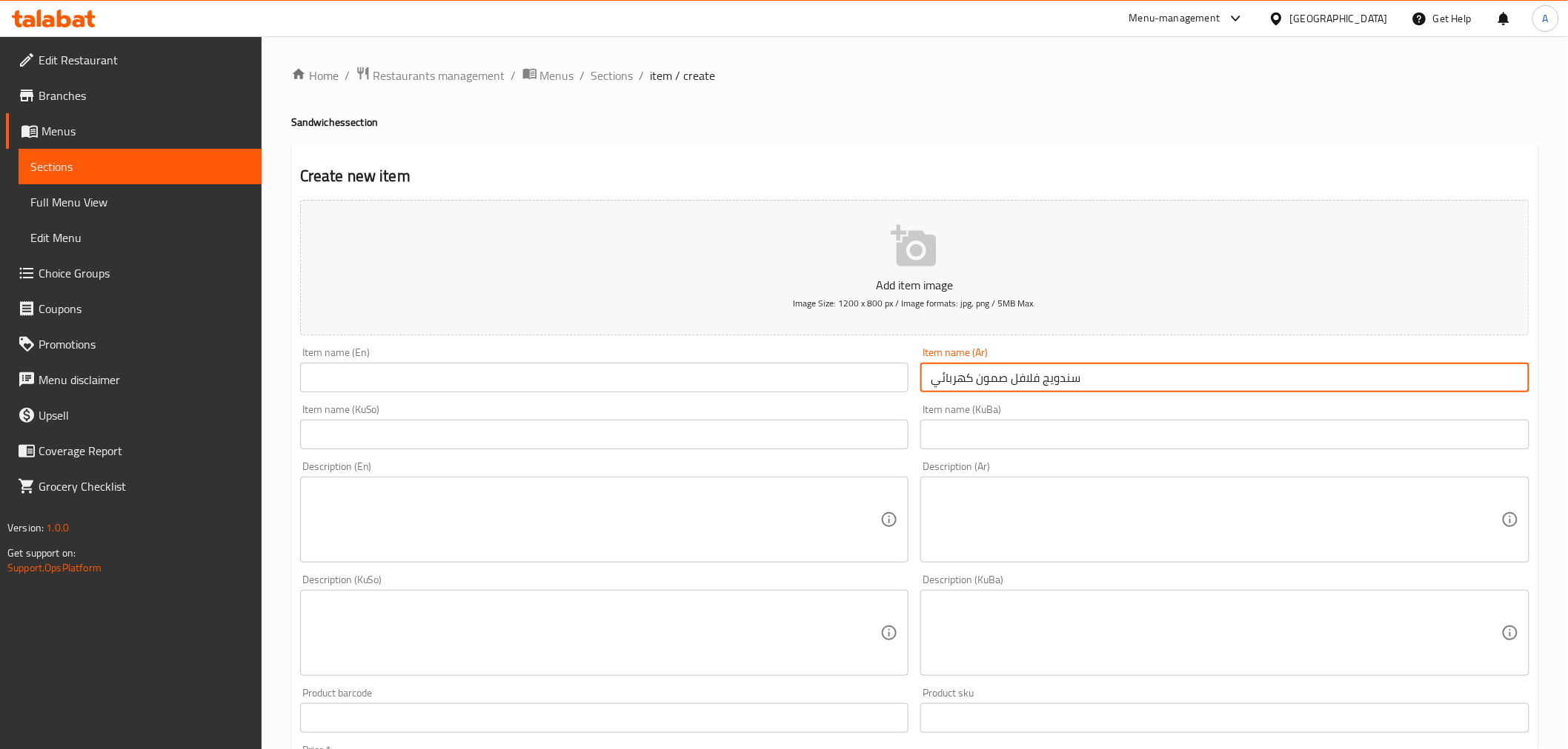
click at [636, 368] on input "text" at bounding box center [604, 377] width 609 height 29
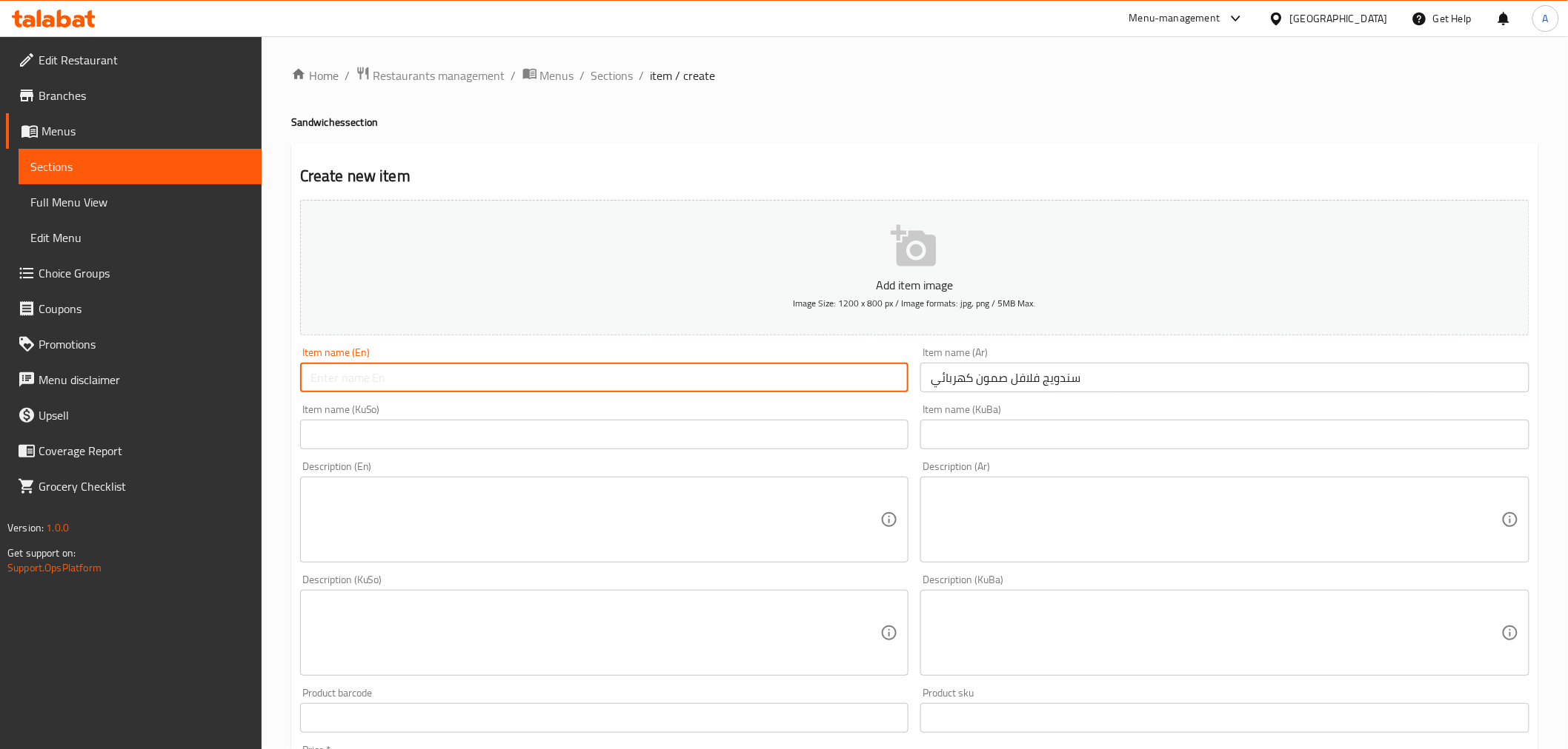
paste input "Electric falafel sandwich"
type input "Electric falafel sandwich"
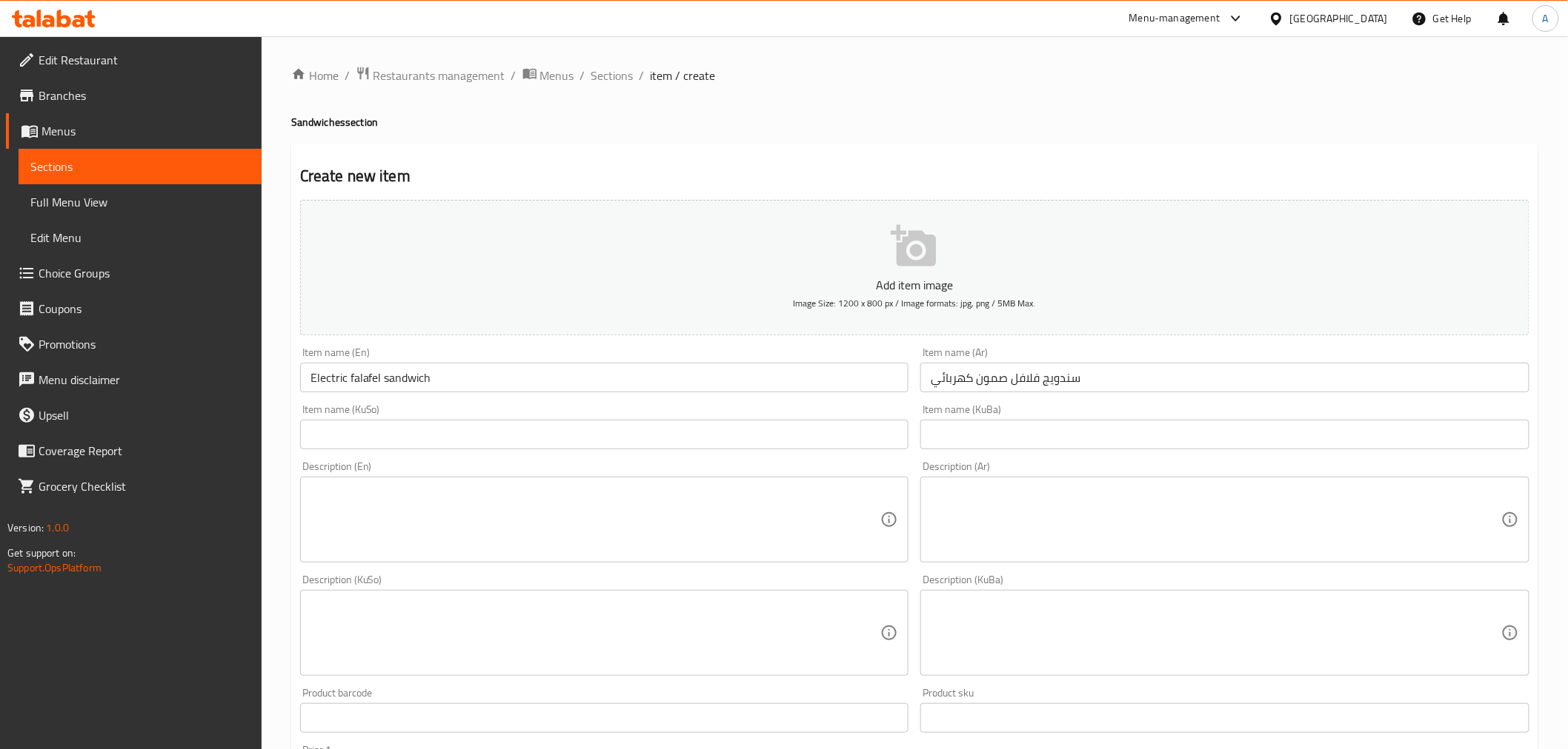
click at [753, 129] on h4 "Sandwiches section" at bounding box center [914, 122] width 1247 height 15
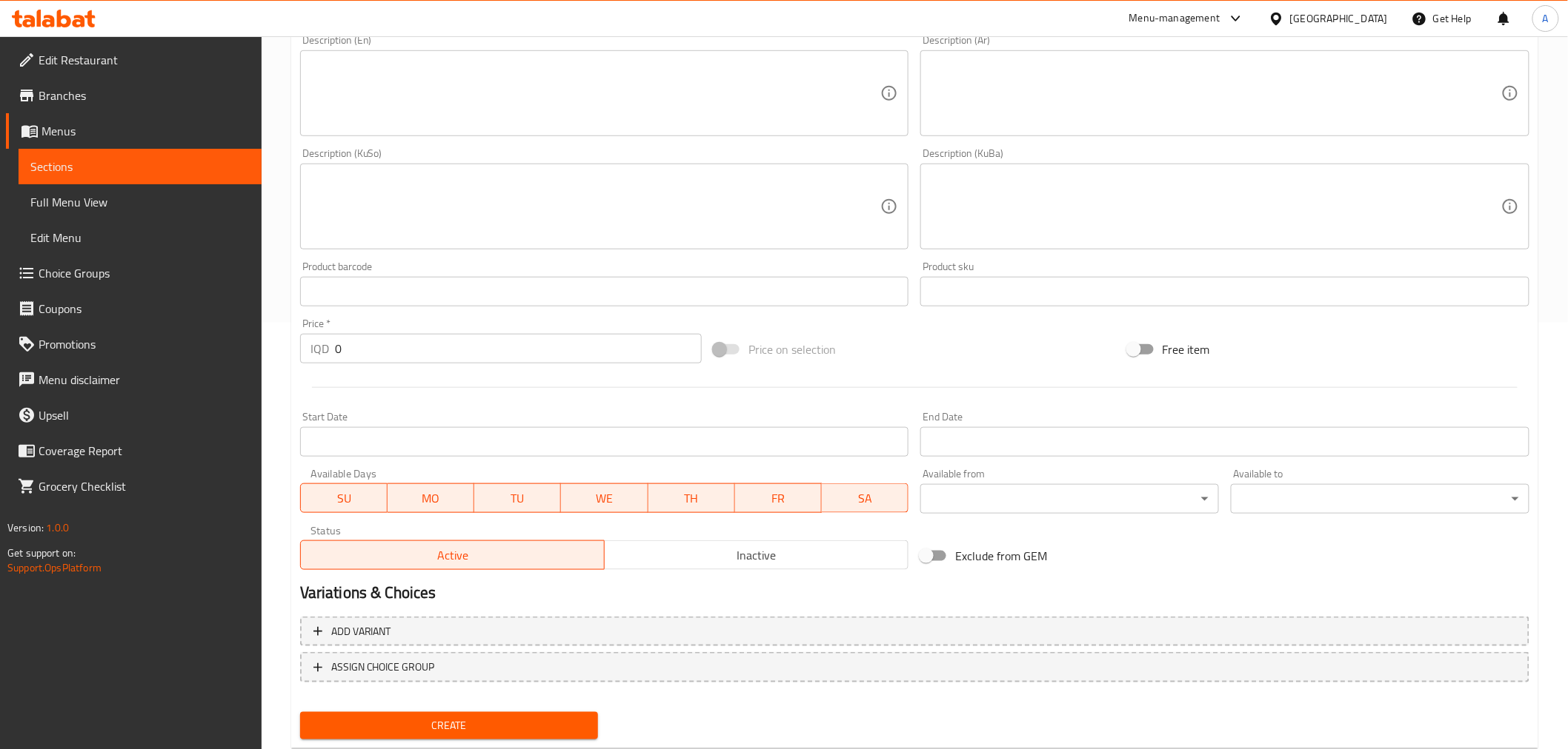
scroll to position [464, 0]
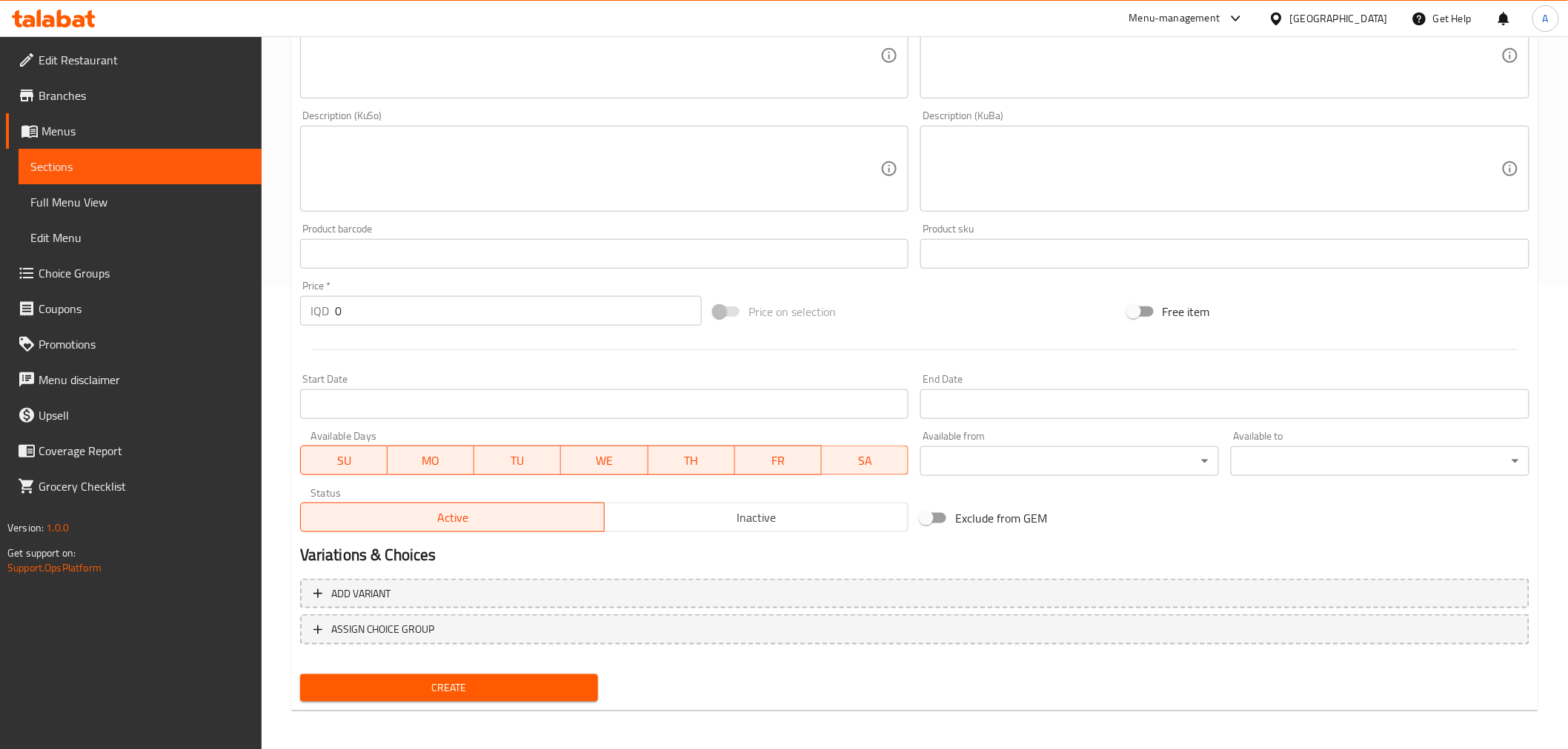
click at [454, 311] on input "0" at bounding box center [518, 311] width 366 height 29
type input "1500"
click at [497, 687] on span "Create" at bounding box center [449, 688] width 275 height 18
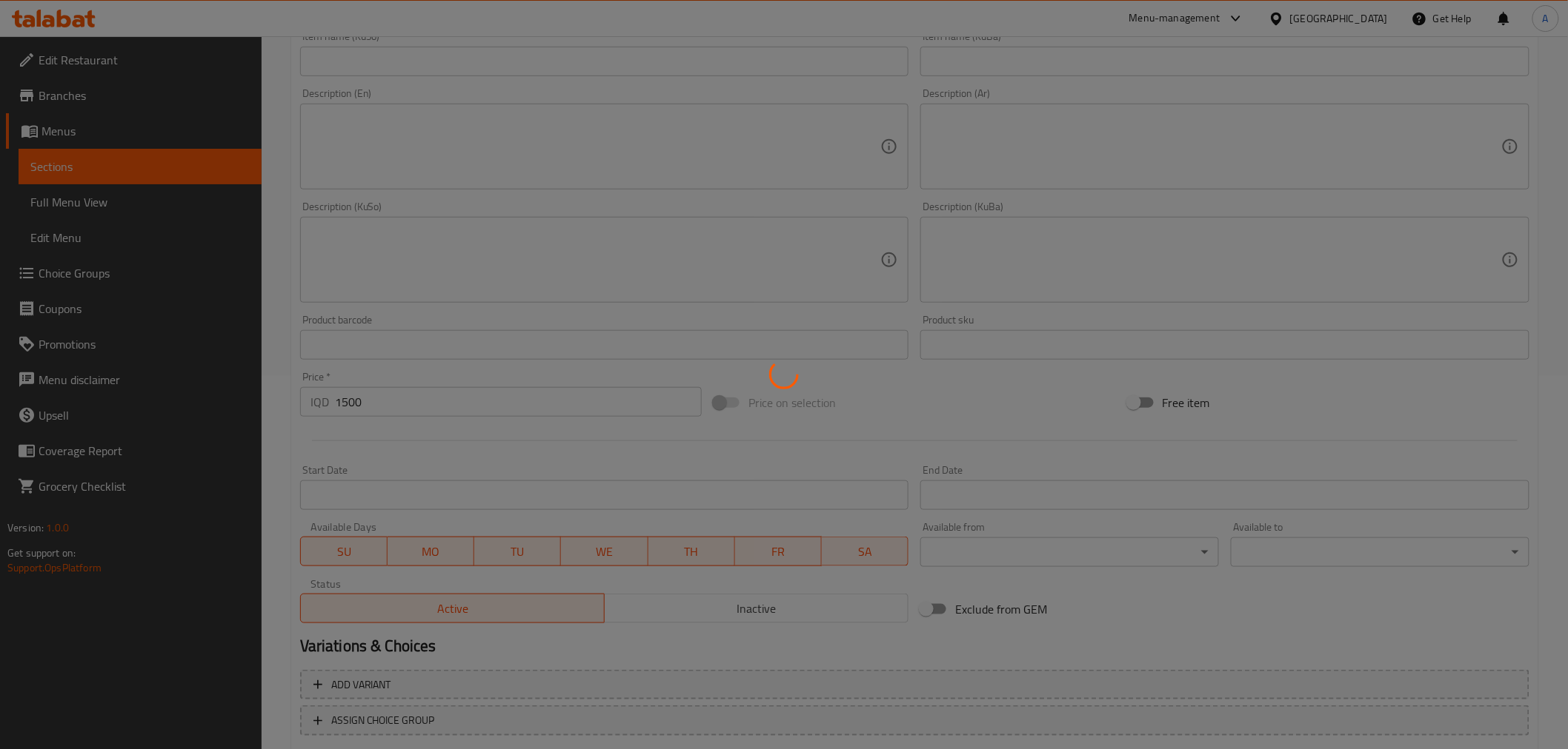
type input "0"
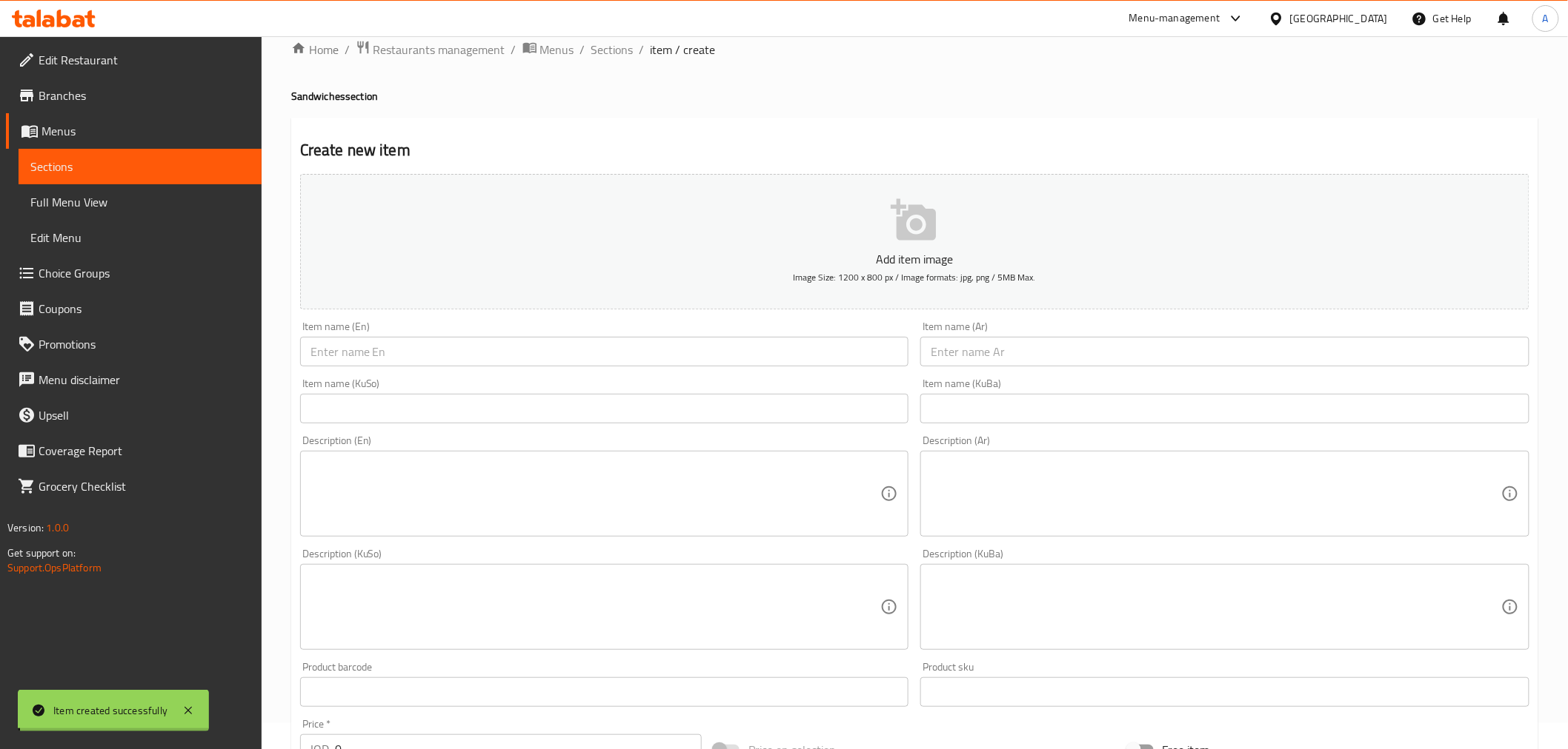
scroll to position [0, 0]
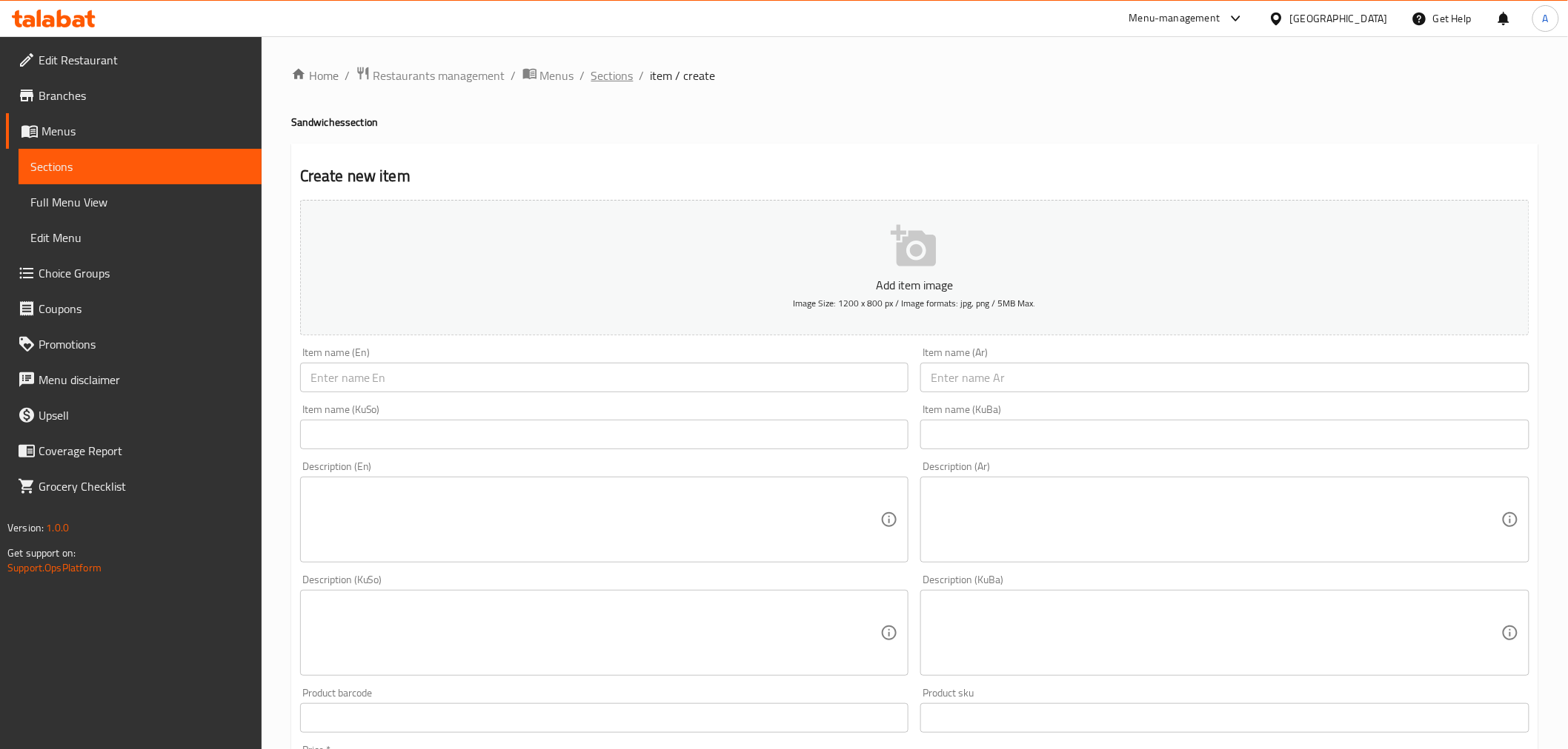
click at [623, 67] on span "Sections" at bounding box center [611, 75] width 42 height 17
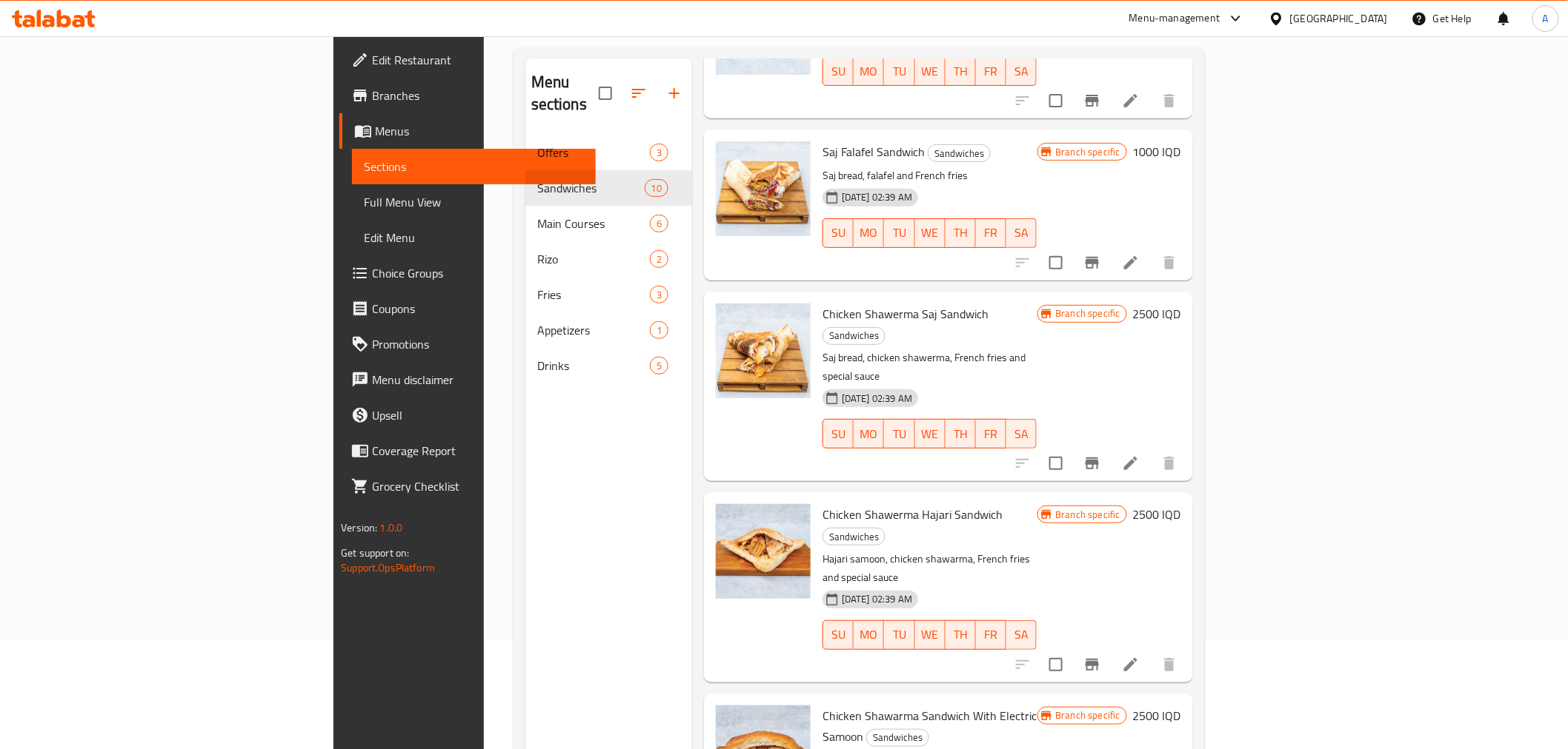
scroll to position [208, 0]
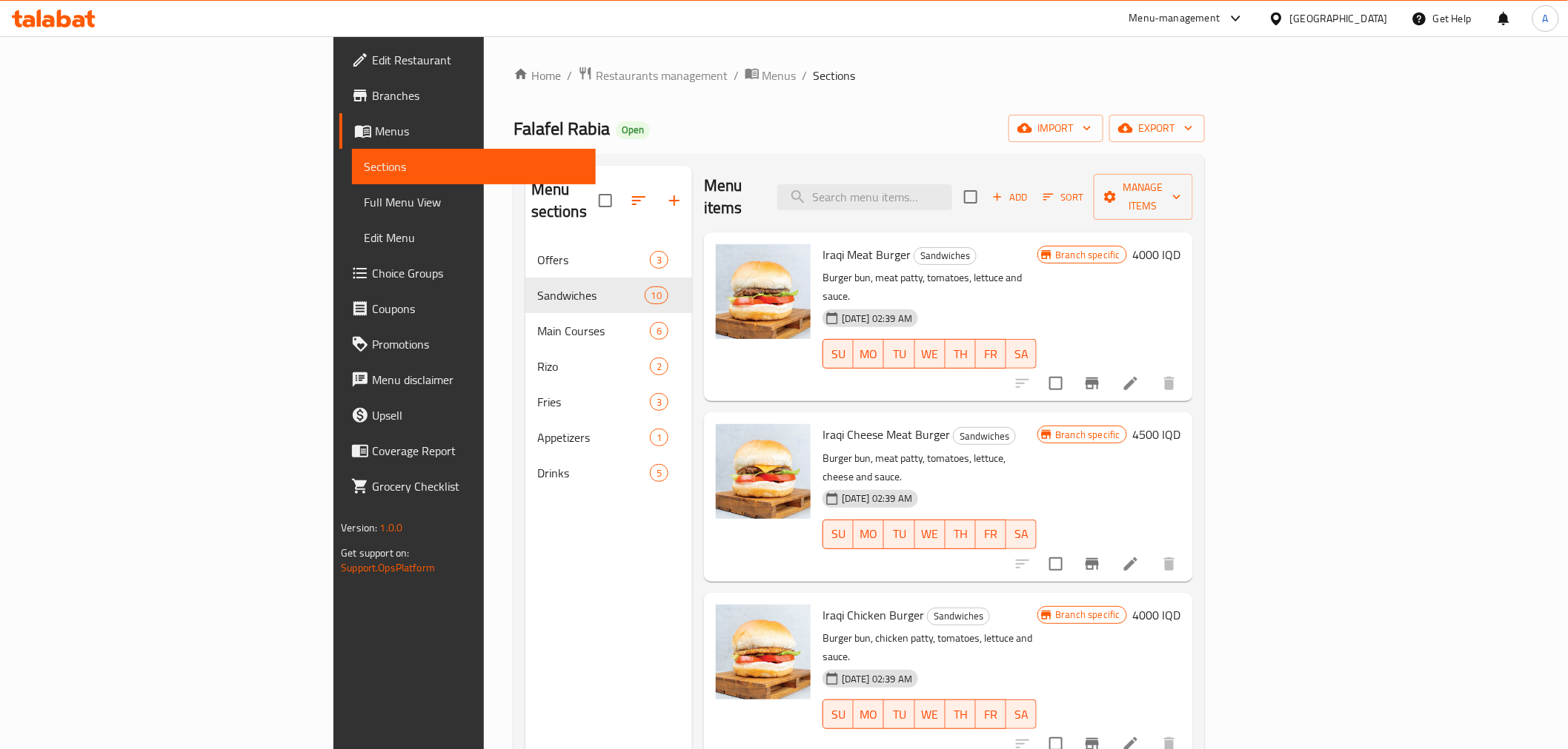
scroll to position [0, 0]
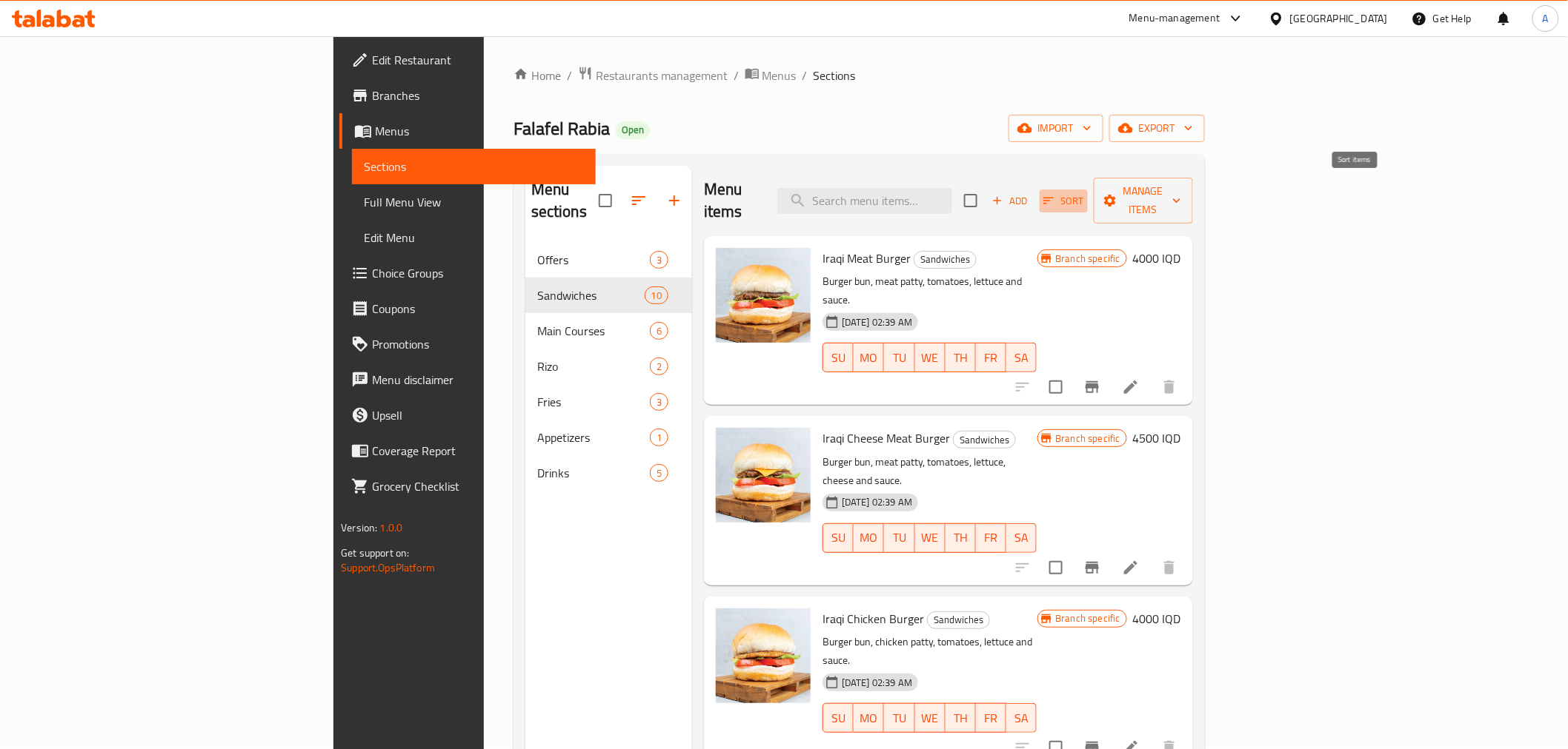
click at [1084, 193] on span "Sort" at bounding box center [1063, 201] width 40 height 17
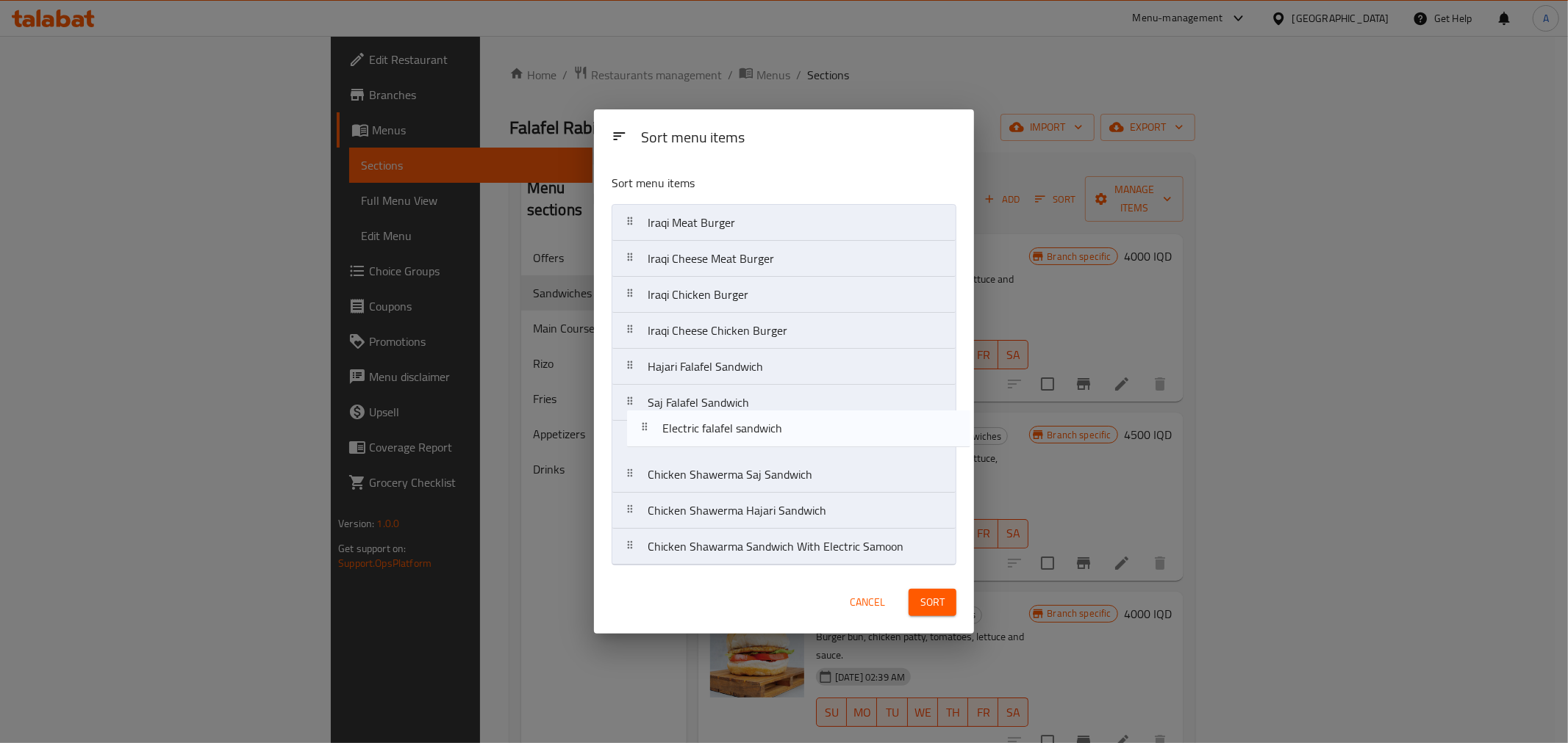
drag, startPoint x: 696, startPoint y: 551, endPoint x: 711, endPoint y: 425, distance: 126.9
click at [711, 425] on nav "Iraqi Meat Burger Iraqi Cheese Meat Burger Iraqi Chicken Burger Iraqi Cheese Ch…" at bounding box center [784, 385] width 345 height 362
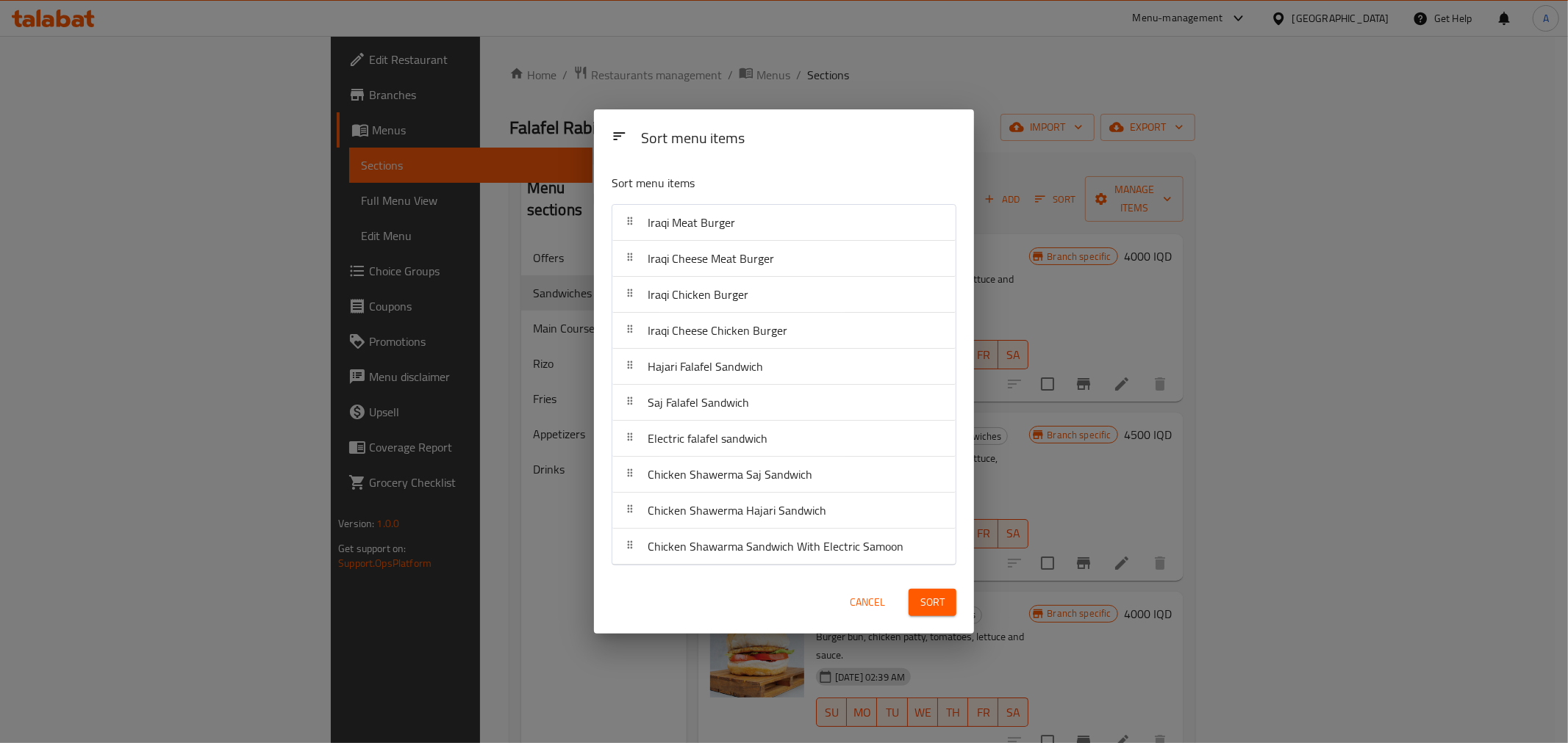
click at [930, 601] on span "Sort" at bounding box center [932, 602] width 24 height 18
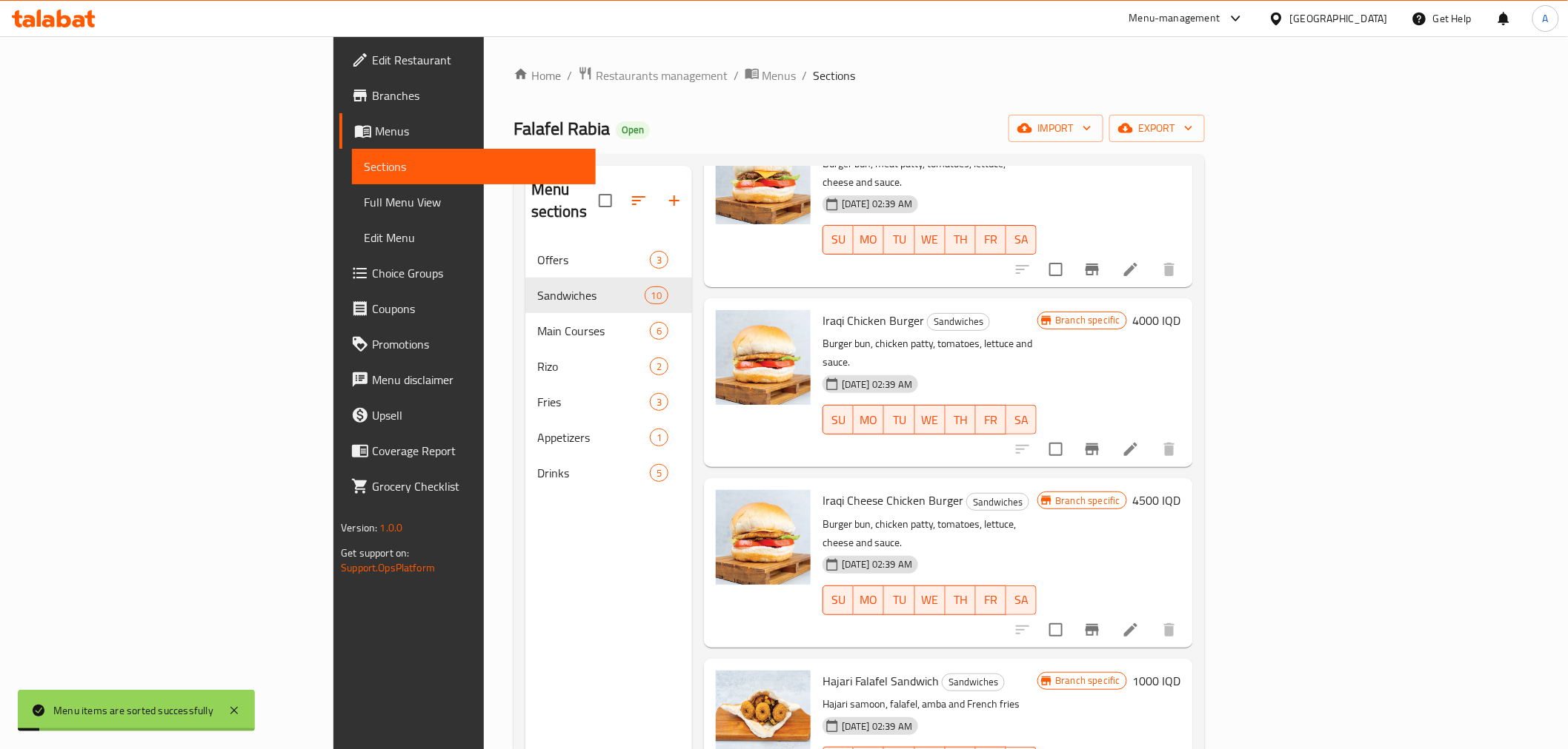
scroll to position [575, 0]
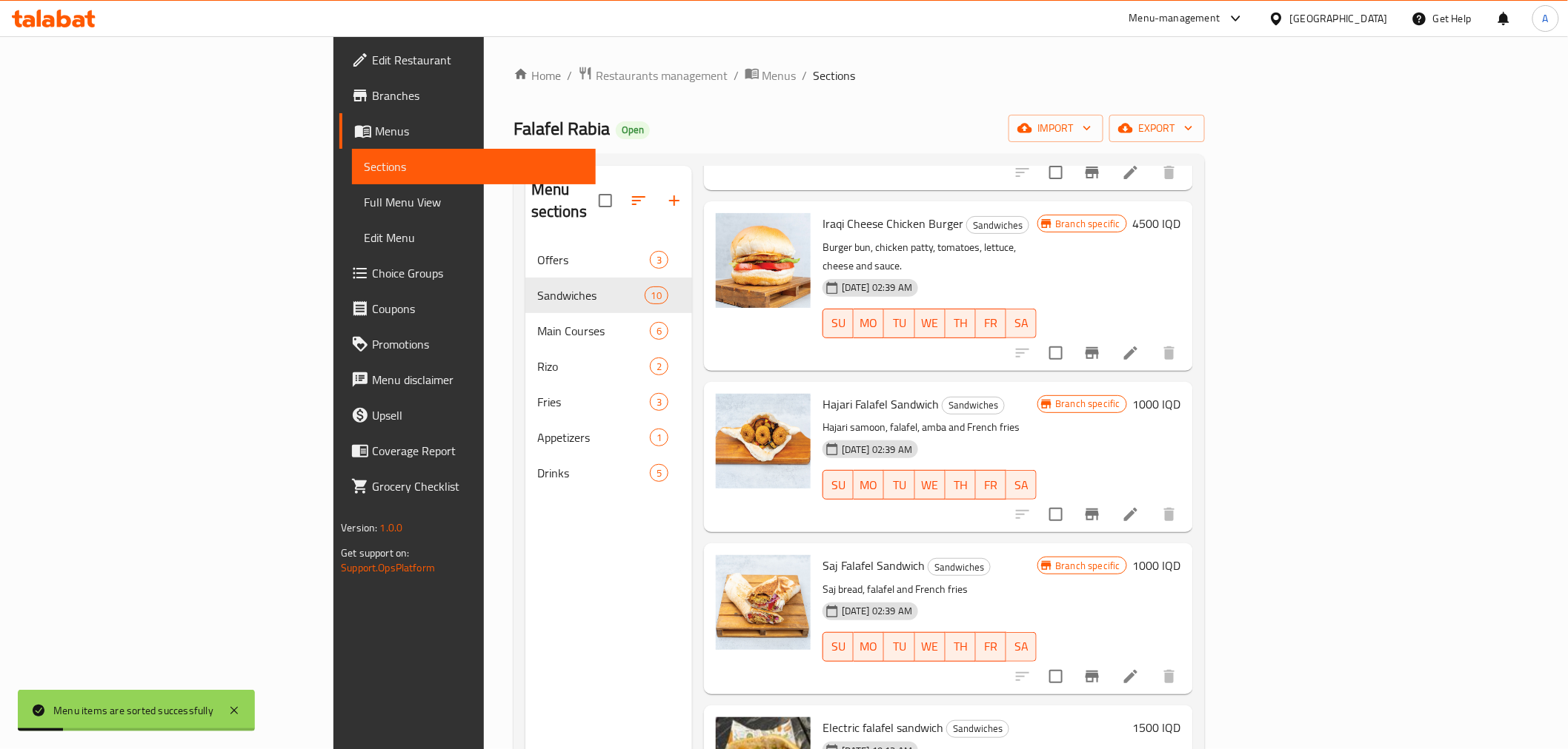
click at [822, 555] on span "Saj Falafel Sandwich" at bounding box center [873, 566] width 102 height 22
copy h6 "Saj Falafel Sandwich"
click at [822, 717] on span "Electric falafel sandwich" at bounding box center [883, 728] width 121 height 22
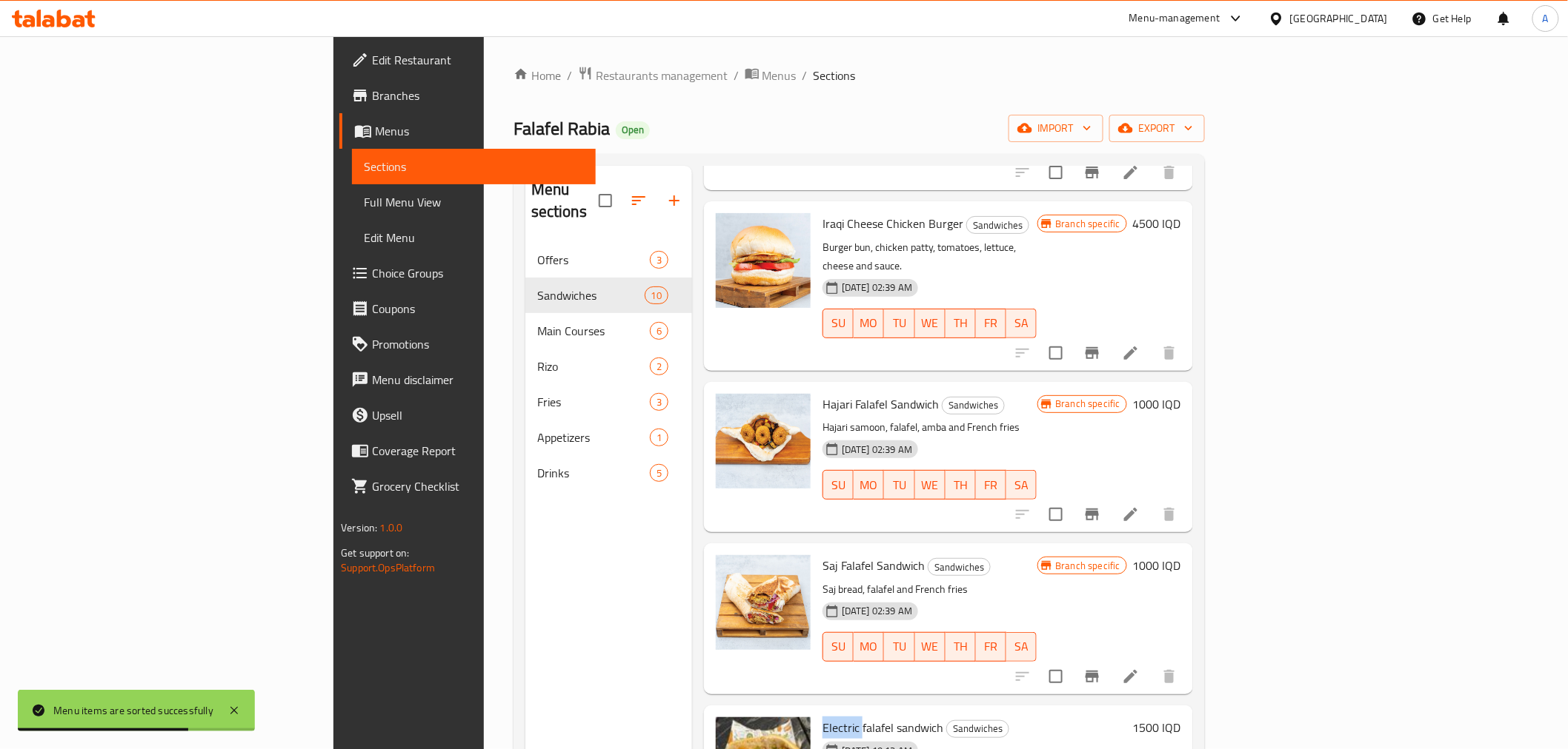
click at [822, 717] on span "Electric falafel sandwich" at bounding box center [883, 728] width 121 height 22
copy h6 "Electric falafel sandwich"
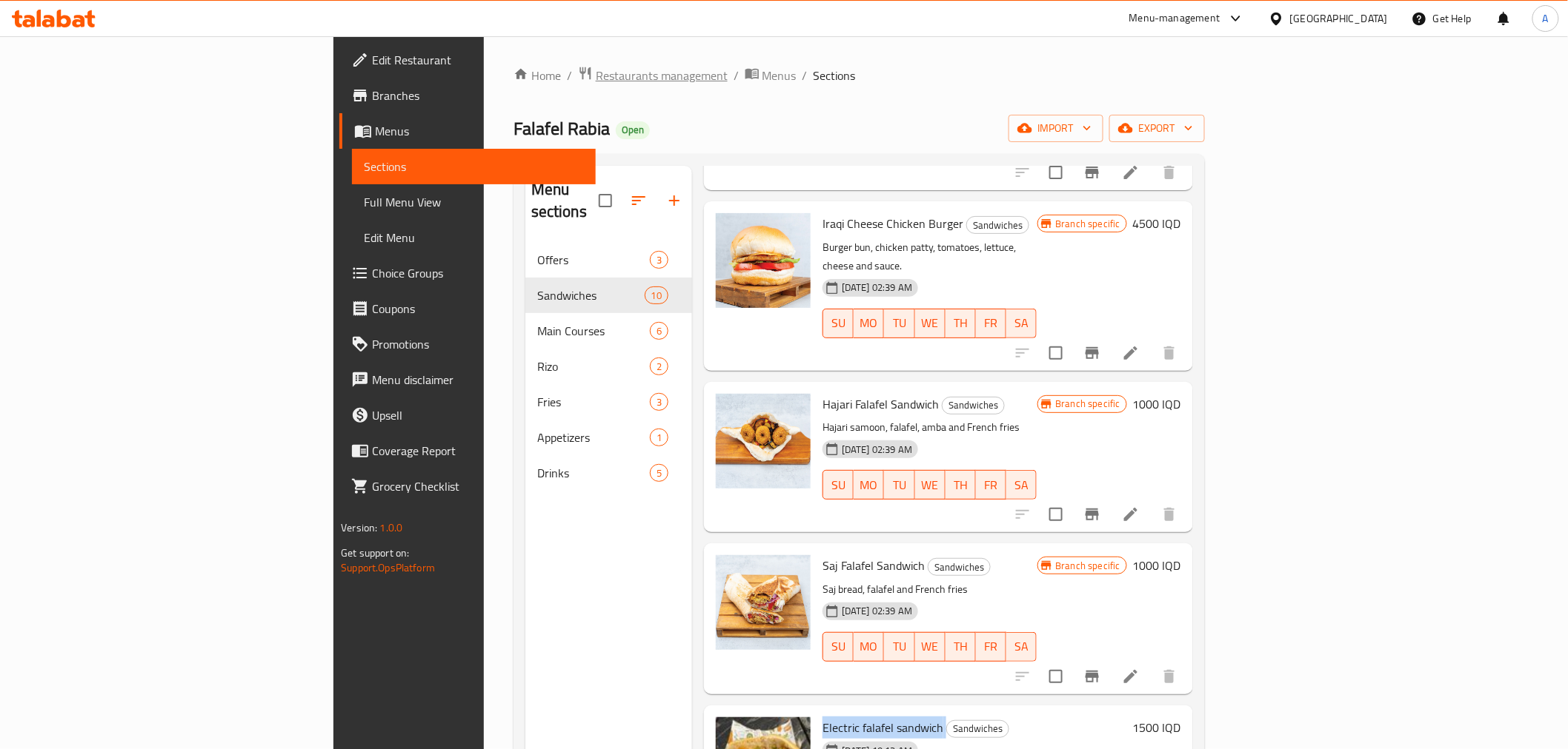
click at [596, 69] on span "Restaurants management" at bounding box center [661, 75] width 132 height 17
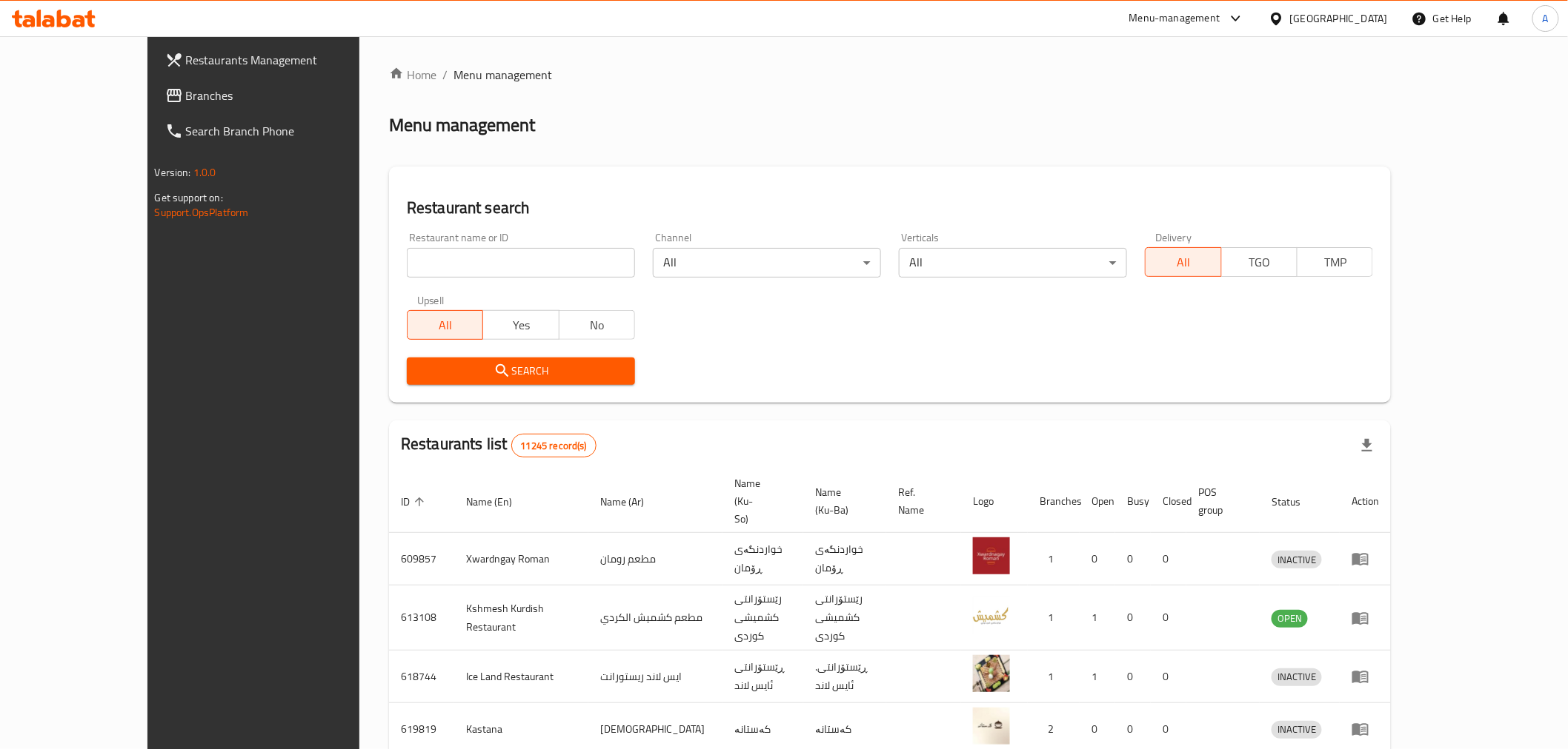
click at [486, 252] on input "search" at bounding box center [521, 262] width 228 height 29
paste input "647188"
type input "647188"
click button "Search" at bounding box center [521, 371] width 228 height 28
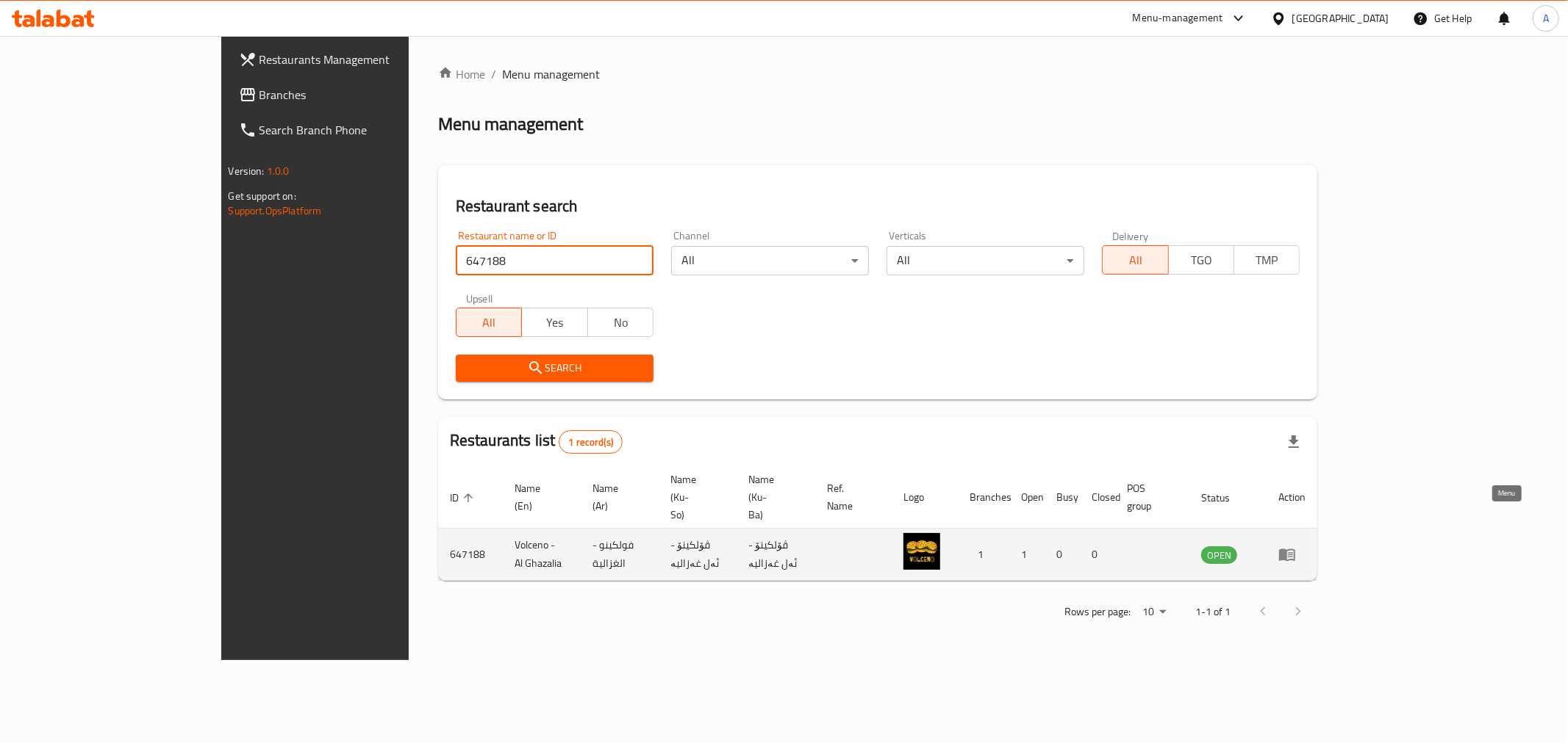
click at [1295, 550] on icon "enhanced table" at bounding box center [1287, 556] width 17 height 13
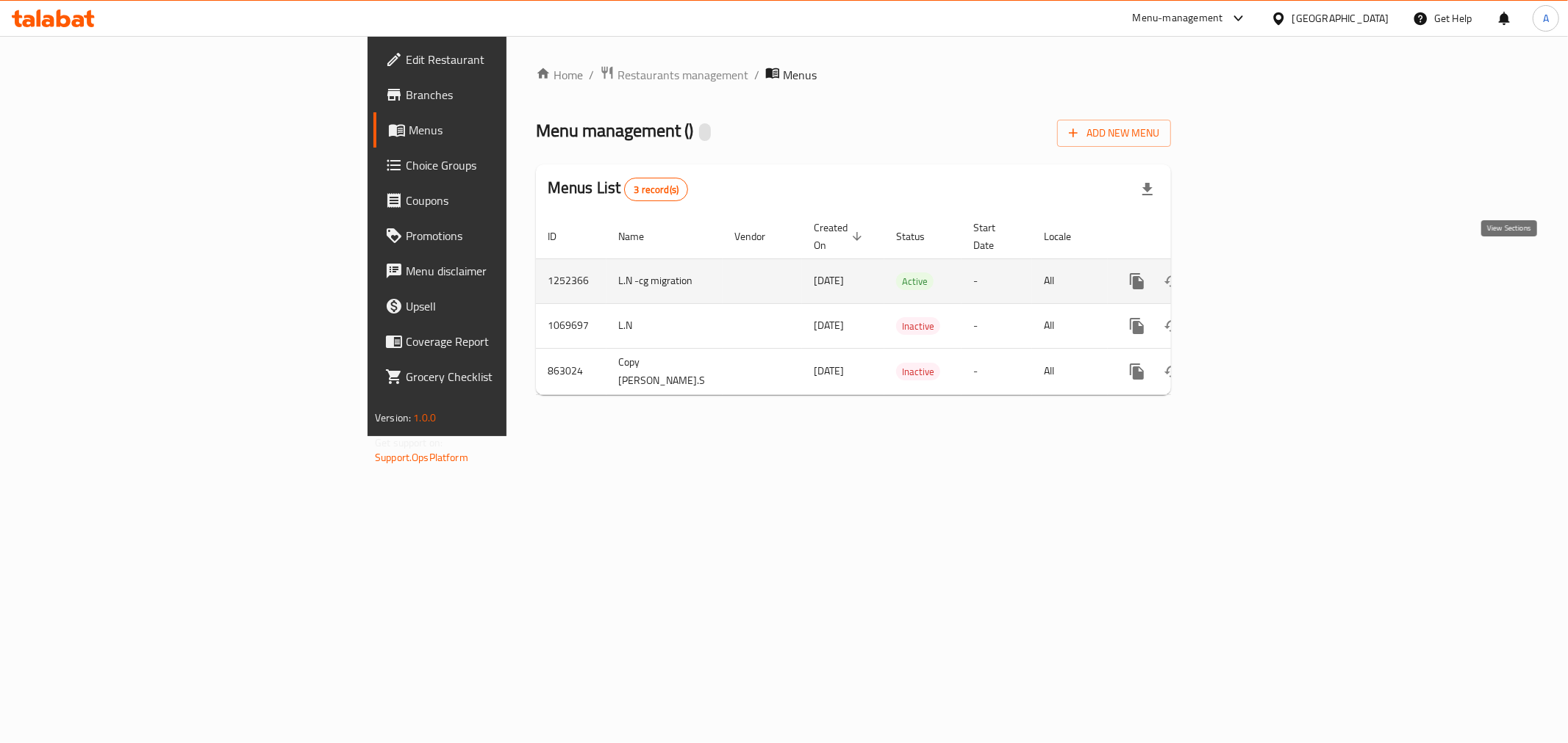
click at [1249, 274] on icon "enhanced table" at bounding box center [1242, 281] width 13 height 13
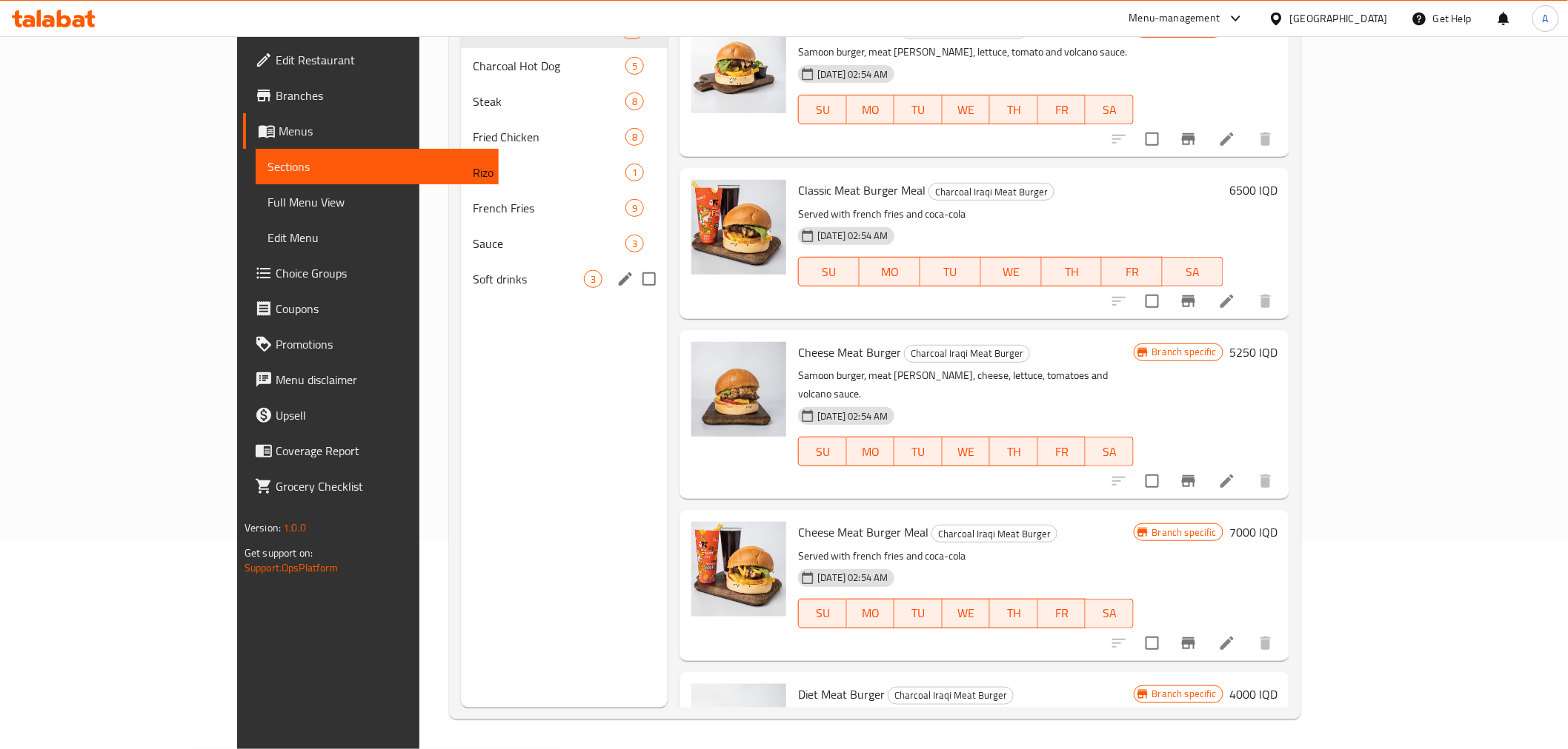
scroll to position [42, 0]
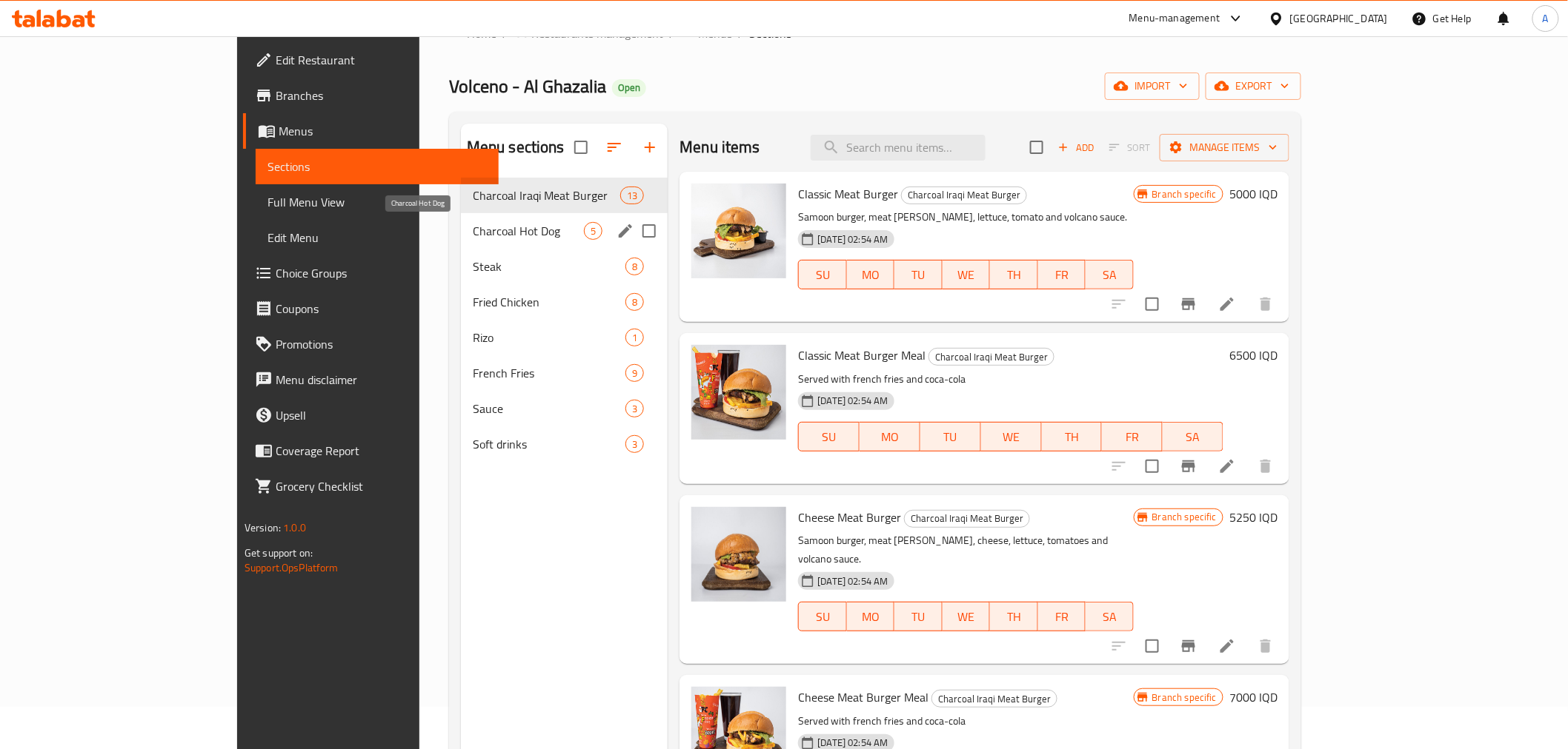
click at [473, 238] on span "Charcoal Hot Dog" at bounding box center [528, 231] width 111 height 17
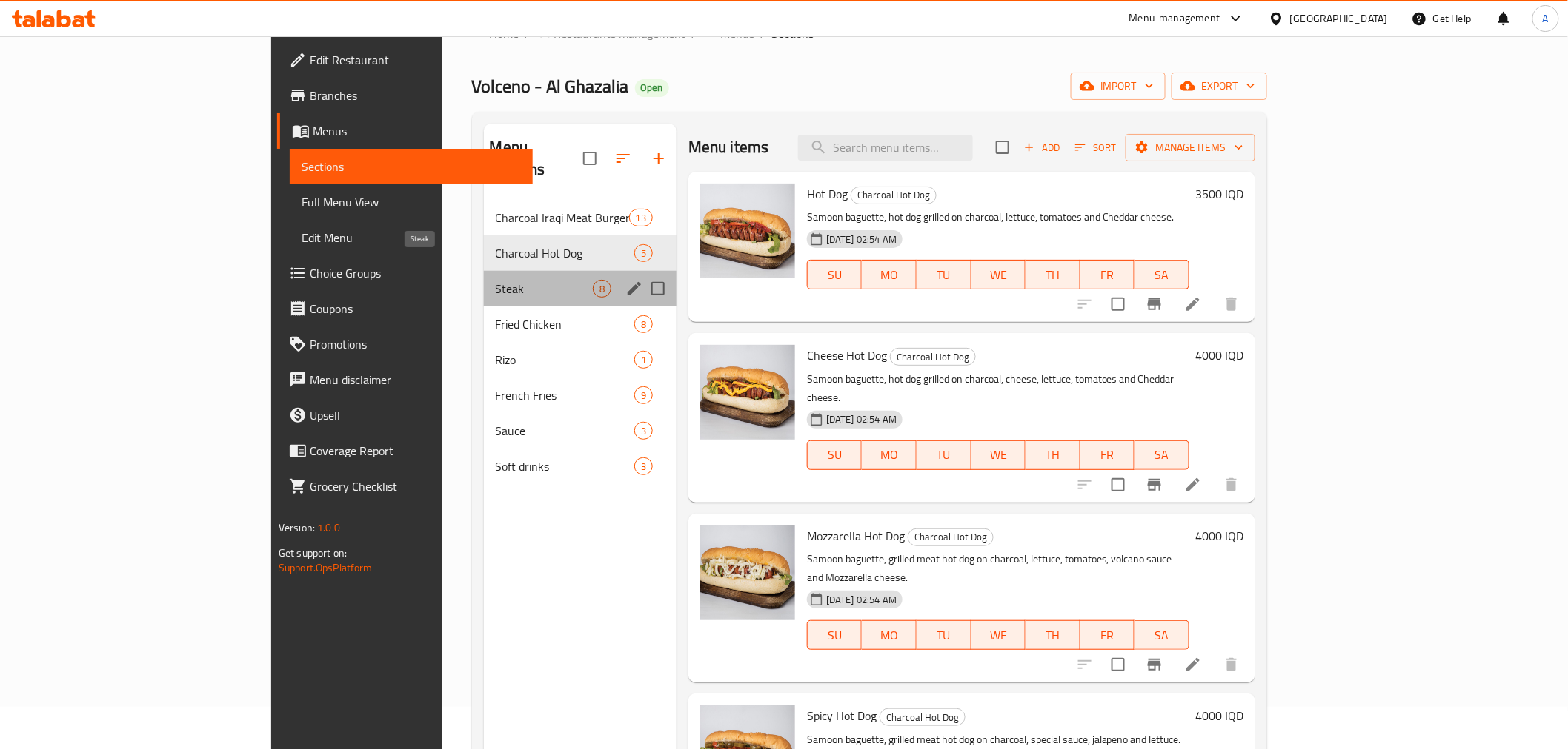
click at [496, 280] on span "Steak" at bounding box center [544, 289] width 97 height 17
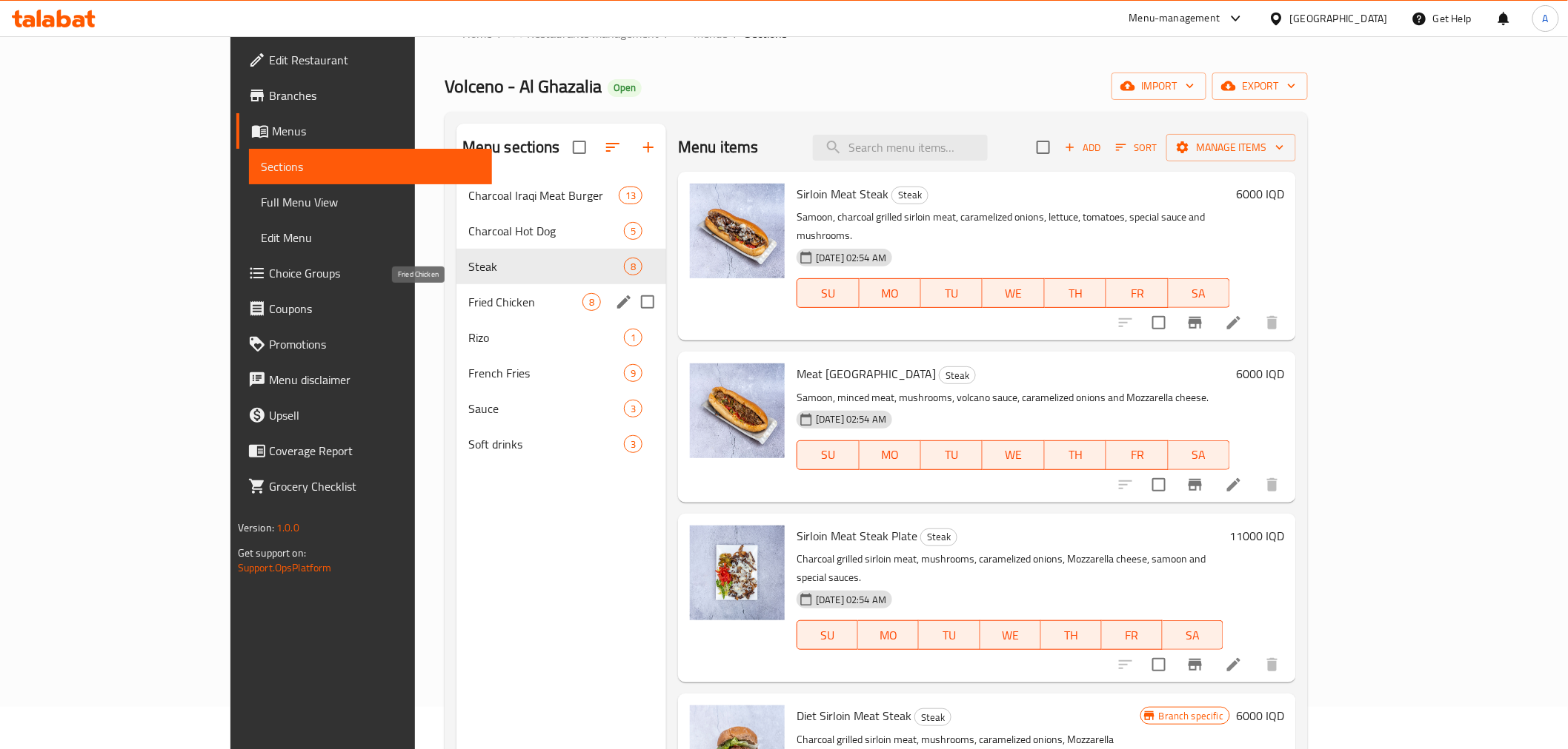
click at [468, 298] on span "Fried Chicken" at bounding box center [525, 302] width 114 height 17
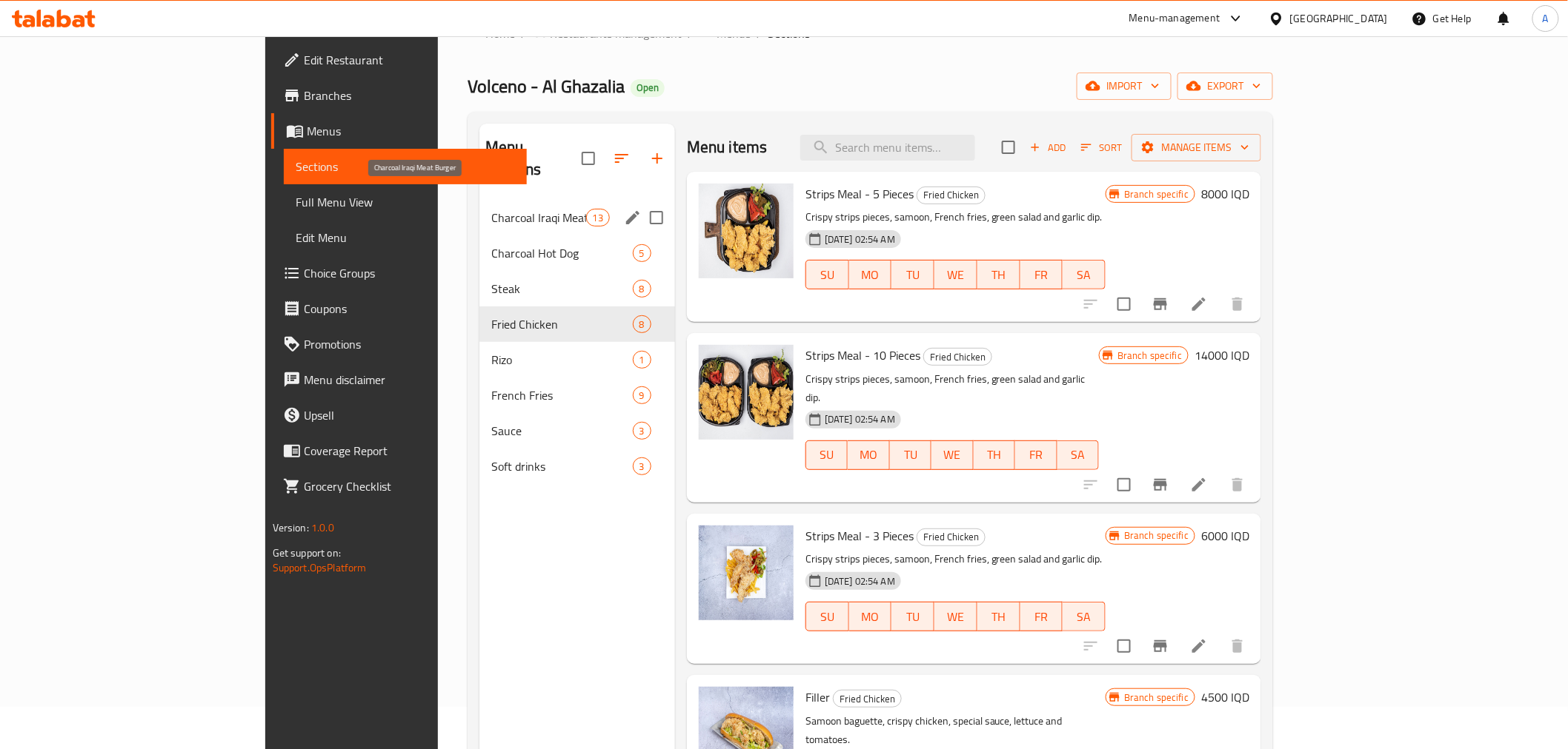
click at [491, 208] on span "Charcoal Iraqi Meat Burger" at bounding box center [538, 217] width 94 height 17
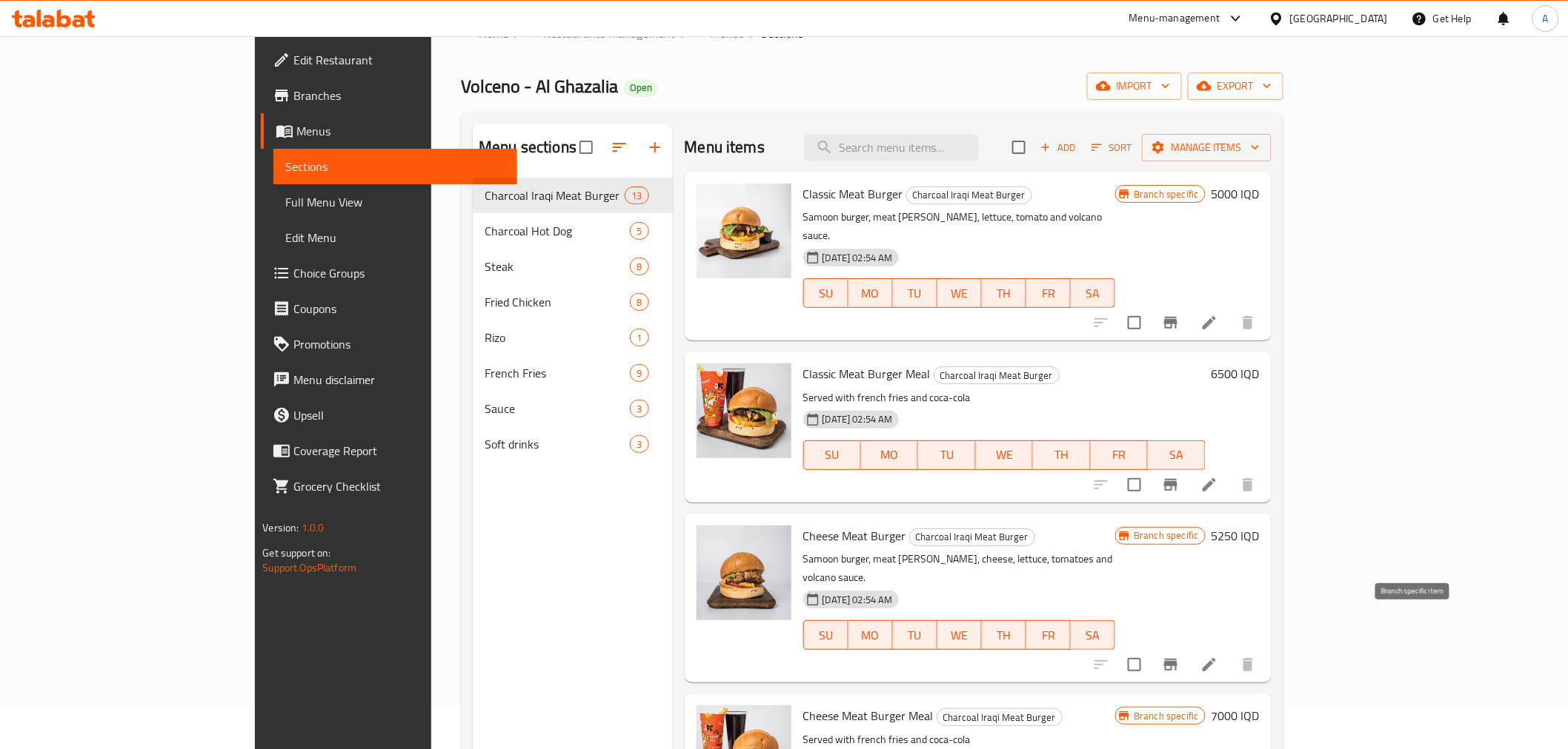
click at [1188, 647] on button "Branch-specific-item" at bounding box center [1171, 664] width 36 height 36
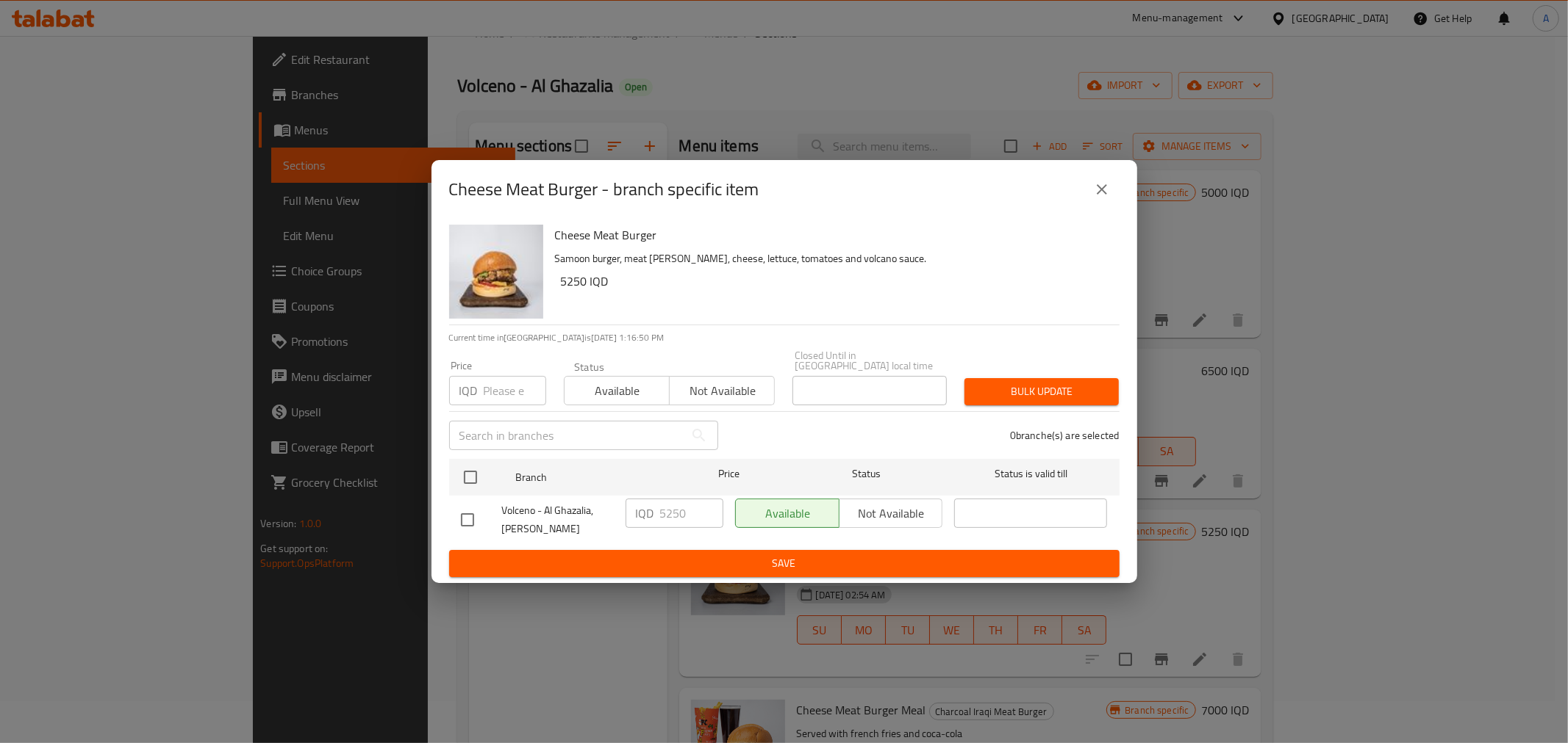
click at [478, 510] on input "checkbox" at bounding box center [467, 520] width 31 height 31
checkbox input "true"
click at [676, 509] on input "5250" at bounding box center [692, 513] width 63 height 29
drag, startPoint x: 684, startPoint y: 508, endPoint x: 669, endPoint y: 511, distance: 15.3
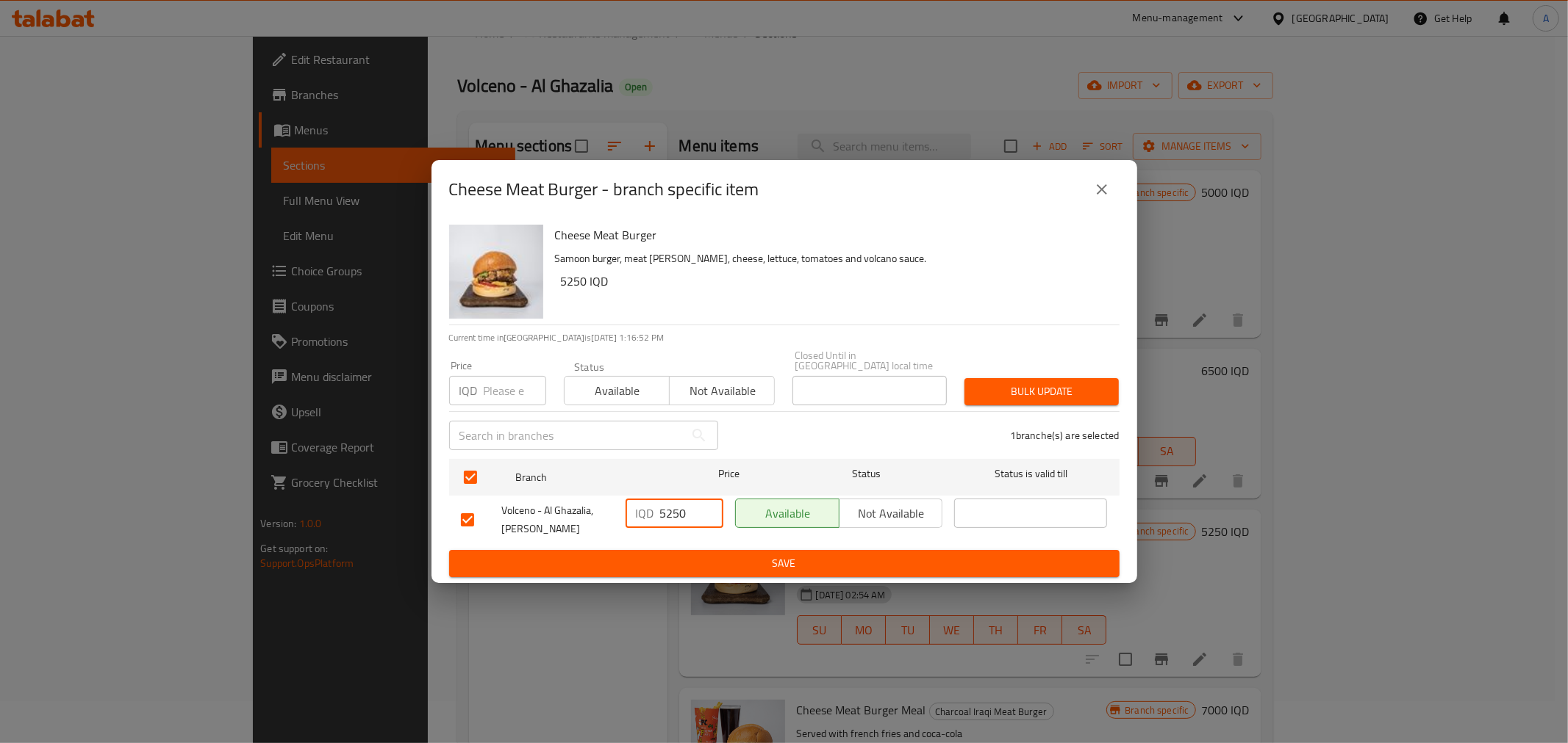
click at [669, 511] on input "5250" at bounding box center [692, 513] width 63 height 29
type input "5500"
click at [675, 554] on span "Save" at bounding box center [784, 563] width 647 height 18
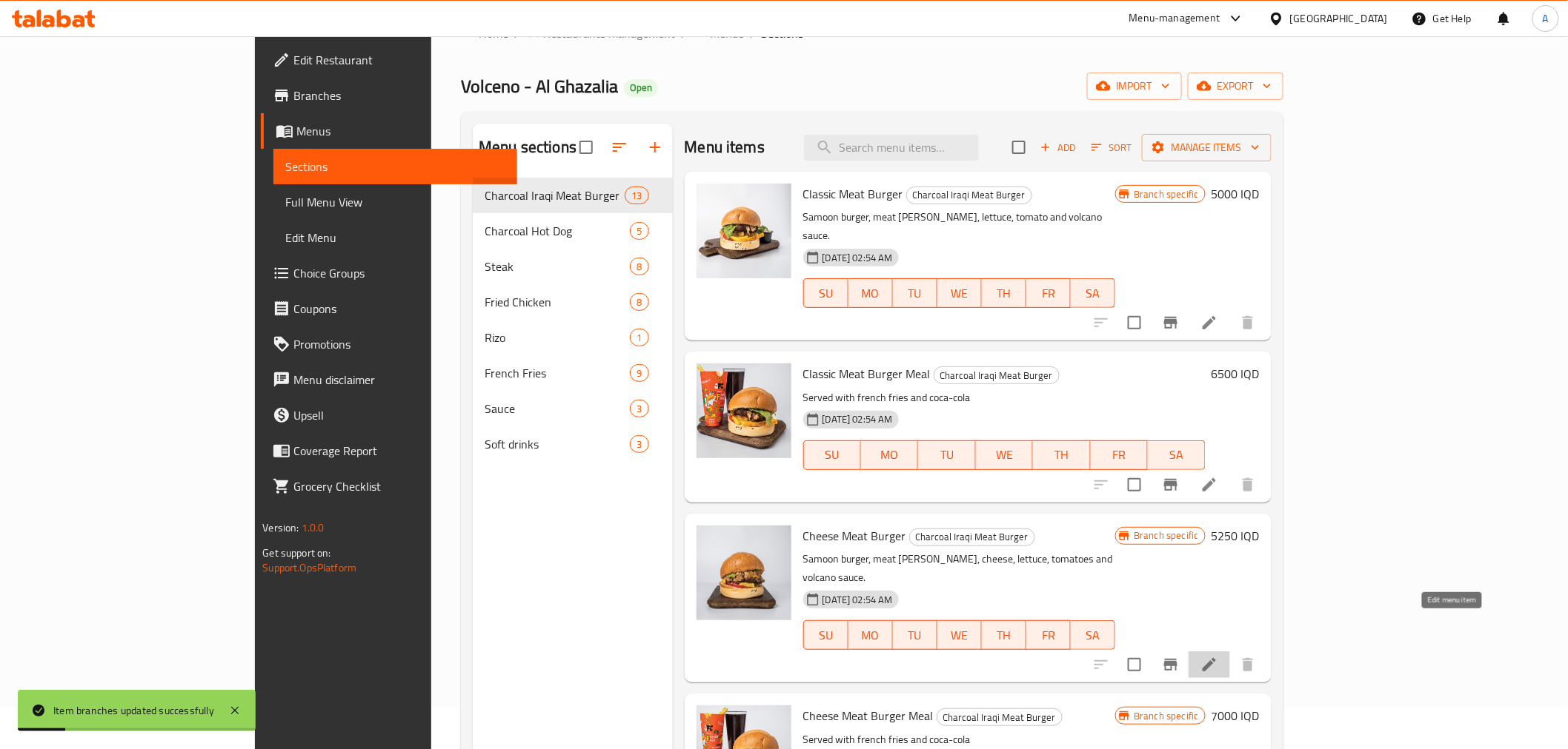
click at [1216, 659] on icon at bounding box center [1209, 665] width 13 height 13
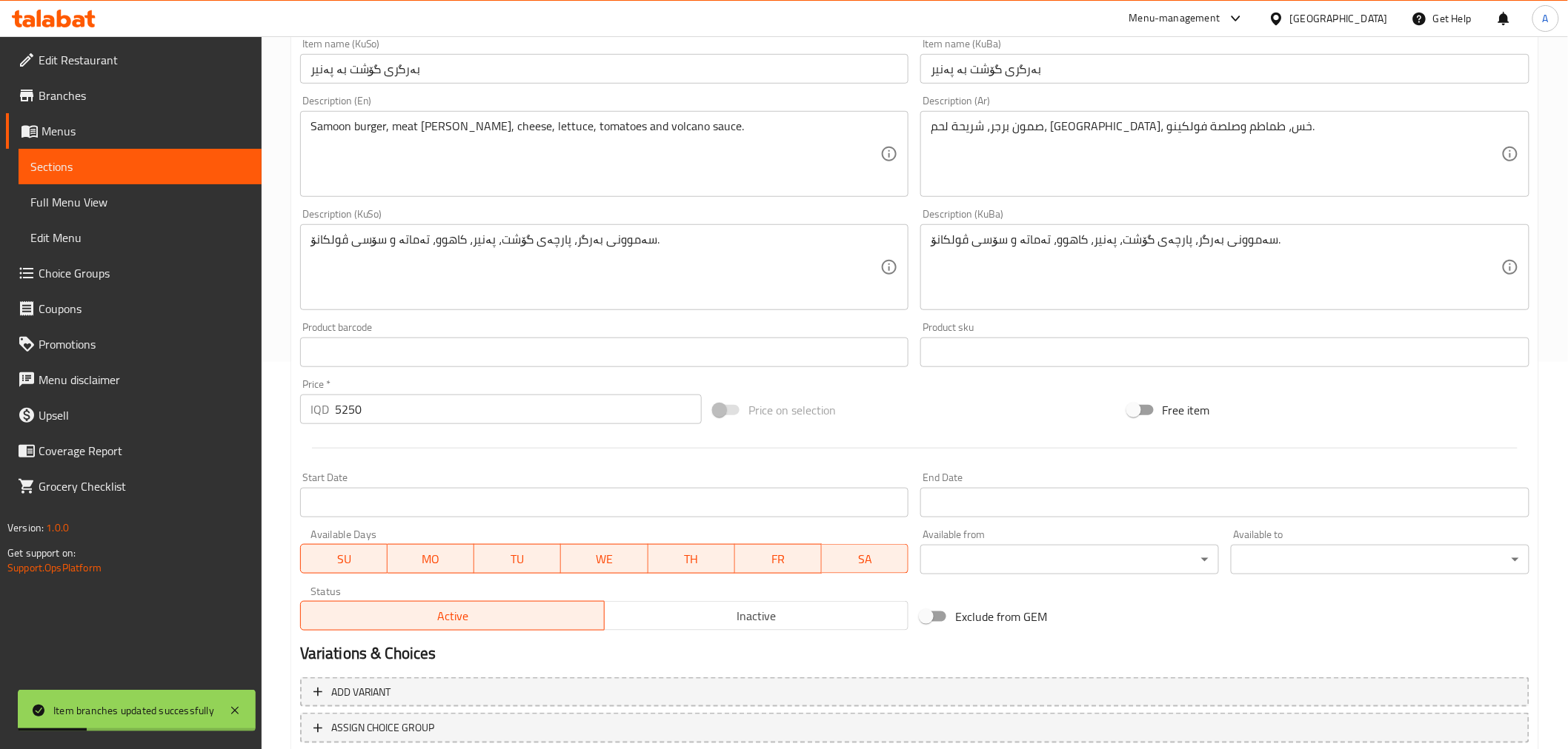
scroll to position [486, 0]
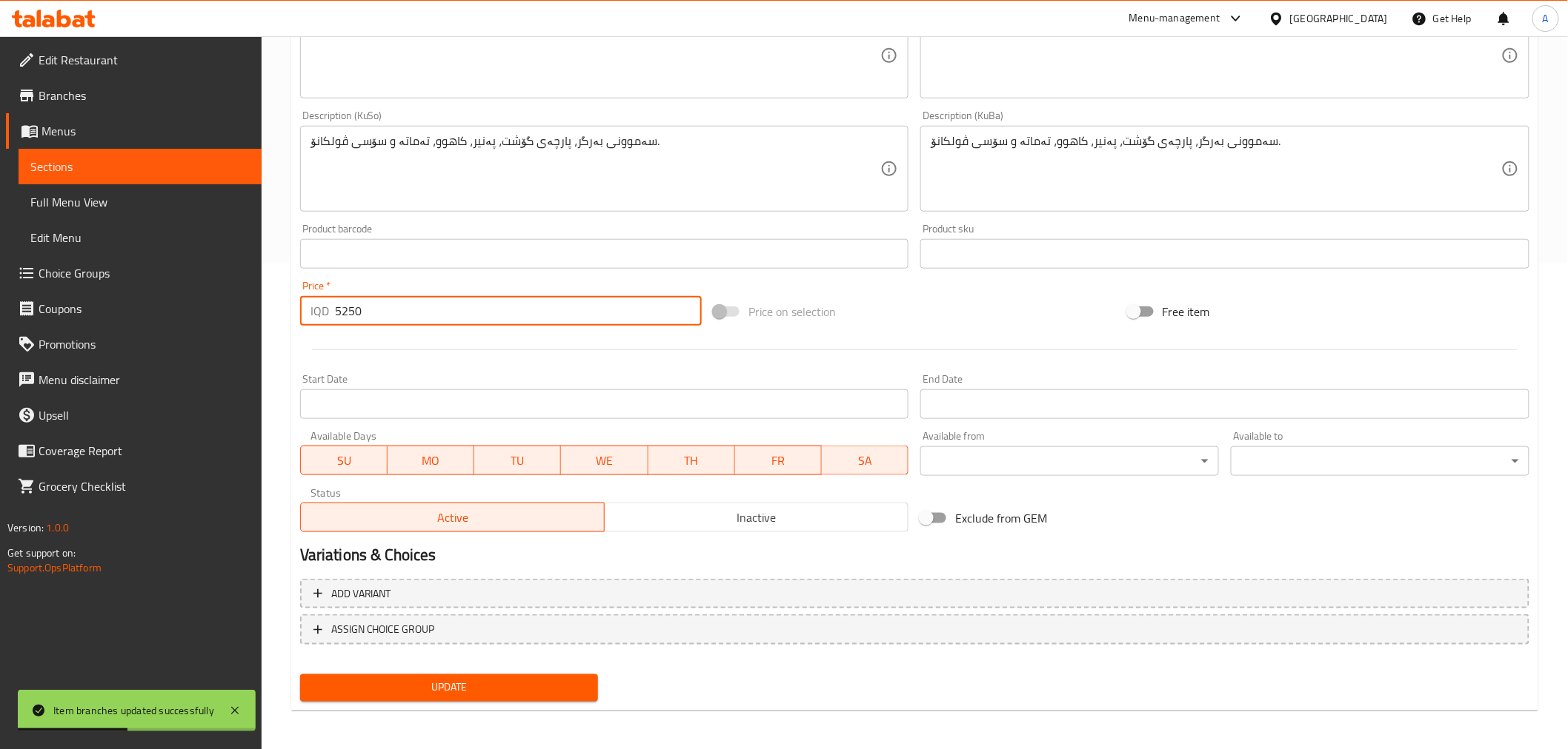
drag, startPoint x: 342, startPoint y: 313, endPoint x: 352, endPoint y: 313, distance: 10.0
click at [352, 313] on input "5250" at bounding box center [518, 311] width 366 height 29
type input "5500"
click at [470, 685] on span "Update" at bounding box center [449, 688] width 275 height 18
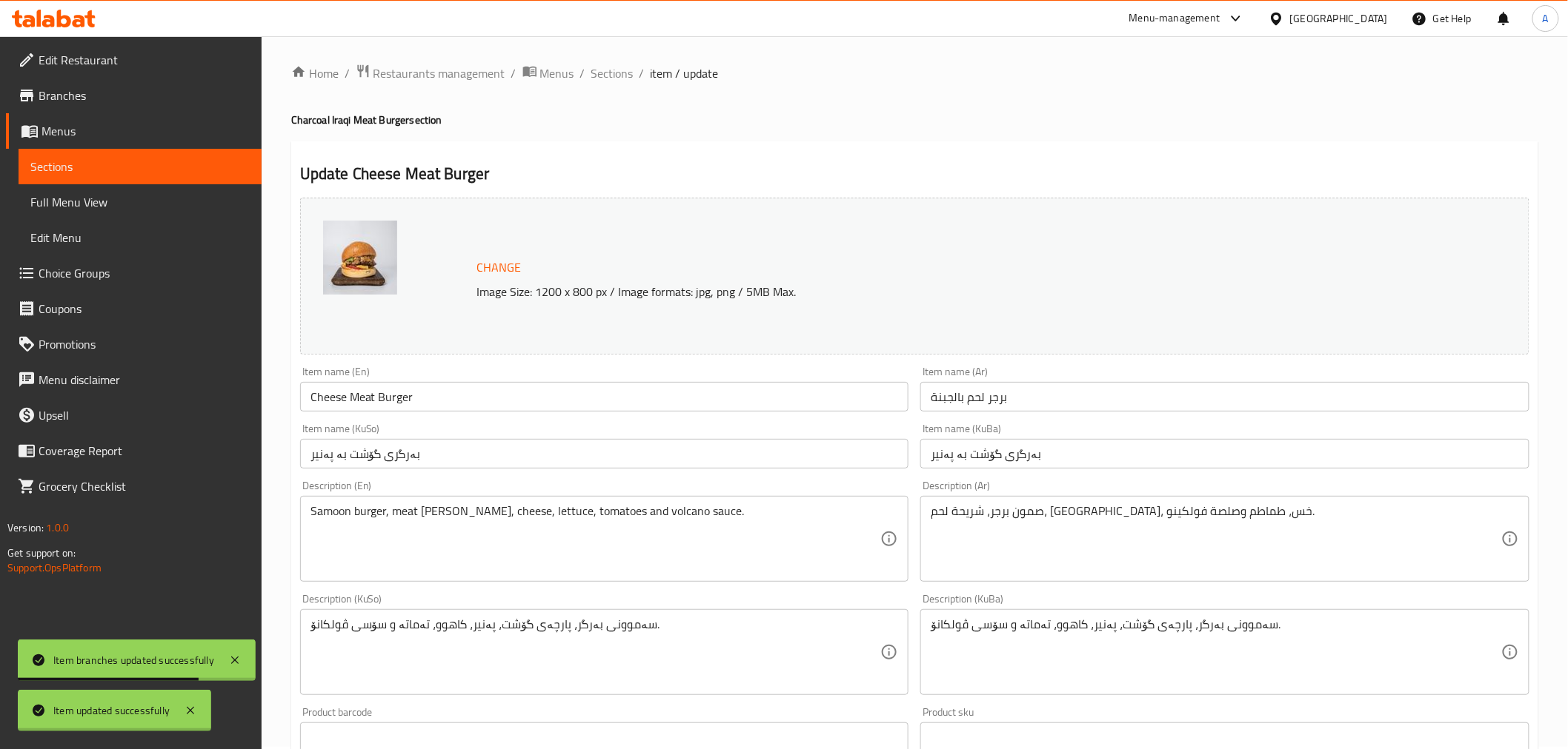
scroll to position [0, 0]
click at [611, 67] on span "Sections" at bounding box center [611, 75] width 42 height 17
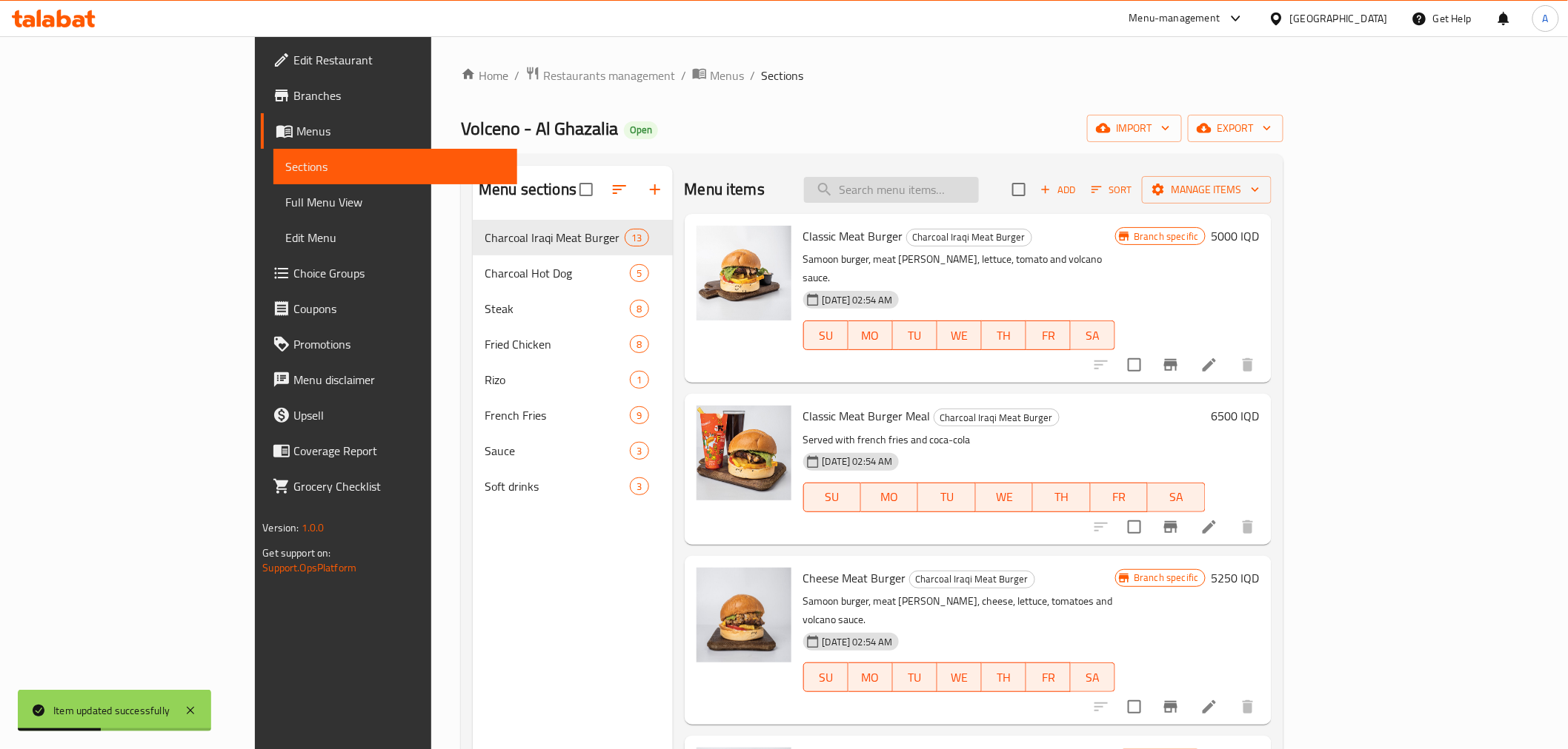
click at [956, 189] on input "search" at bounding box center [891, 189] width 174 height 26
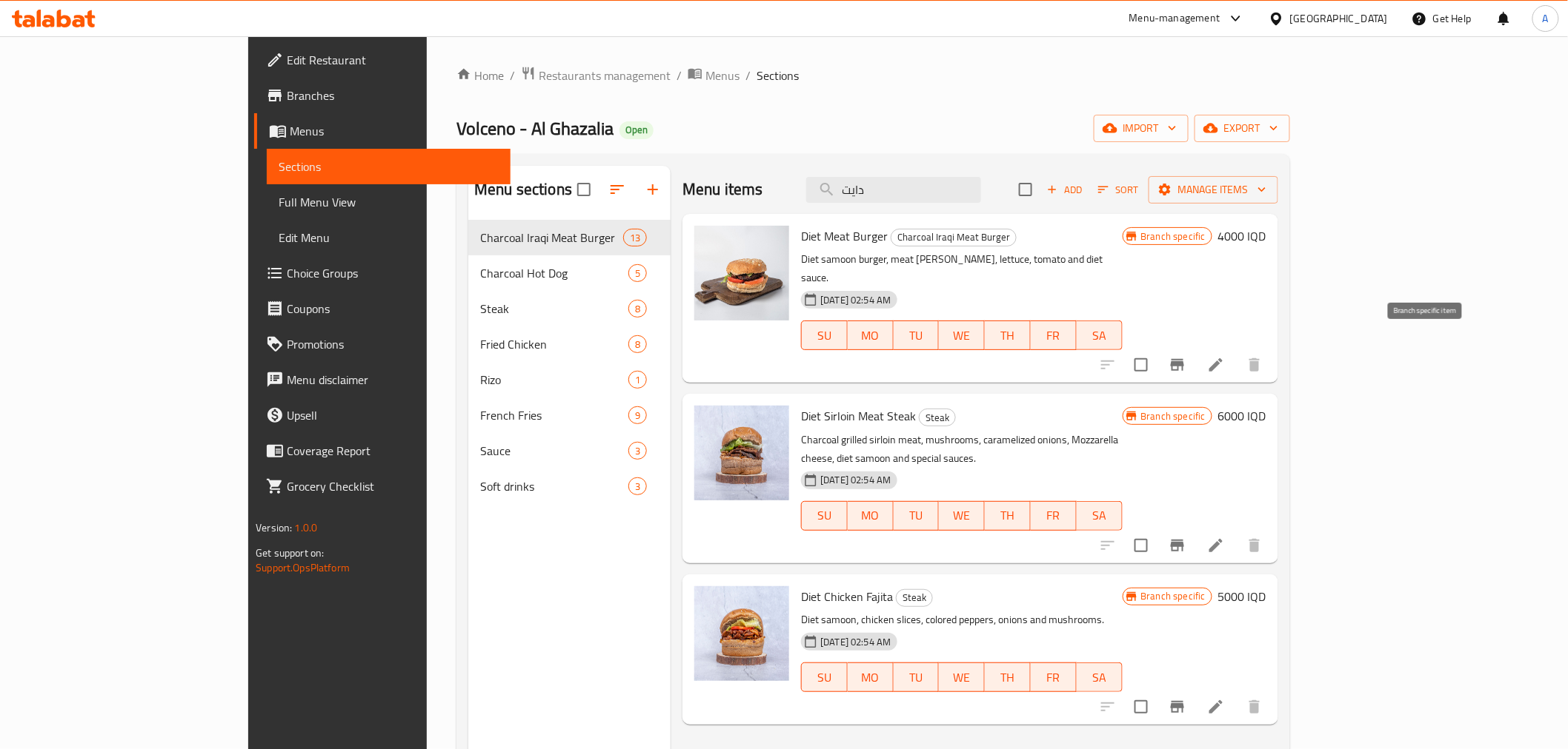
type input "دايت"
click at [1187, 356] on icon "Branch-specific-item" at bounding box center [1177, 365] width 17 height 17
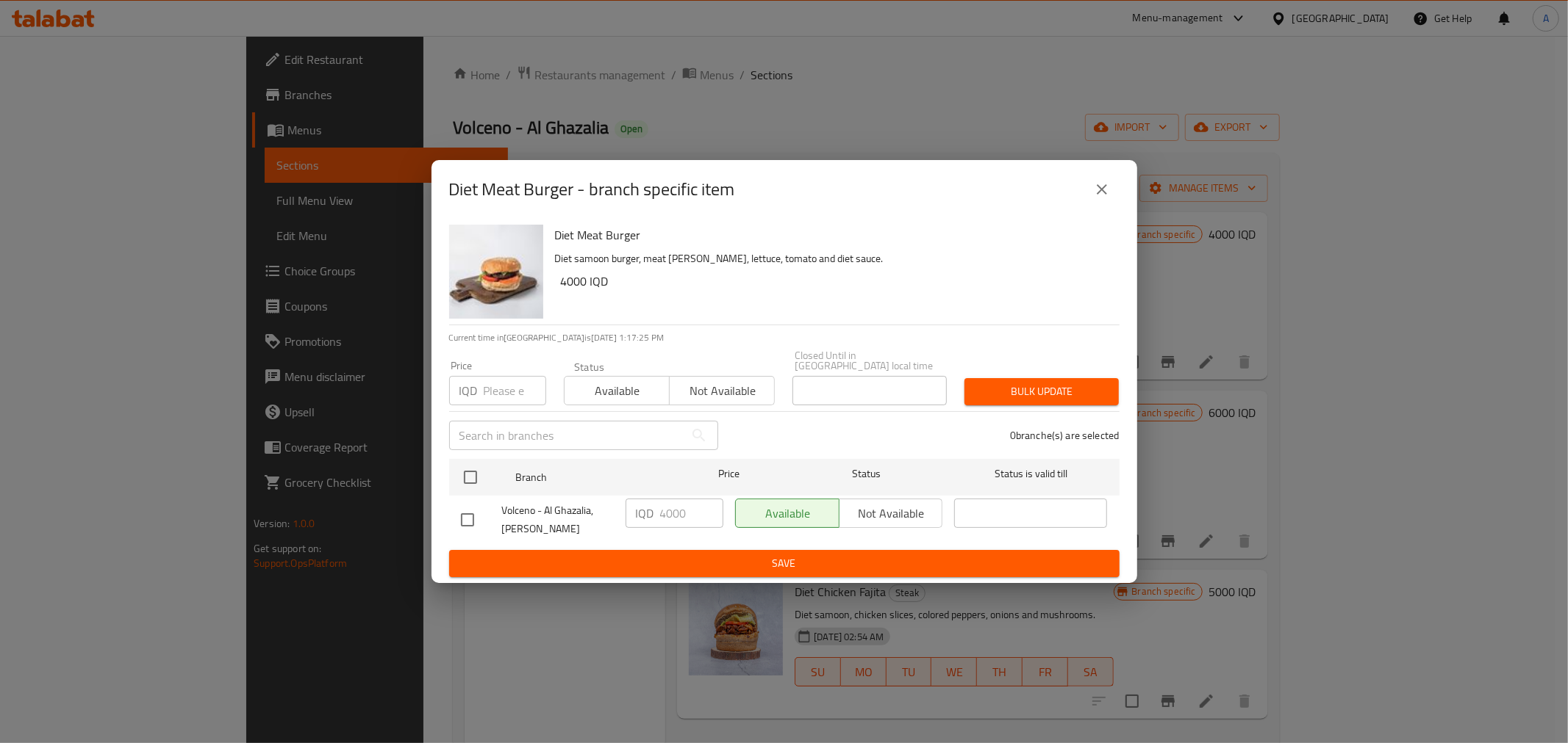
click at [464, 510] on input "checkbox" at bounding box center [467, 520] width 31 height 31
checkbox input "true"
drag, startPoint x: 673, startPoint y: 510, endPoint x: 665, endPoint y: 514, distance: 8.9
click at [665, 514] on input "4000" at bounding box center [692, 513] width 63 height 29
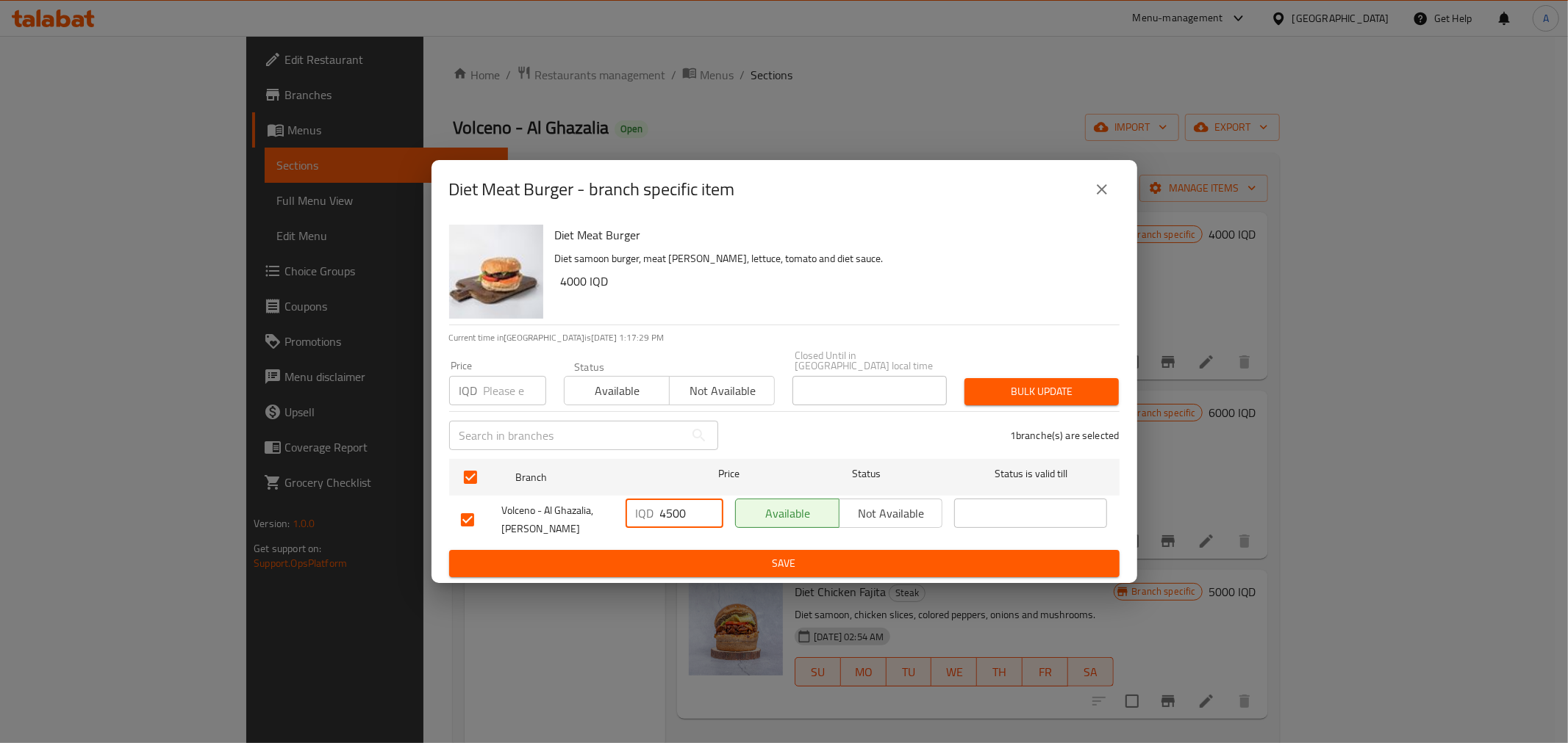
type input "4500"
click at [682, 561] on span "Save" at bounding box center [784, 563] width 647 height 18
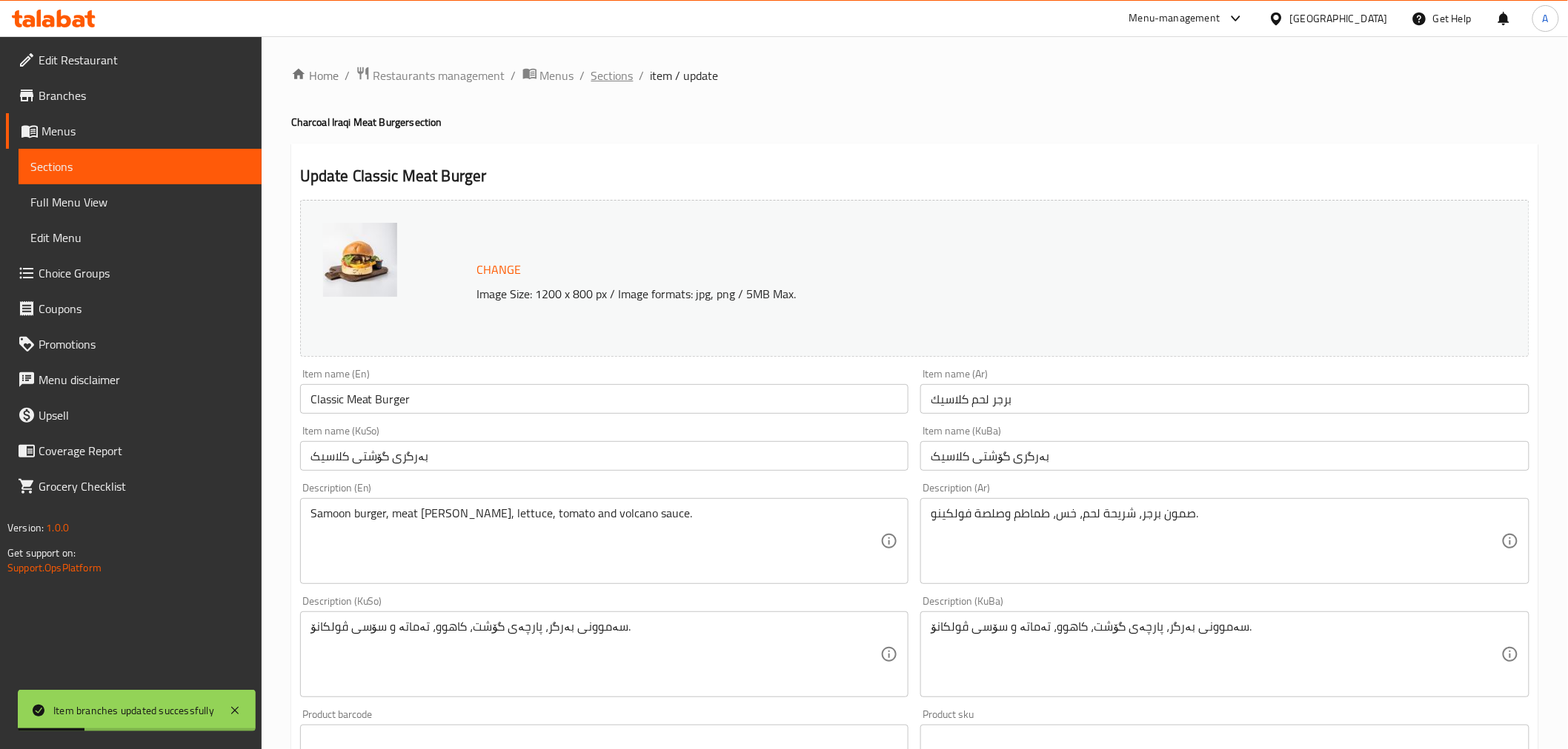
click at [625, 75] on span "Sections" at bounding box center [611, 75] width 42 height 17
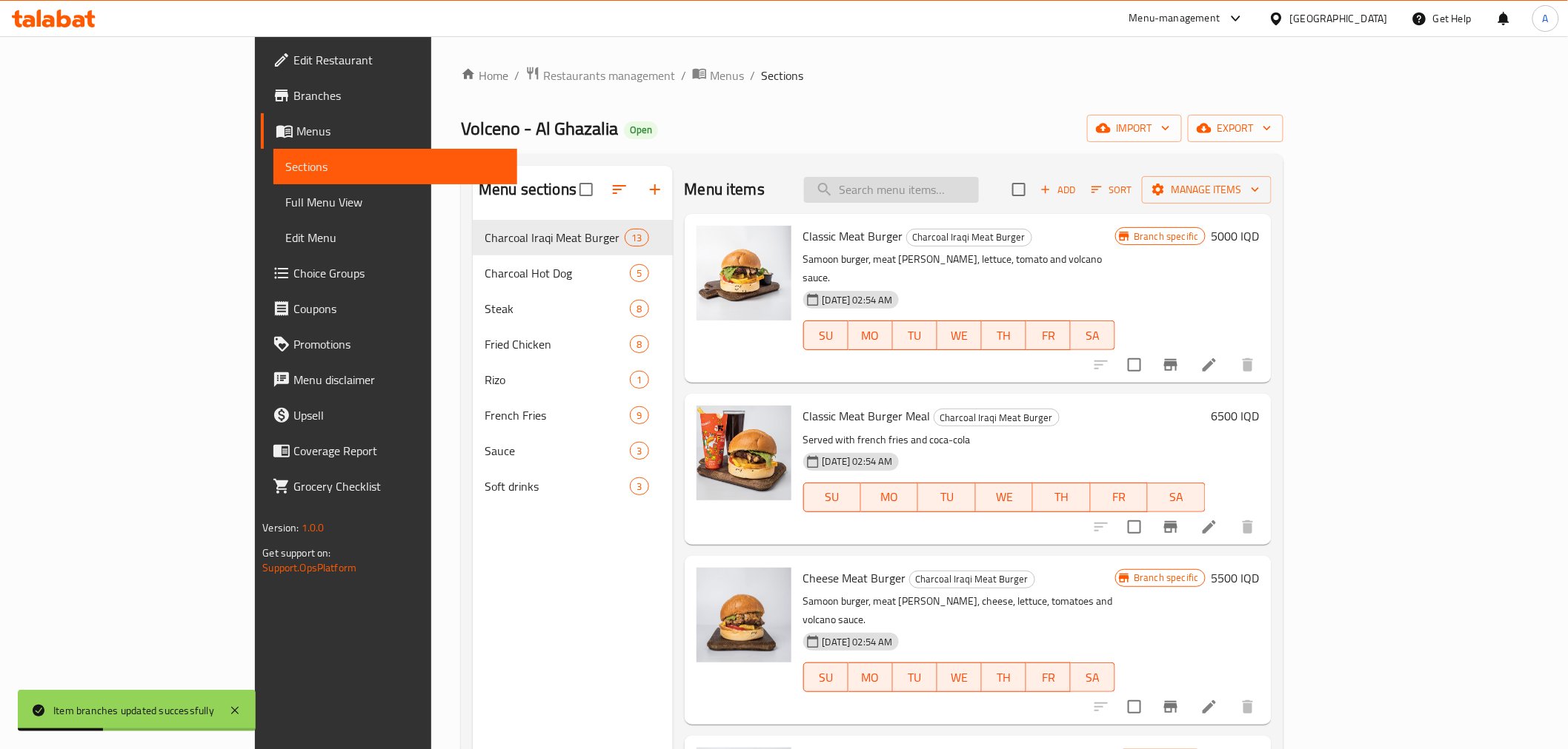
click at [965, 182] on input "search" at bounding box center [891, 189] width 174 height 26
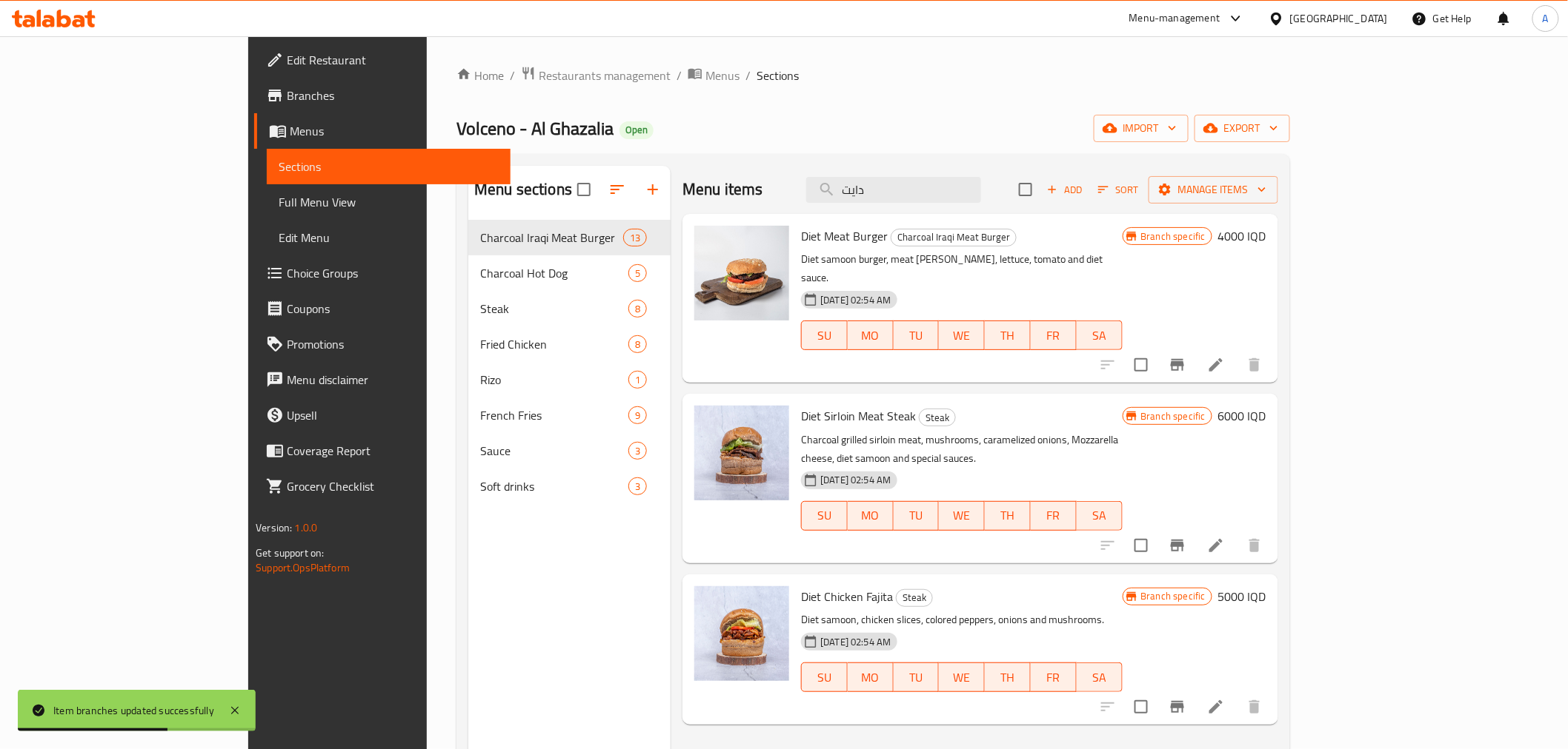
type input "دايت"
click at [1225, 356] on icon at bounding box center [1216, 365] width 17 height 17
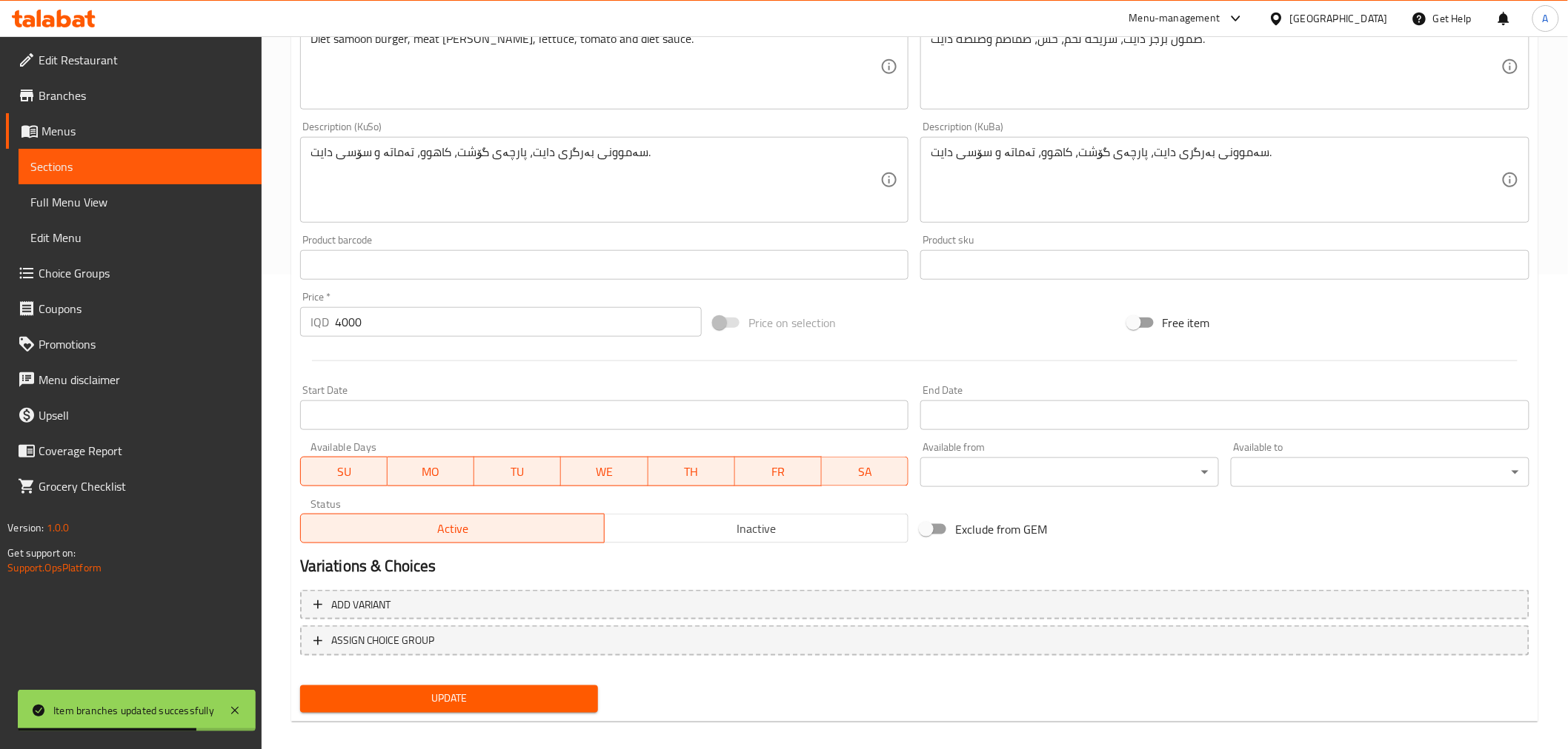
scroll to position [486, 0]
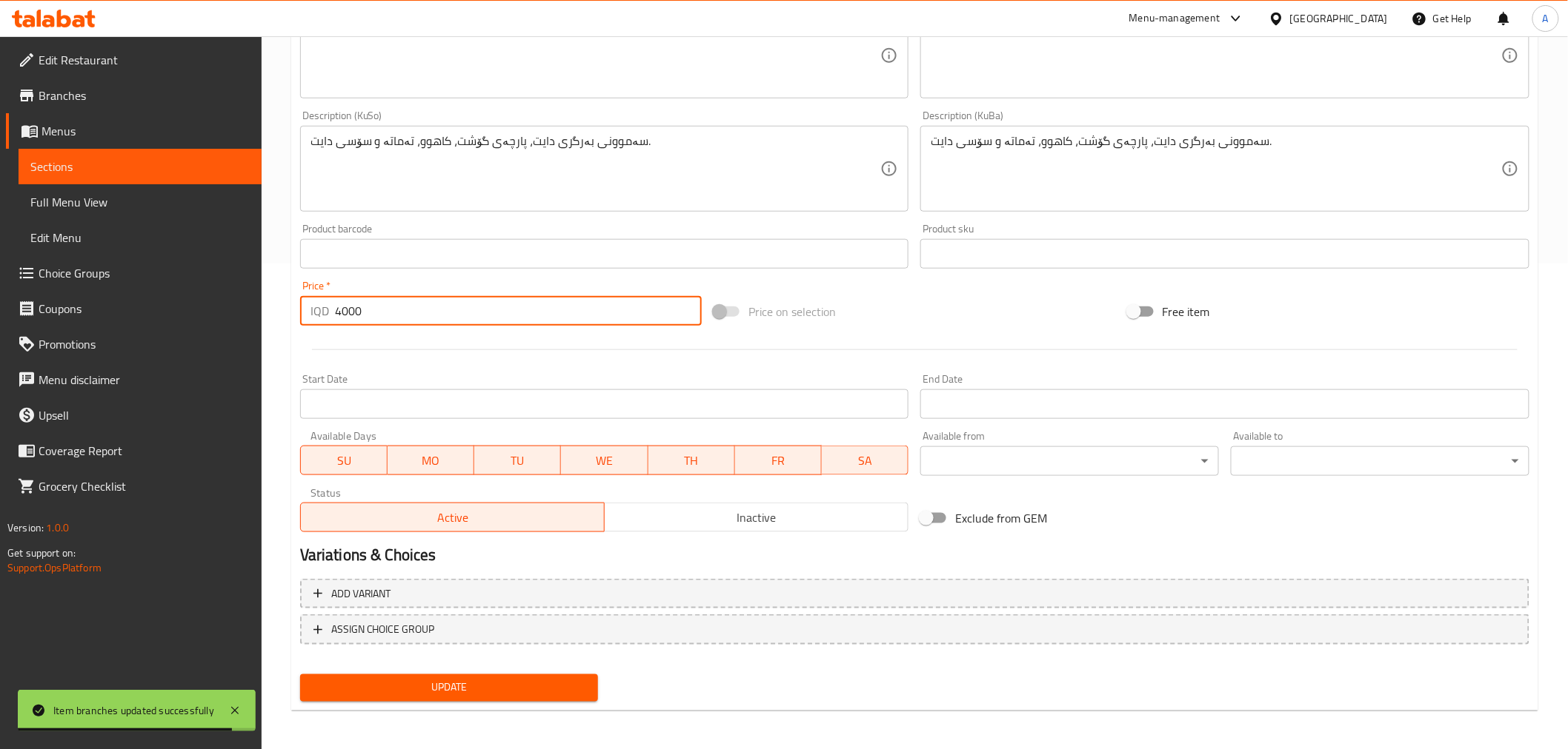
drag, startPoint x: 339, startPoint y: 313, endPoint x: 348, endPoint y: 312, distance: 9.1
click at [348, 312] on input "4000" at bounding box center [518, 311] width 366 height 29
type input "4500"
click at [427, 690] on span "Update" at bounding box center [449, 688] width 275 height 18
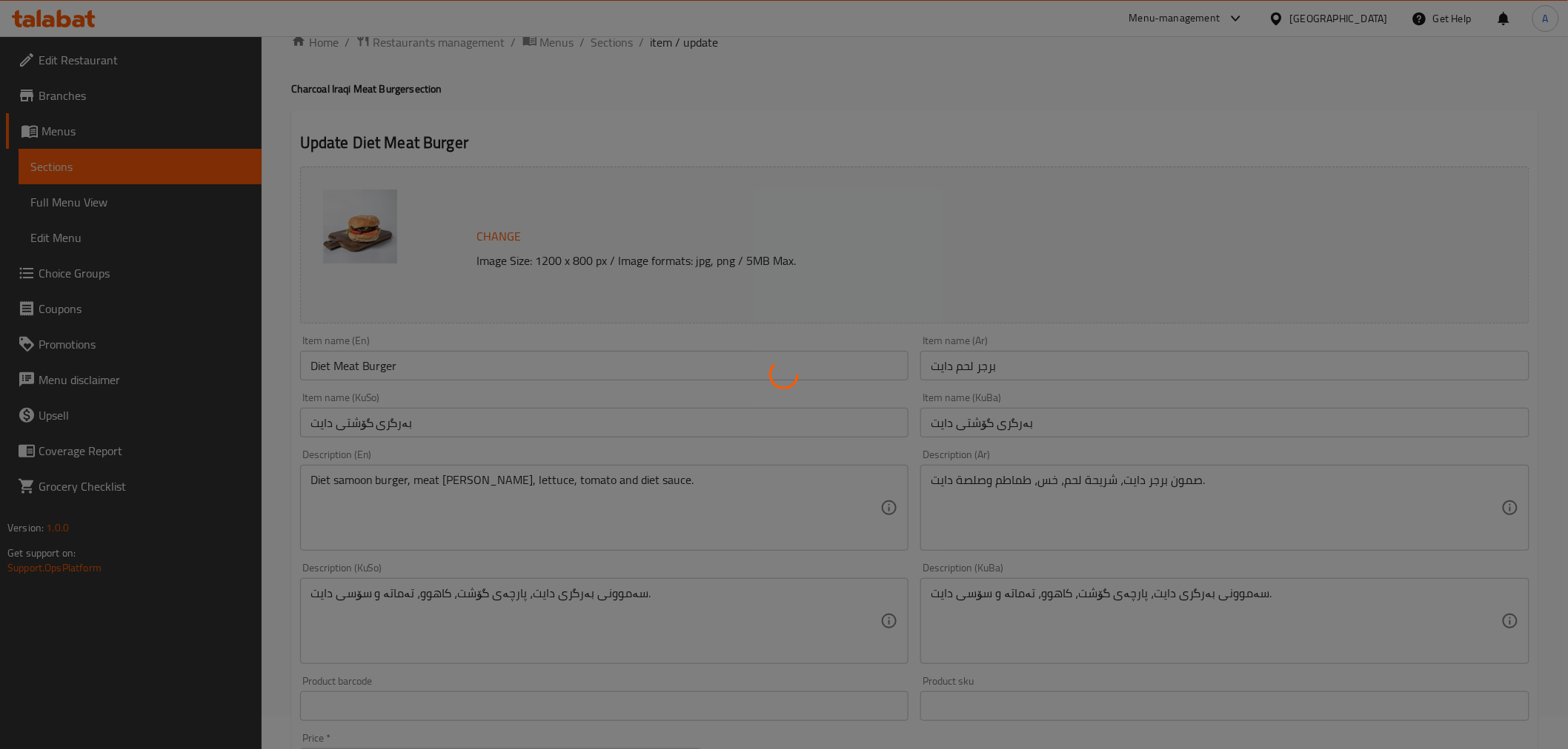
scroll to position [0, 0]
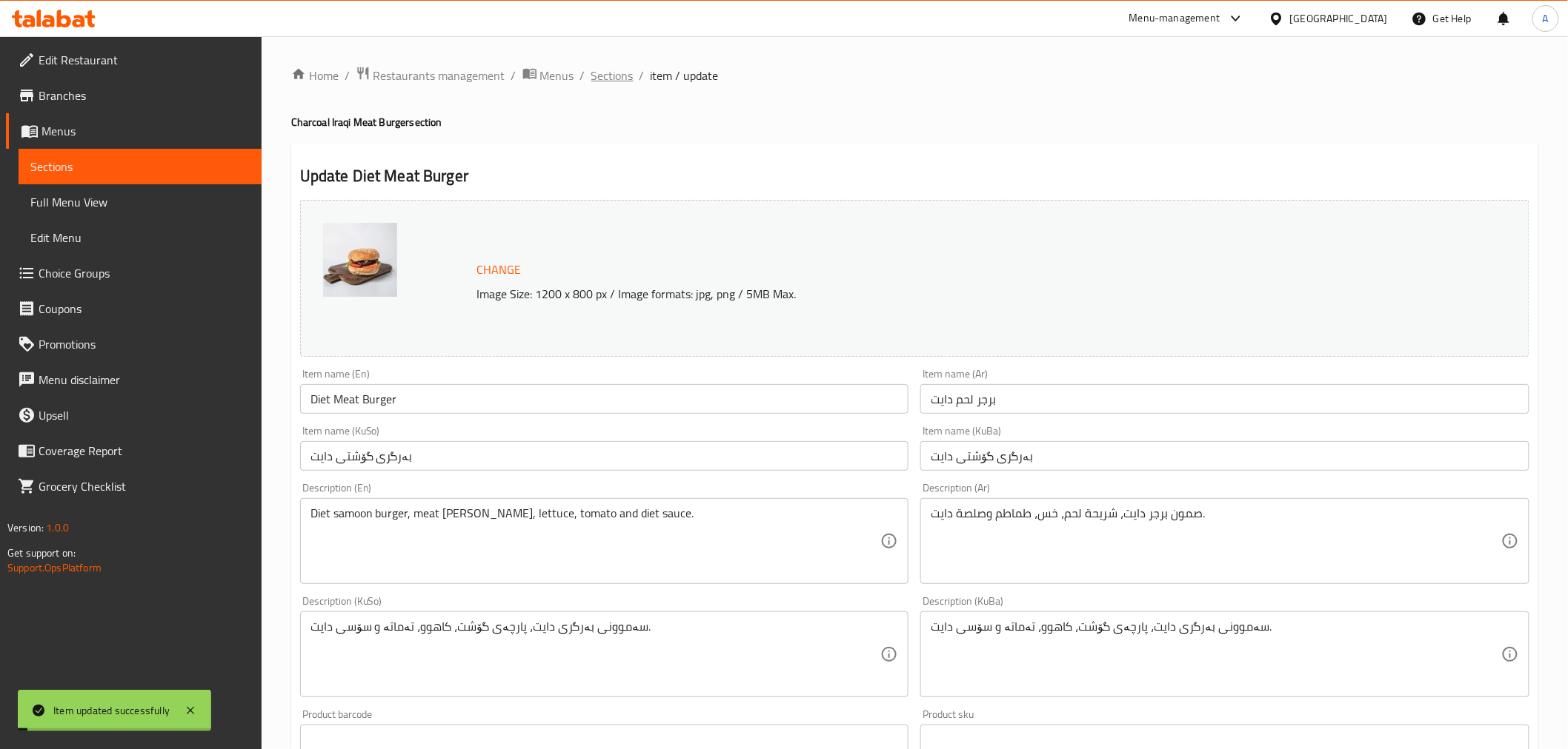
click at [620, 79] on span "Sections" at bounding box center [611, 75] width 42 height 17
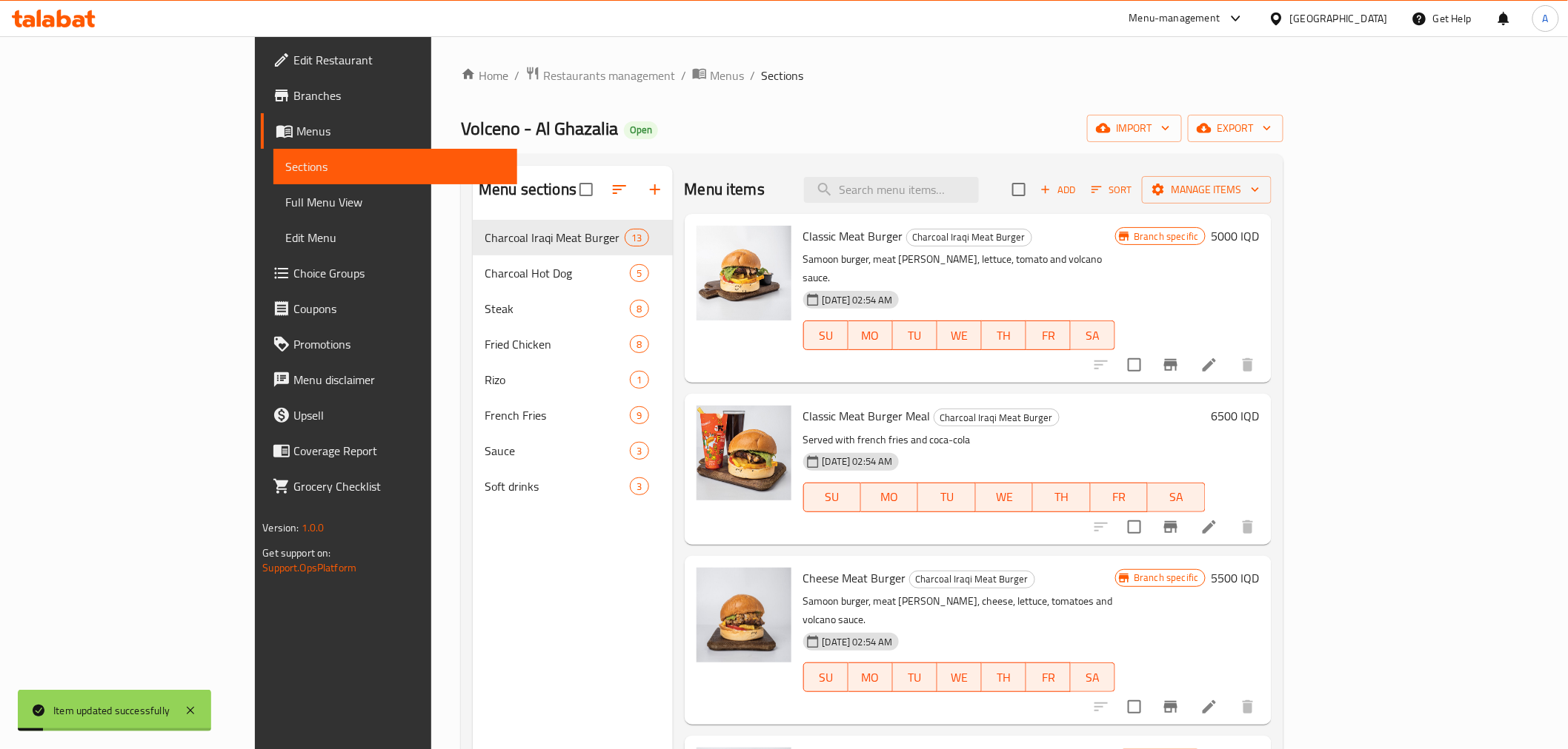
click at [954, 209] on div "Menu items Add Sort Manage items" at bounding box center [978, 189] width 587 height 48
click at [957, 189] on input "search" at bounding box center [891, 189] width 174 height 26
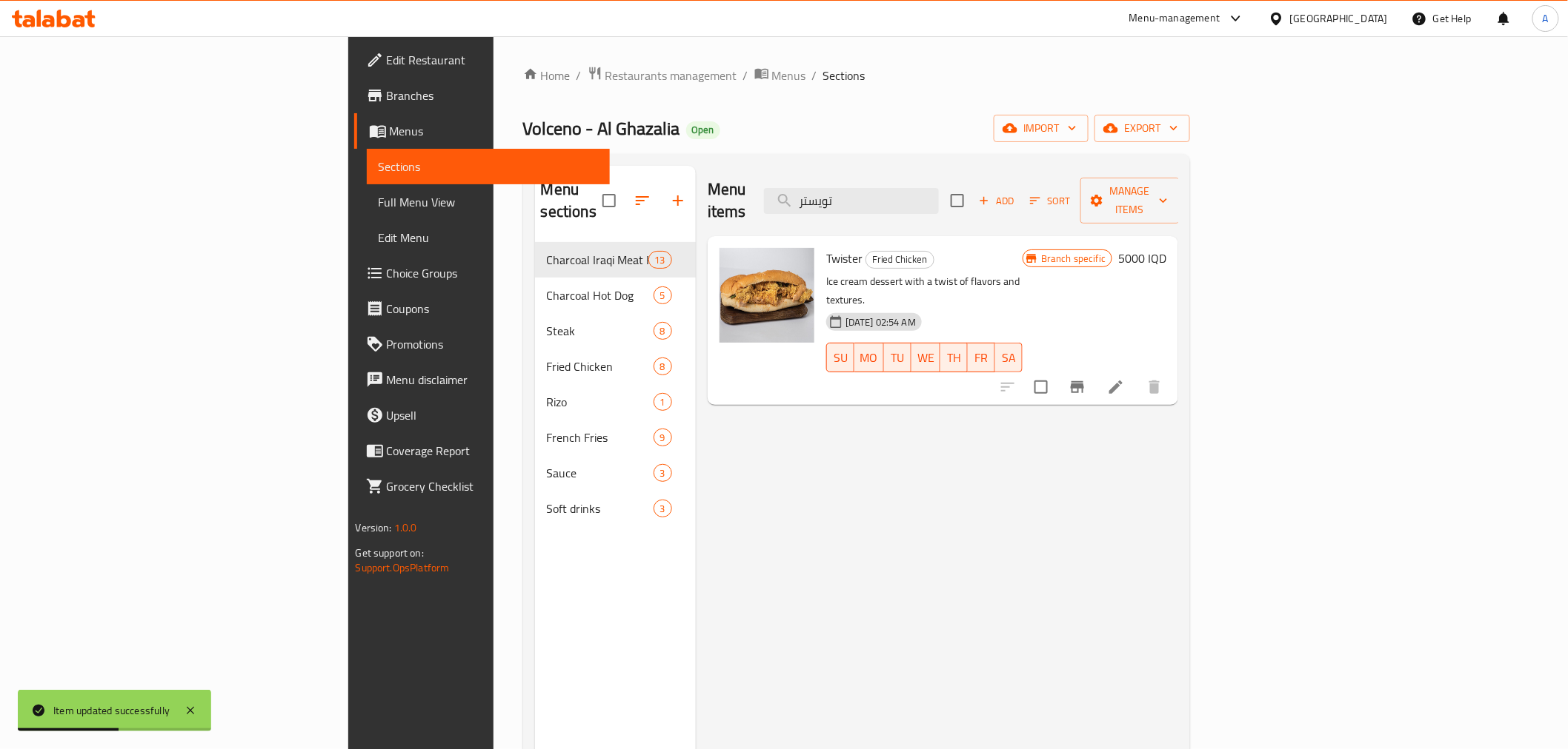
type input "تويستر"
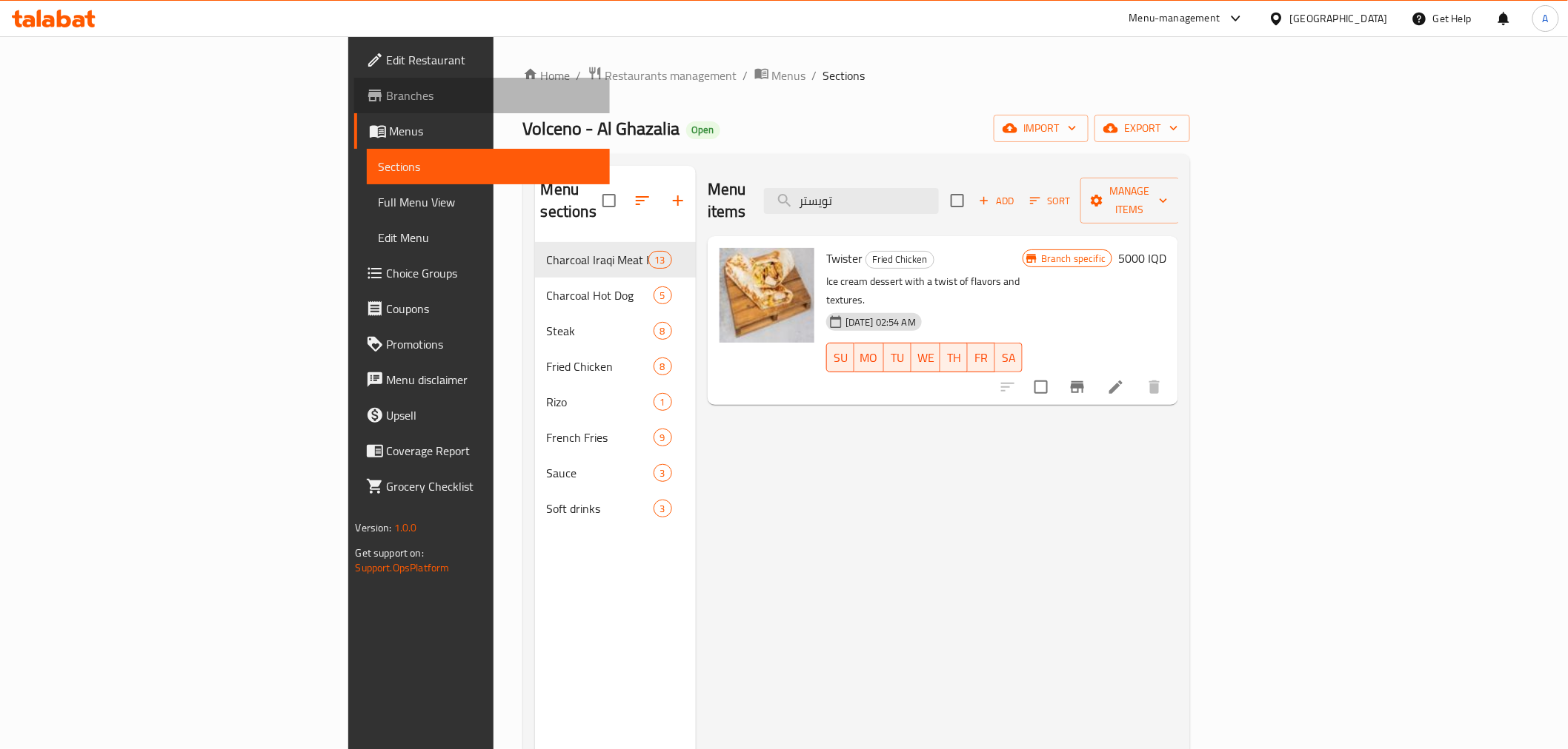
click at [387, 98] on span "Branches" at bounding box center [493, 95] width 211 height 17
